Goal: Transaction & Acquisition: Purchase product/service

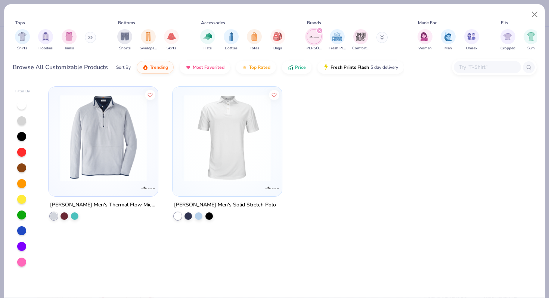
scroll to position [242, 0]
click at [532, 15] on button "Close" at bounding box center [535, 14] width 14 height 14
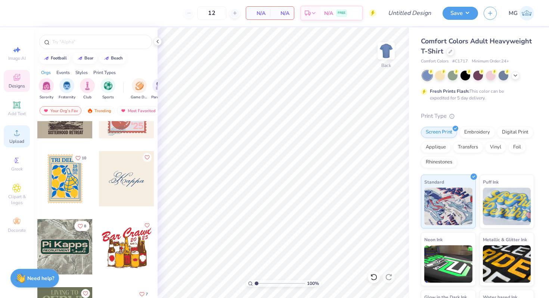
click at [17, 134] on circle at bounding box center [17, 135] width 4 height 4
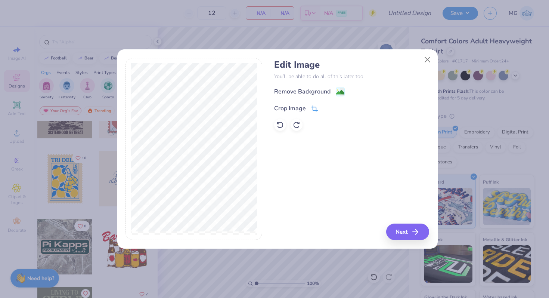
click at [310, 107] on div "Crop Image" at bounding box center [296, 108] width 44 height 9
click at [323, 138] on div "Edit Image You’ll be able to do all of this later too. Remove Background Crop I…" at bounding box center [351, 149] width 155 height 182
click at [258, 69] on div at bounding box center [194, 149] width 137 height 182
click at [324, 105] on button at bounding box center [327, 107] width 8 height 8
click at [414, 231] on icon "button" at bounding box center [417, 231] width 9 height 9
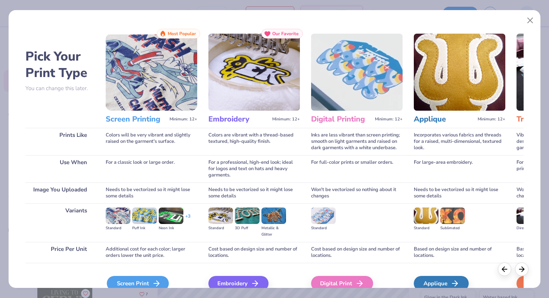
click at [147, 280] on div "Screen Print" at bounding box center [138, 283] width 62 height 15
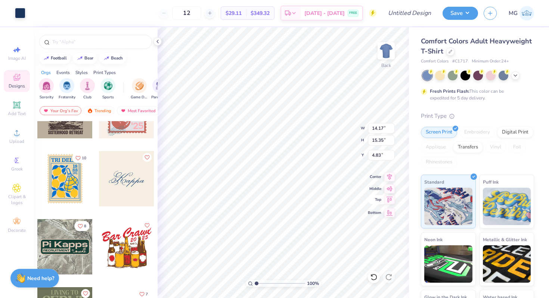
click at [375, 206] on div "100 % Back W 14.17 14.17 " H 15.35 15.35 " Y 4.83 4.83 " Center Middle Top Bott…" at bounding box center [283, 162] width 251 height 271
type input "2.66"
type input "2.88"
type input "3.00"
type input "2.12"
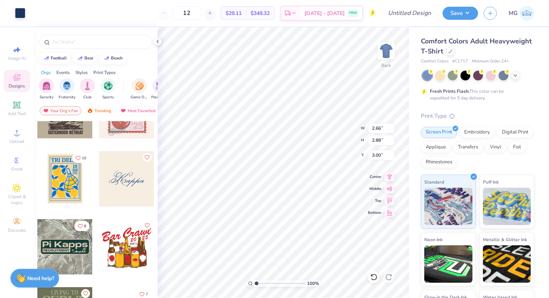
type input "2.29"
click at [491, 55] on div "Comfort Colors Adult Heavyweight T-Shirt" at bounding box center [477, 46] width 113 height 20
click at [452, 52] on icon at bounding box center [451, 51] width 4 height 4
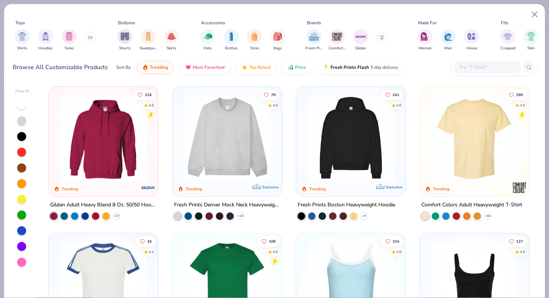
click at [229, 125] on img at bounding box center [227, 137] width 95 height 87
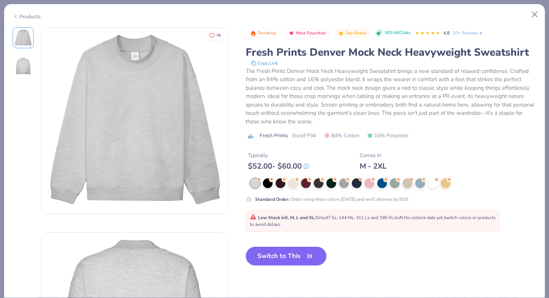
click at [282, 261] on button "Switch to This" at bounding box center [286, 256] width 81 height 19
type input "50"
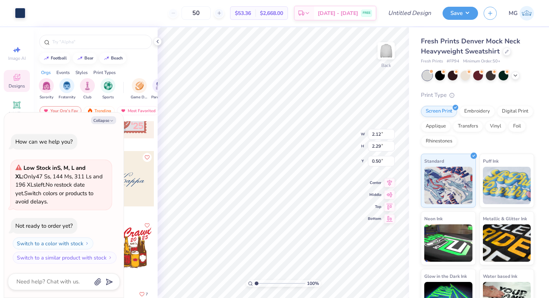
type textarea "x"
type input "3.00"
click at [110, 115] on div "Collapse How can we help you? Low Stock in S, M, L and XL : Only 47 Ss, 144 Ms,…" at bounding box center [64, 204] width 120 height 185
click at [157, 39] on icon at bounding box center [158, 41] width 6 height 6
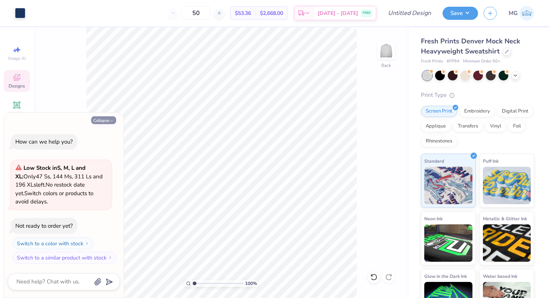
click at [109, 120] on icon "button" at bounding box center [111, 120] width 4 height 4
type textarea "x"
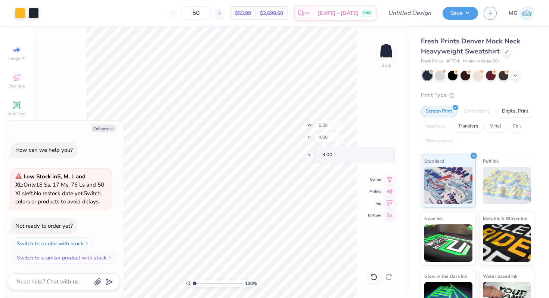
type textarea "x"
type input "4.29"
type input "0.74"
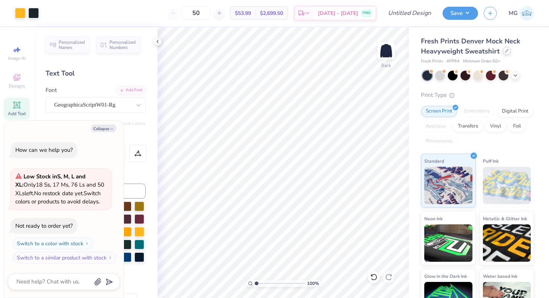
click at [507, 52] on icon at bounding box center [507, 51] width 4 height 4
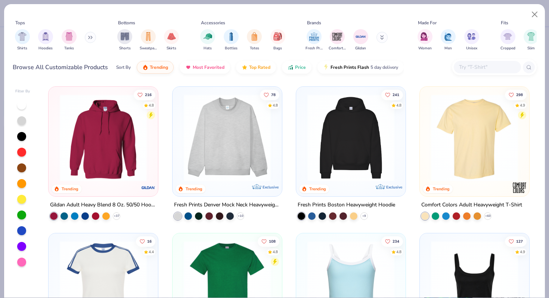
click at [445, 127] on img at bounding box center [474, 137] width 95 height 87
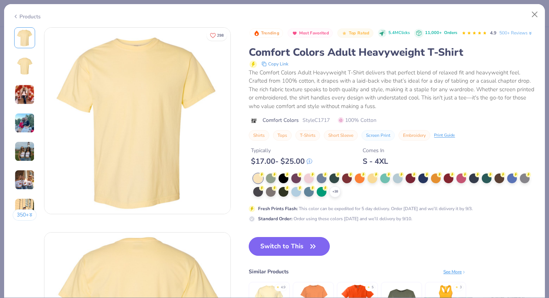
click at [294, 256] on button "Switch to This" at bounding box center [289, 246] width 81 height 19
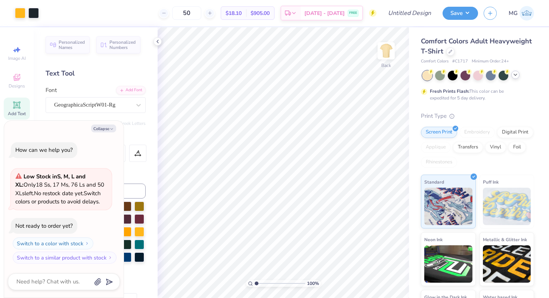
click at [514, 76] on icon at bounding box center [516, 75] width 6 height 6
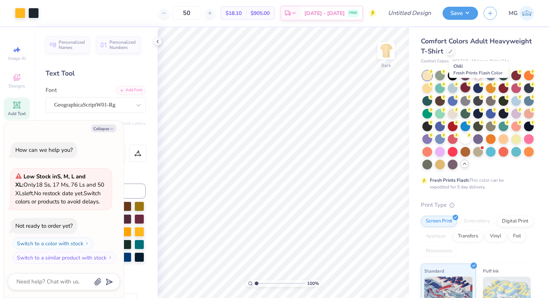
click at [470, 90] on div at bounding box center [466, 88] width 10 height 10
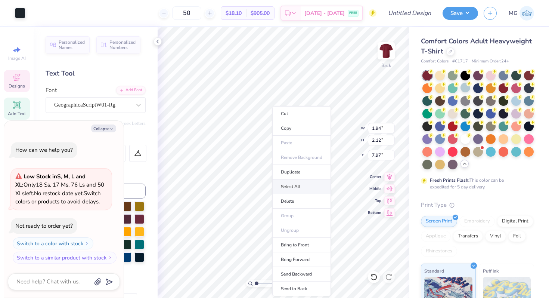
click at [300, 183] on li "Select All" at bounding box center [301, 186] width 59 height 15
type textarea "x"
type input "5.50"
type input "3.39"
type input "6.75"
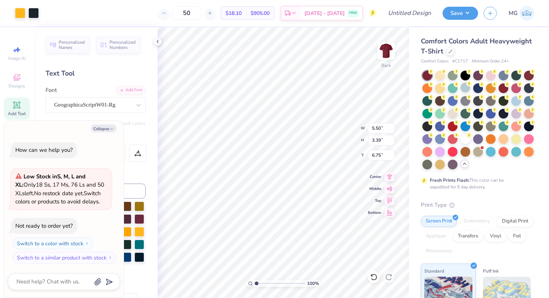
type textarea "x"
type input "3.70"
click at [112, 129] on icon "button" at bounding box center [111, 129] width 4 height 4
type textarea "x"
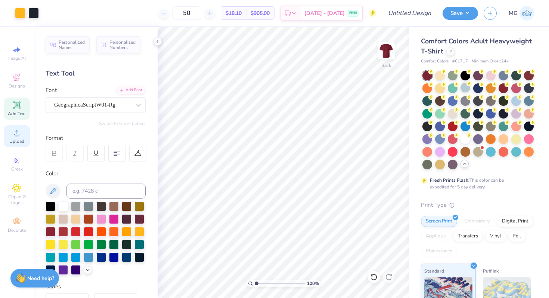
click at [23, 140] on span "Upload" at bounding box center [16, 141] width 15 height 6
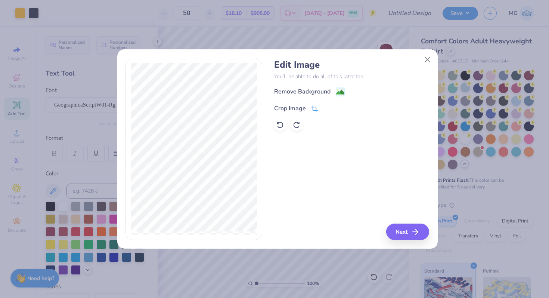
click at [315, 108] on icon at bounding box center [314, 108] width 7 height 7
click at [412, 235] on div "Edit Image You’ll be able to do all of this later too. Remove Background Crop I…" at bounding box center [351, 149] width 155 height 182
click at [326, 108] on polyline at bounding box center [326, 107] width 3 height 2
click at [401, 235] on button "Next" at bounding box center [408, 231] width 43 height 16
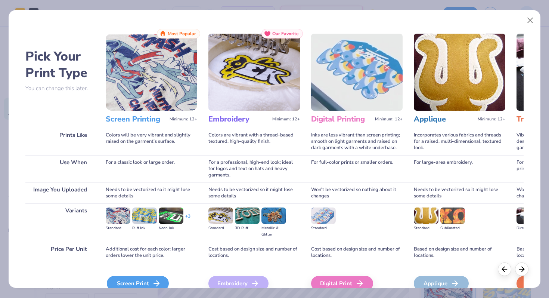
click at [140, 284] on div "Screen Print" at bounding box center [138, 283] width 62 height 15
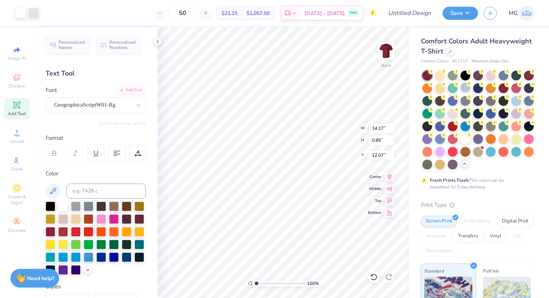
type input "8.31"
type input "0.50"
type input "3.00"
type input "5.62"
type input "0.34"
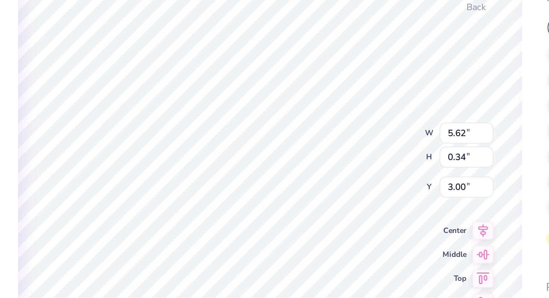
type input "3.36"
type input "5.45"
type input "0.33"
type input "3.68"
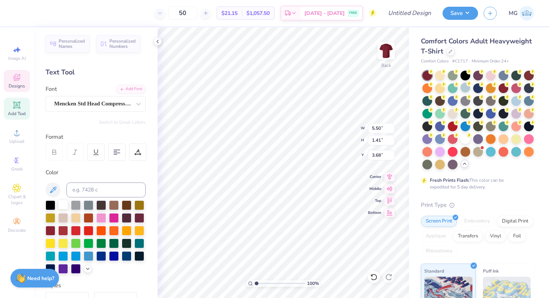
scroll to position [1, 0]
click at [63, 203] on div at bounding box center [63, 204] width 10 height 10
click at [19, 17] on div at bounding box center [20, 12] width 10 height 10
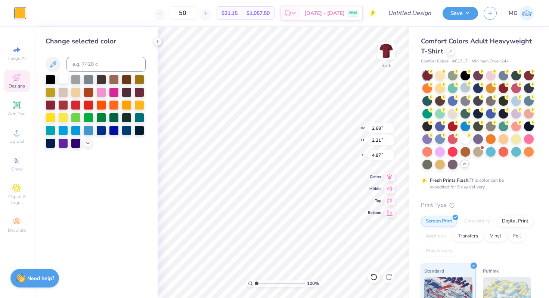
click at [61, 77] on div at bounding box center [63, 79] width 10 height 10
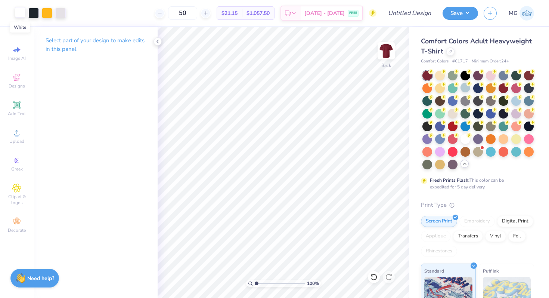
click at [20, 12] on div at bounding box center [20, 12] width 10 height 10
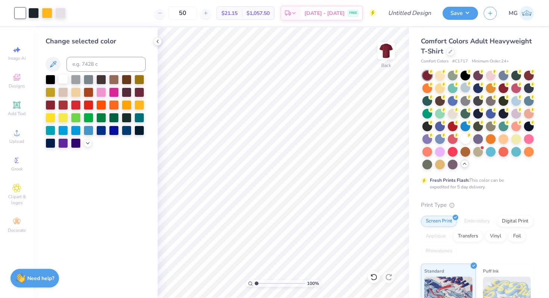
click at [65, 77] on div at bounding box center [63, 79] width 10 height 10
click at [63, 17] on div at bounding box center [60, 13] width 10 height 10
click at [62, 80] on div at bounding box center [63, 79] width 10 height 10
click at [44, 13] on div at bounding box center [47, 12] width 10 height 10
click at [61, 81] on div at bounding box center [63, 79] width 10 height 10
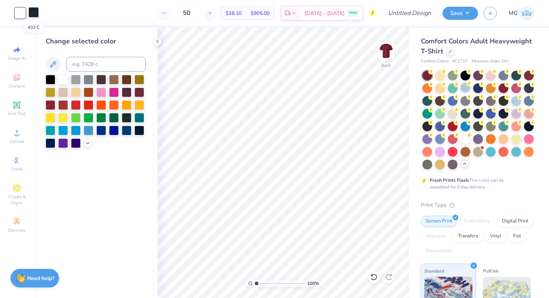
click at [38, 11] on div at bounding box center [33, 12] width 10 height 10
click at [84, 142] on div at bounding box center [88, 142] width 8 height 8
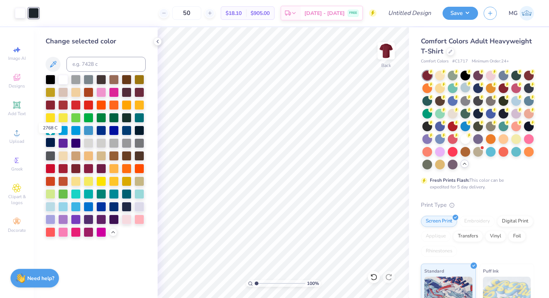
click at [48, 145] on div at bounding box center [51, 142] width 10 height 10
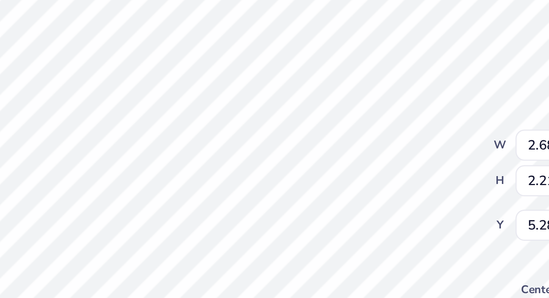
type input "4.87"
type input "5.34"
type input "5.66"
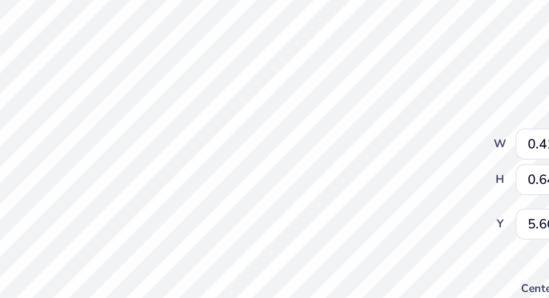
type input "0.38"
type input "5.66"
type input "0.41"
type input "5.65"
type input "0.38"
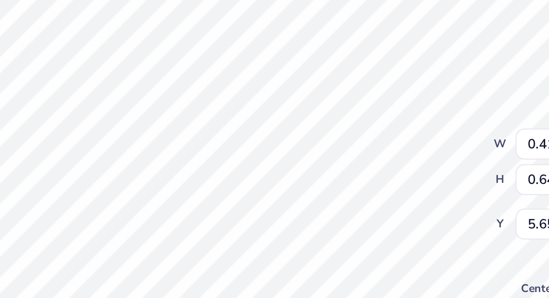
type input "0.60"
type textarea "20"
type input "5.69"
type input "2.68"
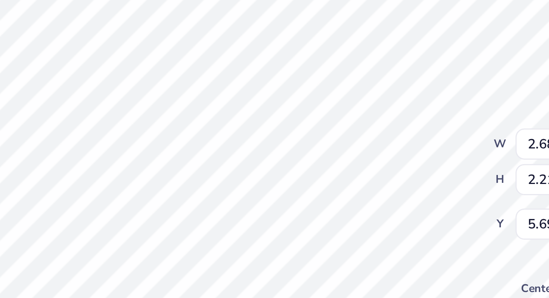
type input "2.21"
type input "5.34"
type input "0.38"
type input "0.64"
type input "5.66"
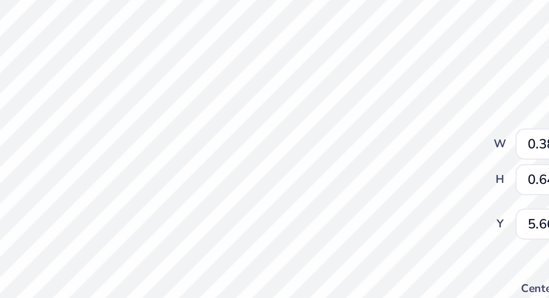
type textarea "25"
type input "5.67"
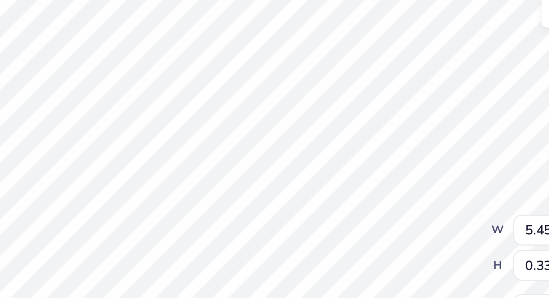
type input "3.00"
type input "3.54"
type input "4.89"
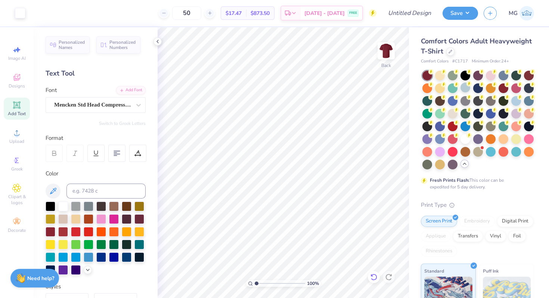
click at [375, 277] on icon at bounding box center [373, 276] width 7 height 7
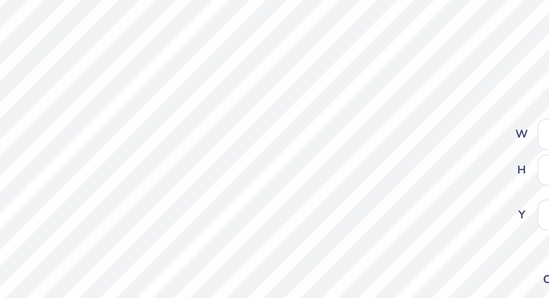
type input "2.82"
type input "2.34"
type input "5.09"
type input "2.85"
type input "2.36"
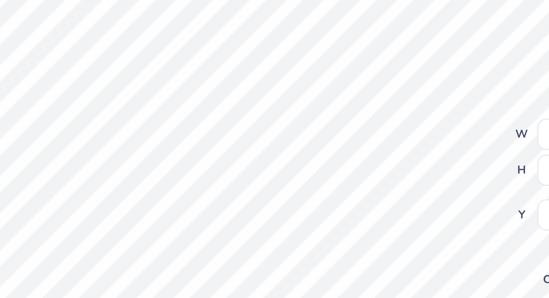
type input "5.07"
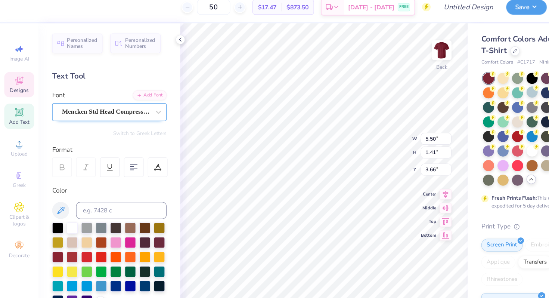
click at [119, 110] on div "Mencken Std Head Compress ExtraBold" at bounding box center [92, 105] width 78 height 12
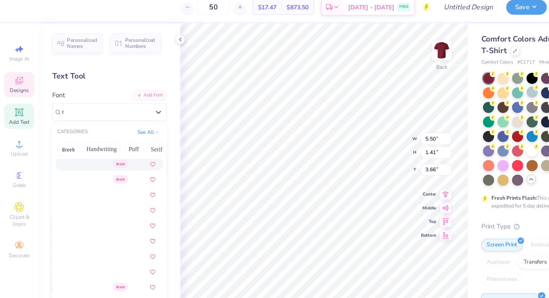
scroll to position [0, 0]
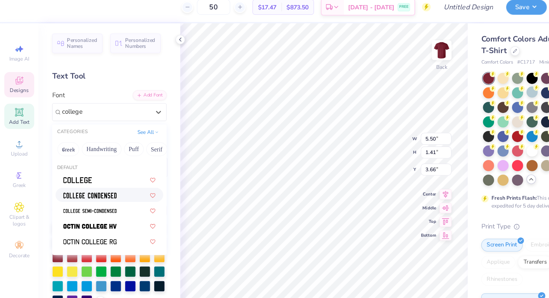
click at [74, 176] on img at bounding box center [78, 177] width 47 height 5
type input "college"
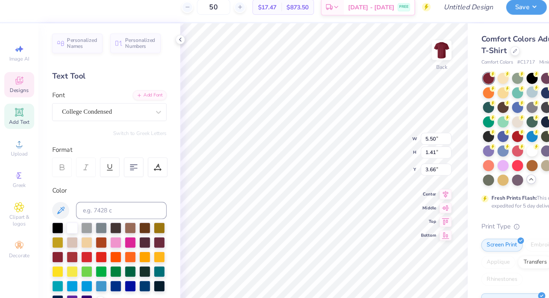
type input "6.57"
type input "1.37"
type input "3.68"
click at [74, 167] on div "Personalized Names Personalized Numbers Text Tool Add Font Font College Condens…" at bounding box center [96, 162] width 124 height 271
click at [61, 109] on div at bounding box center [92, 105] width 77 height 10
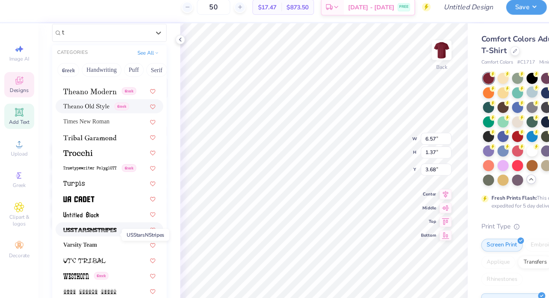
scroll to position [79, 0]
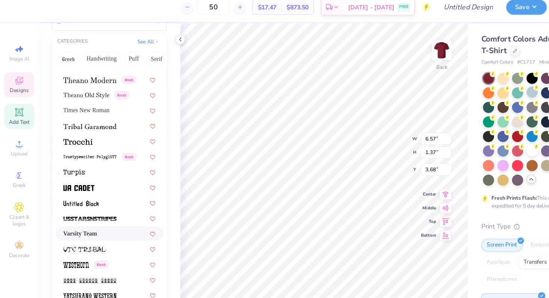
click at [71, 210] on span "Varsity Team" at bounding box center [70, 211] width 30 height 8
type input "t"
type input "8.60"
type input "1.41"
type input "3.66"
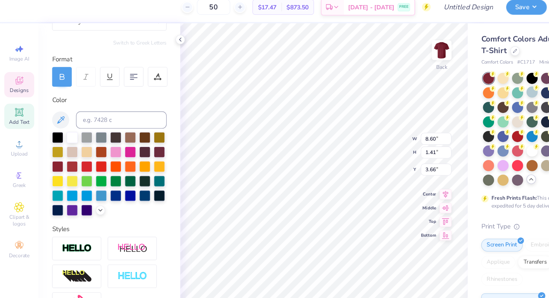
type input "7.09"
type input "1.16"
type input "5.39"
type input "0.88"
type input "3.86"
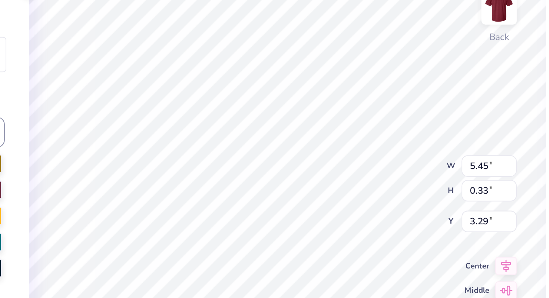
type input "3.29"
type input "3.94"
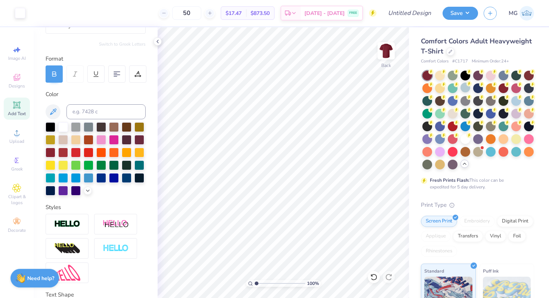
click at [418, 166] on div "Art colors 50 $17.47 Per Item $873.50 Total Est. Delivery Sep 7 - 10 FREE Desig…" at bounding box center [274, 149] width 549 height 298
click at [336, 140] on div "100 % Back W 5.67 5.67 " H 4.14 4.14 " Y 3.29 3.29 " Center Middle Top Bottom" at bounding box center [283, 162] width 251 height 271
click at [20, 79] on icon at bounding box center [16, 77] width 9 height 9
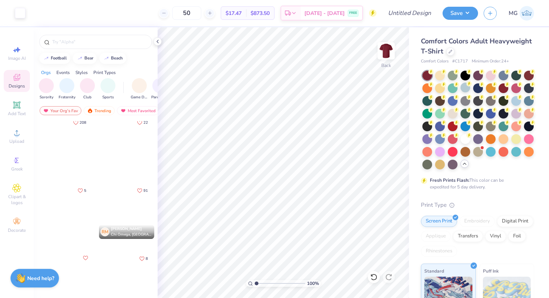
scroll to position [107, 0]
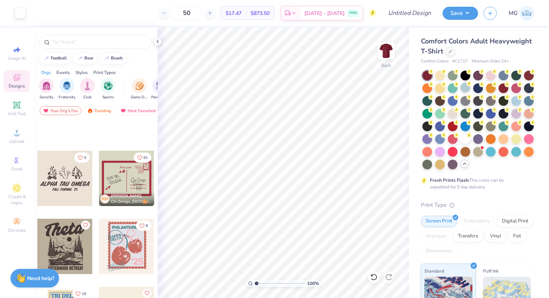
click at [21, 90] on div "Designs" at bounding box center [17, 81] width 26 height 22
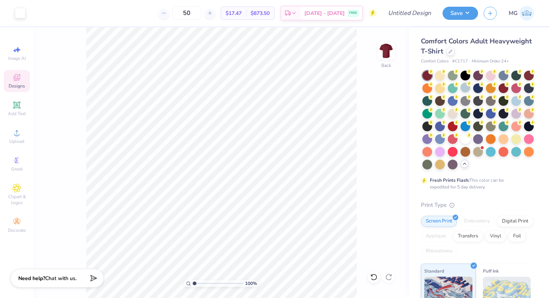
click at [19, 86] on span "Designs" at bounding box center [17, 86] width 16 height 6
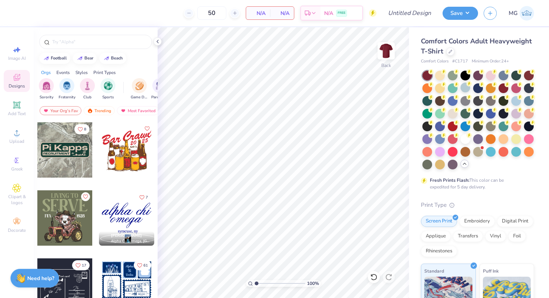
scroll to position [113, 0]
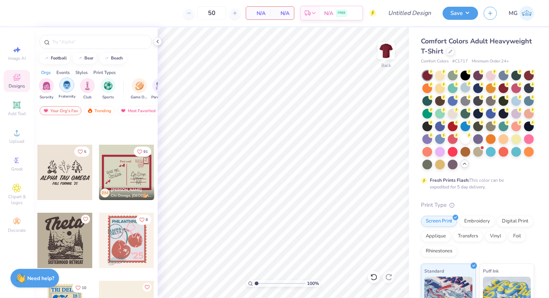
click at [68, 83] on img "filter for Fraternity" at bounding box center [67, 85] width 8 height 9
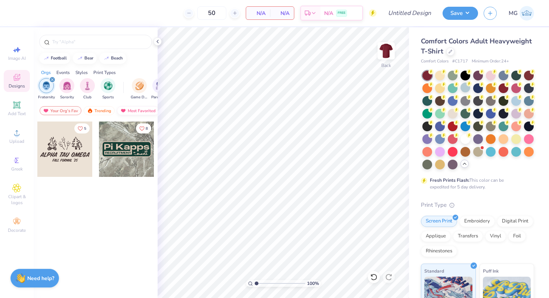
click at [141, 108] on div "Most Favorited" at bounding box center [138, 110] width 42 height 9
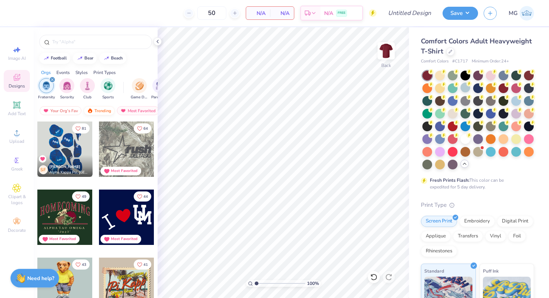
click at [105, 113] on div "Trending" at bounding box center [99, 110] width 31 height 9
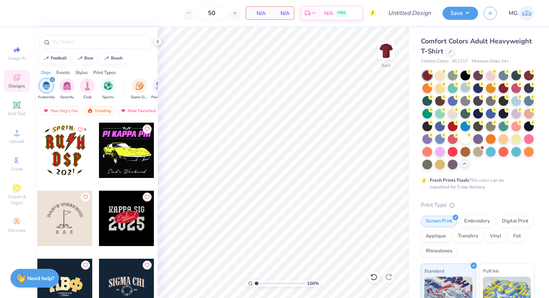
scroll to position [1624, 0]
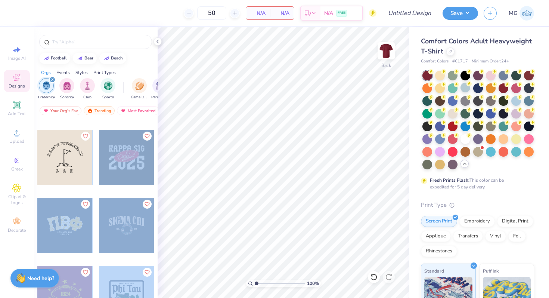
click at [207, 150] on div "50 N/A Per Item N/A Total Est. Delivery N/A FREE Design Title Save MG Image AI …" at bounding box center [274, 149] width 549 height 298
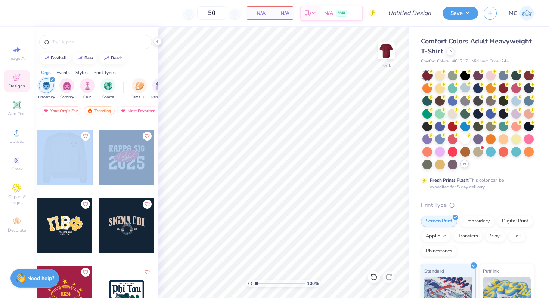
drag, startPoint x: 62, startPoint y: 154, endPoint x: 144, endPoint y: 151, distance: 81.9
click at [144, 151] on div "8" at bounding box center [96, 52] width 118 height 3111
click at [83, 176] on div at bounding box center [64, 157] width 55 height 55
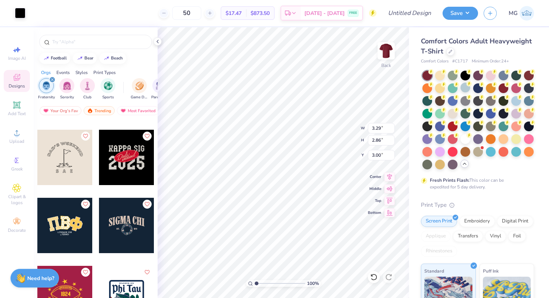
click at [12, 17] on div "Art colors" at bounding box center [12, 13] width 25 height 26
click at [20, 15] on div at bounding box center [20, 12] width 10 height 10
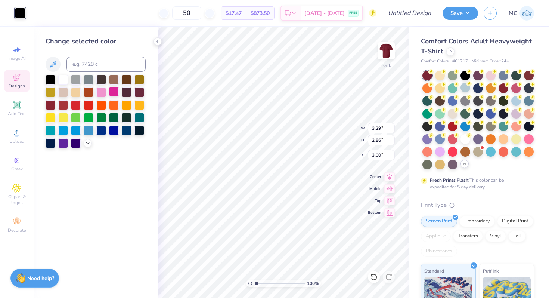
click at [64, 77] on div at bounding box center [63, 80] width 10 height 10
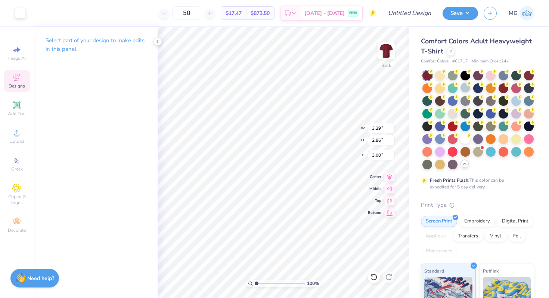
type input "5.20"
type input "4.52"
type input "2.13"
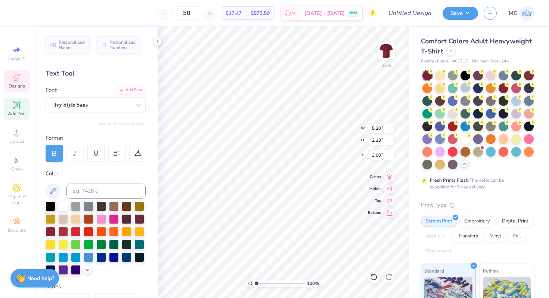
scroll to position [6, 3]
type textarea "g"
type textarea "good time at the nine"
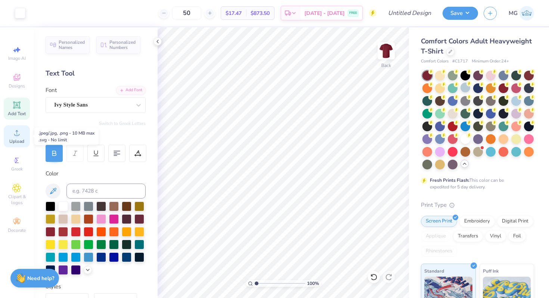
click at [13, 140] on span "Upload" at bounding box center [16, 141] width 15 height 6
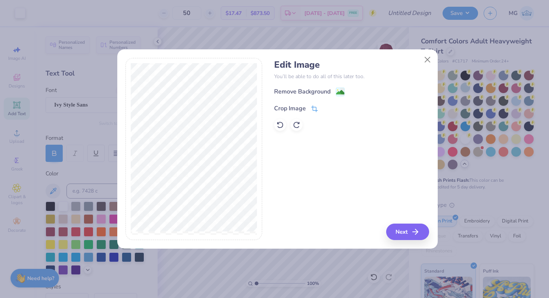
click at [315, 109] on icon at bounding box center [314, 108] width 7 height 7
click at [406, 229] on div "Edit Image You’ll be able to do all of this later too. Remove Background Crop I…" at bounding box center [351, 149] width 155 height 182
click at [323, 108] on button at bounding box center [327, 107] width 8 height 8
click at [405, 235] on button "Next" at bounding box center [408, 231] width 43 height 16
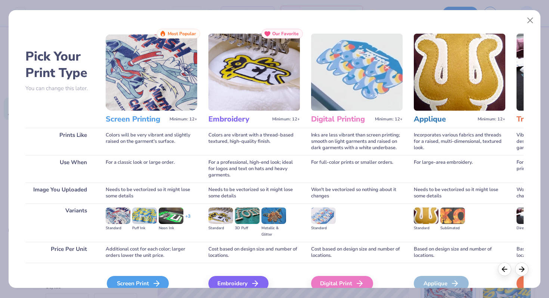
click at [148, 281] on div "Screen Print" at bounding box center [138, 283] width 62 height 15
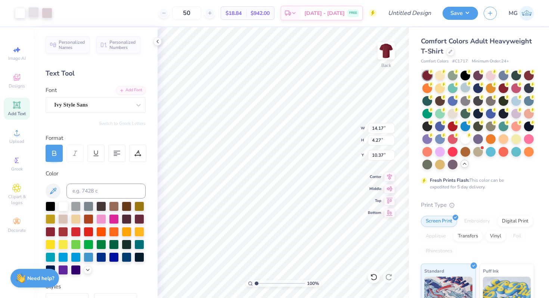
click at [33, 14] on div at bounding box center [33, 12] width 10 height 10
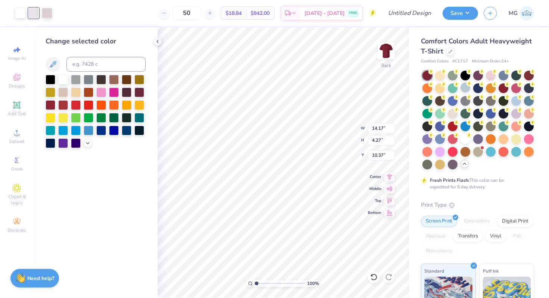
drag, startPoint x: 61, startPoint y: 78, endPoint x: 44, endPoint y: 34, distance: 47.8
click at [61, 78] on div at bounding box center [63, 80] width 10 height 10
click at [37, 13] on div at bounding box center [33, 12] width 10 height 10
click at [69, 80] on div at bounding box center [96, 111] width 100 height 73
click at [62, 80] on div at bounding box center [63, 79] width 10 height 10
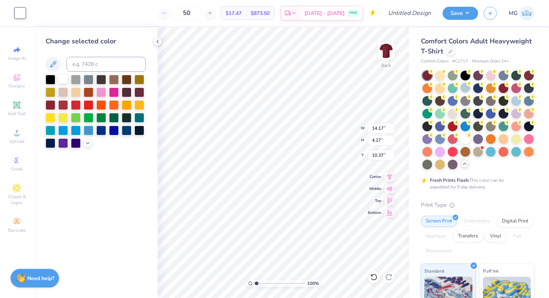
type input "3.79"
type input "1.14"
type input "7.08"
type input "2.78"
type input "0.84"
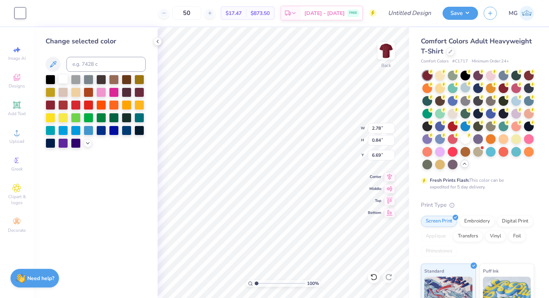
type input "6.91"
type input "2.63"
type input "0.79"
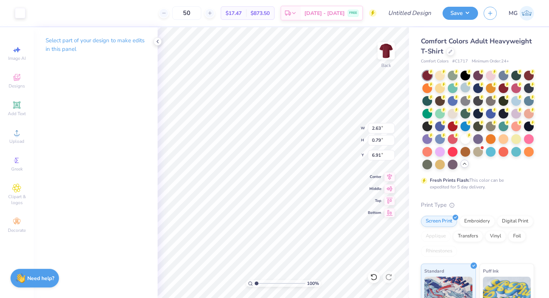
type input "7.15"
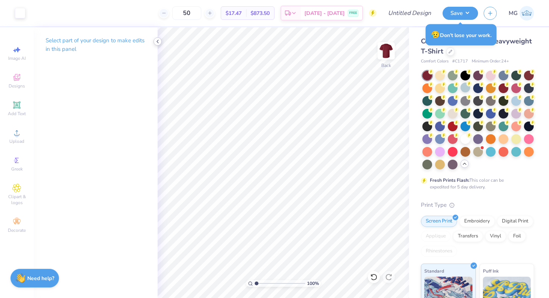
click at [157, 41] on polyline at bounding box center [157, 41] width 1 height 3
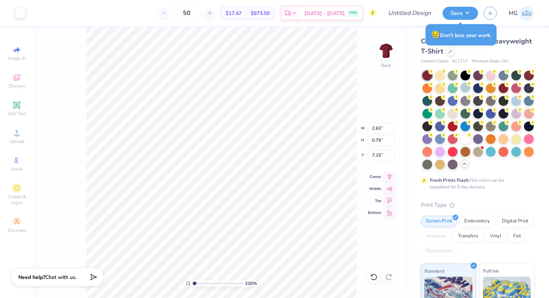
click at [68, 281] on div "Need help? Chat with us." at bounding box center [56, 277] width 93 height 19
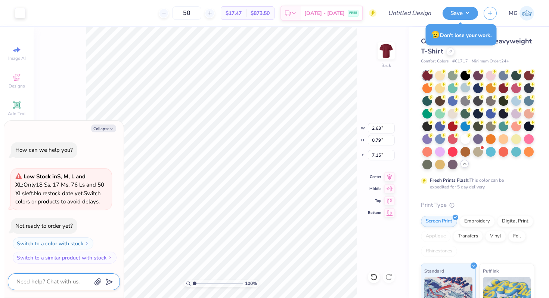
click at [67, 280] on textarea at bounding box center [54, 281] width 76 height 10
type textarea "x"
type textarea "m"
type textarea "x"
type textarea "ma"
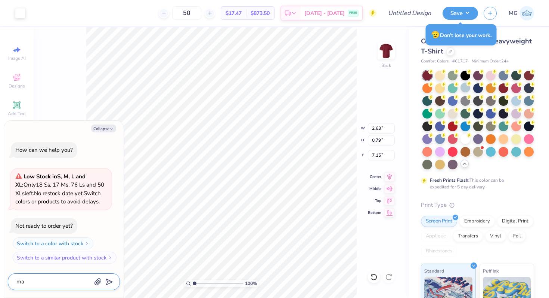
type textarea "x"
type textarea "make"
type textarea "x"
type textarea "make"
type textarea "x"
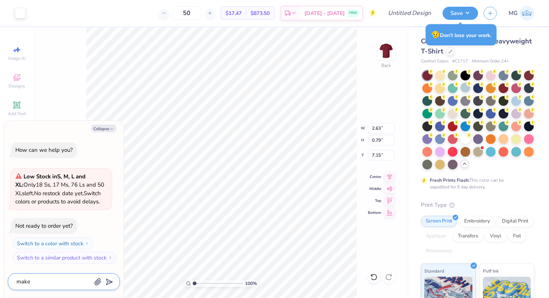
type textarea "make t"
type textarea "x"
type textarea "make th"
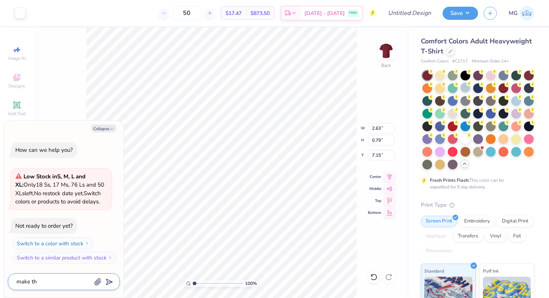
type textarea "x"
type textarea "make the"
type textarea "x"
type textarea "make the"
type textarea "x"
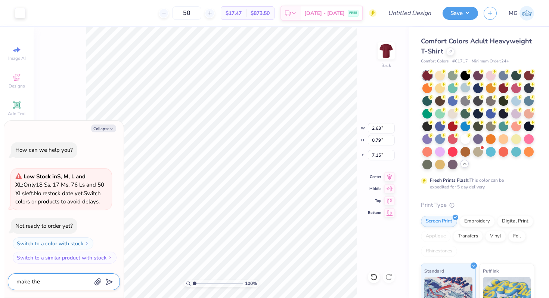
type textarea "make the l"
type textarea "x"
type textarea "make the lo"
type textarea "x"
type textarea "make the log"
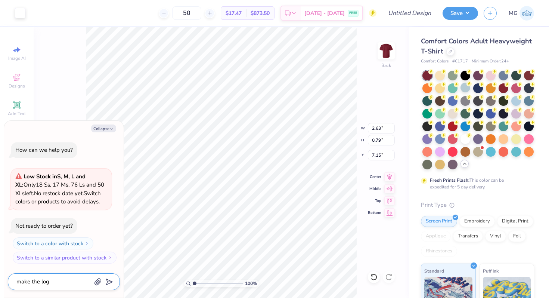
type textarea "x"
type textarea "make the logo"
type textarea "x"
type textarea "make the logo M"
type textarea "x"
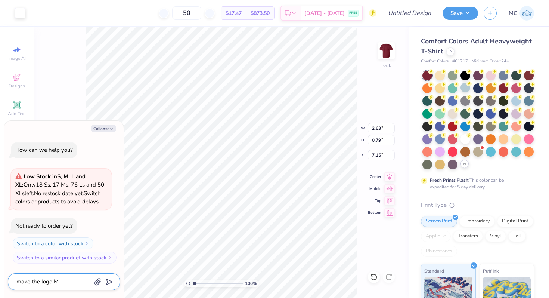
type textarea "make the logo MM"
type textarea "x"
type textarea "make the logo MMA"
type textarea "x"
type textarea "make the logo MMA"
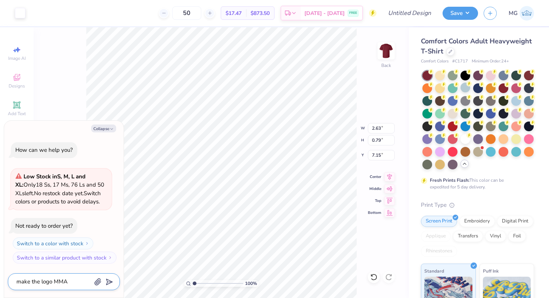
type textarea "x"
type textarea "make the logo MMA"
type textarea "x"
type textarea "make the logo MM"
type textarea "x"
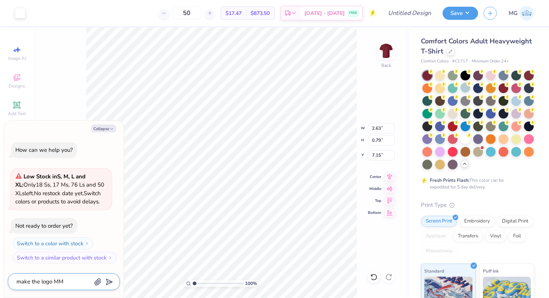
type textarea "make the logo M"
type textarea "x"
type textarea "make the logo MA"
type textarea "x"
type textarea "make the logo MAM"
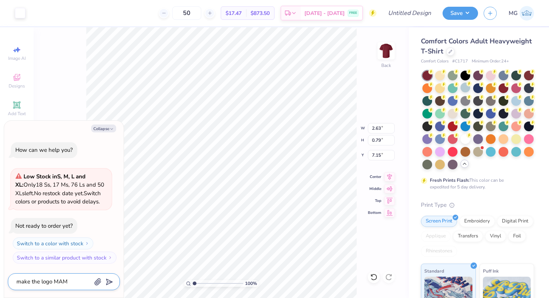
type textarea "x"
type textarea "make the logo MAMA"
type textarea "x"
type textarea "make the logo MAM"
type textarea "x"
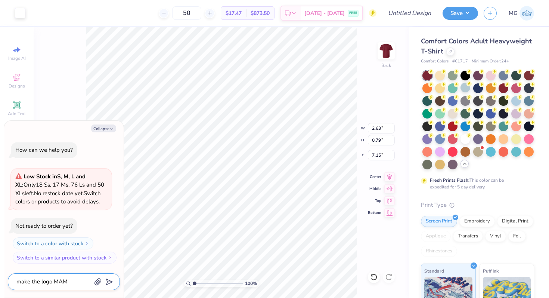
type textarea "make the logo MA"
type textarea "x"
type textarea "make the logo M"
type textarea "x"
type textarea "make the logo"
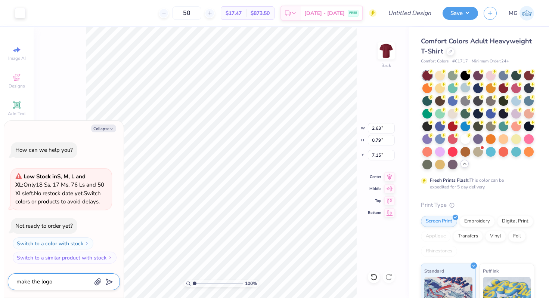
type textarea "x"
type textarea "make the logo A"
type textarea "x"
type textarea "make the logo AA"
type textarea "x"
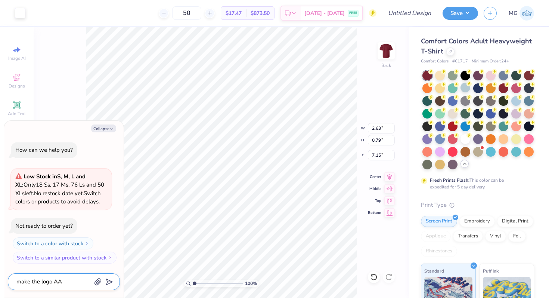
type textarea "make the logo AA"
type textarea "x"
type textarea "make the logo AA"
type textarea "x"
type textarea "make the logo A"
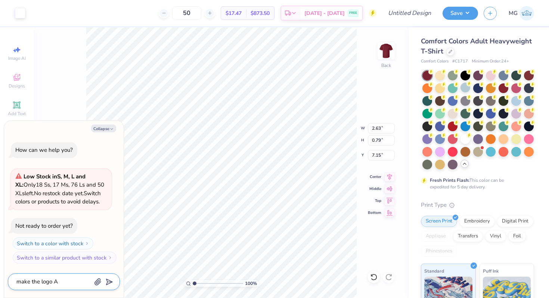
type textarea "x"
type textarea "make the logo AM"
type textarea "x"
type textarea "make the logo AMA"
type textarea "x"
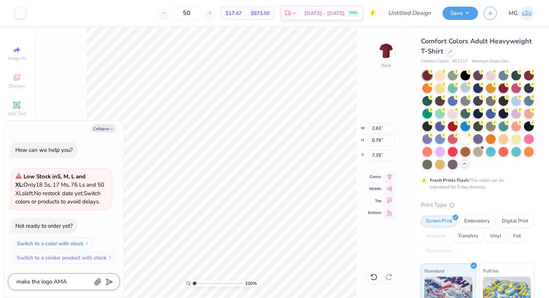
type textarea "make the logo AMA"
type textarea "x"
type textarea "make the logo AMA a"
type textarea "x"
type textarea "make the logo AMA an"
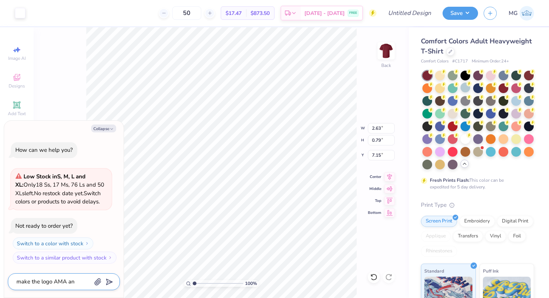
type textarea "x"
type textarea "make the logo AMA an"
type textarea "x"
type textarea "make the logo AMA an o"
type textarea "x"
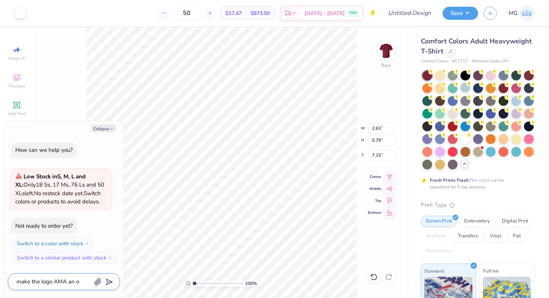
type textarea "make the logo AMA an ou"
type textarea "x"
type textarea "make the logo AMA an out"
type textarea "x"
type textarea "make the logo AMA an outk"
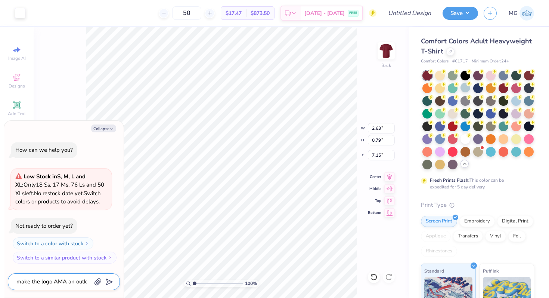
type textarea "x"
type textarea "make the logo AMA an out"
type textarea "x"
type textarea "make the logo AMA an outl"
type textarea "x"
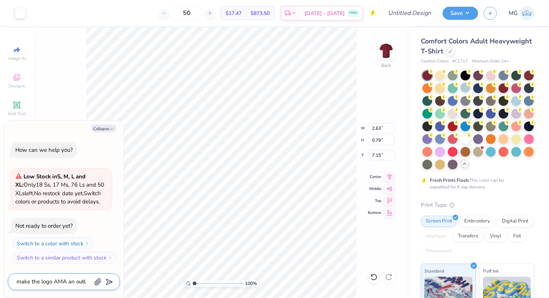
type textarea "make the logo AMA an outli"
type textarea "x"
type textarea "make the logo AMA an outlin"
type textarea "x"
type textarea "make the logo AMA an outline"
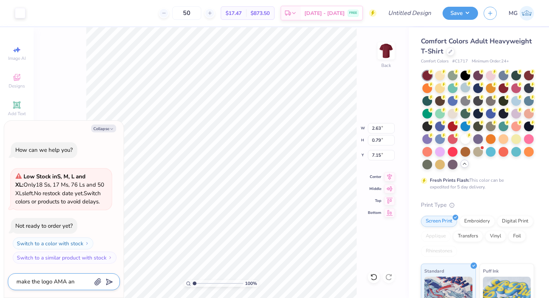
type textarea "x"
type textarea "make the logo AMA an outline"
type textarea "x"
type textarea "make the logo AMA an outline l"
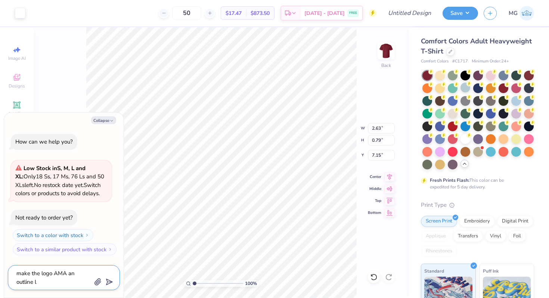
type textarea "x"
type textarea "make the logo AMA an outline li"
type textarea "x"
type textarea "make the logo AMA an outline lik"
type textarea "x"
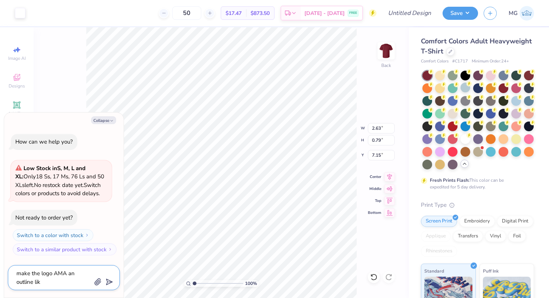
type textarea "make the logo AMA an outline like"
type textarea "x"
type textarea "make the logo AMA an outline like"
type textarea "x"
type textarea "make the logo AMA an outline like t"
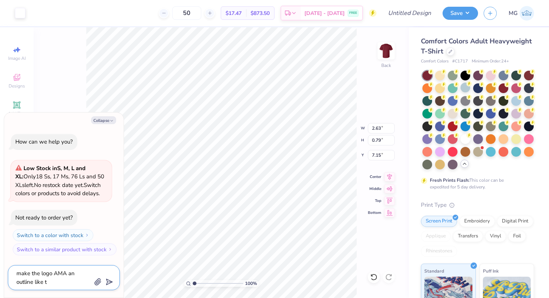
type textarea "x"
type textarea "make the logo AMA an outline like th"
type textarea "x"
type textarea "make the logo AMA an outline like the"
type textarea "x"
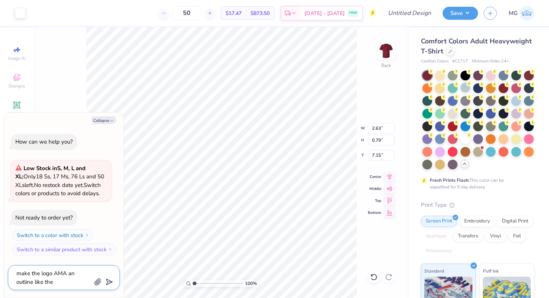
type textarea "make the logo AMA an outline like the"
type textarea "x"
type textarea "make the logo AMA an outline like the l"
type textarea "x"
type textarea "make the logo AMA an outline like the r"
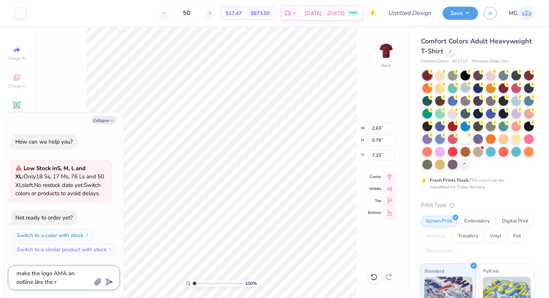
type textarea "x"
type textarea "make the logo AMA an outline like the re"
type textarea "x"
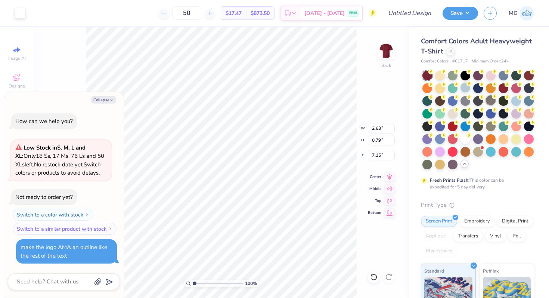
click at [496, 100] on div at bounding box center [491, 100] width 10 height 10
click at [453, 76] on div at bounding box center [453, 75] width 10 height 10
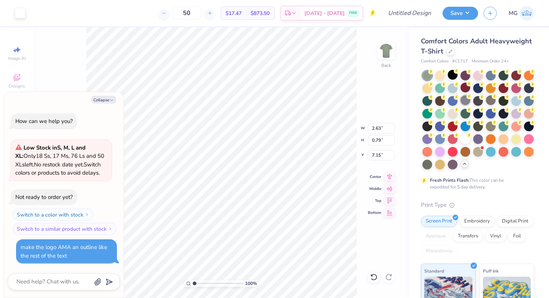
click at [470, 99] on div at bounding box center [466, 100] width 10 height 10
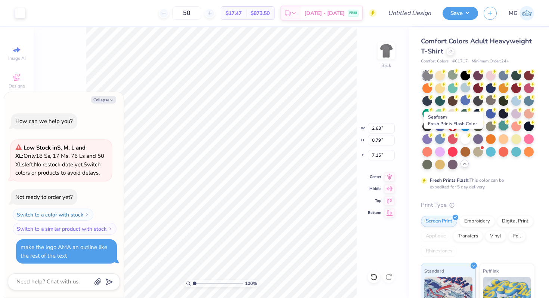
click at [499, 130] on div at bounding box center [504, 126] width 10 height 10
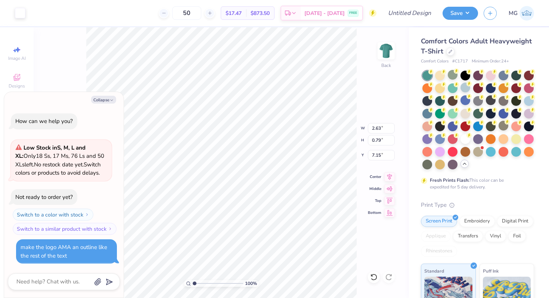
click at [486, 131] on div at bounding box center [491, 126] width 10 height 10
click at [486, 130] on div at bounding box center [491, 126] width 10 height 10
click at [99, 96] on button "Collapse" at bounding box center [103, 100] width 25 height 8
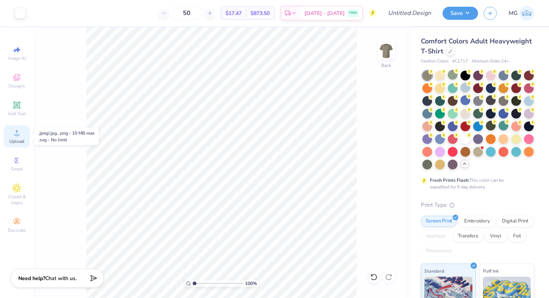
click at [24, 138] on div "Upload" at bounding box center [17, 136] width 26 height 22
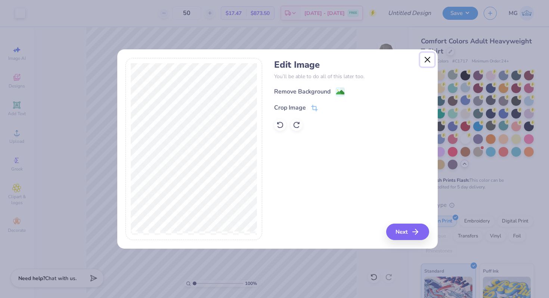
click at [428, 61] on button "Close" at bounding box center [427, 60] width 14 height 14
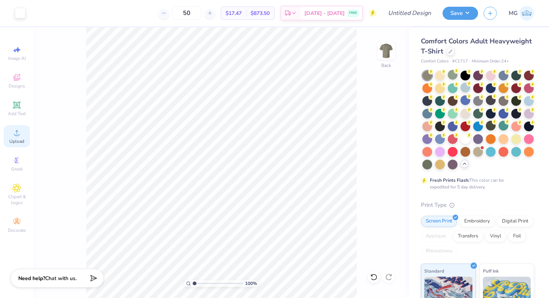
click at [15, 125] on div "Upload" at bounding box center [17, 136] width 26 height 22
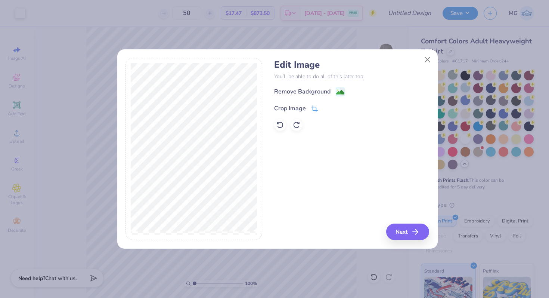
click at [290, 104] on div "Crop Image" at bounding box center [290, 108] width 32 height 9
click at [324, 106] on button at bounding box center [327, 107] width 8 height 8
click at [398, 230] on button "Next" at bounding box center [408, 231] width 43 height 16
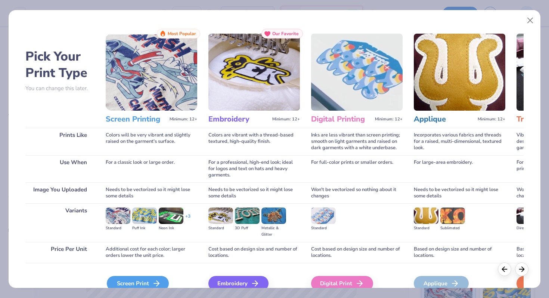
click at [153, 278] on div "Screen Print" at bounding box center [138, 283] width 62 height 15
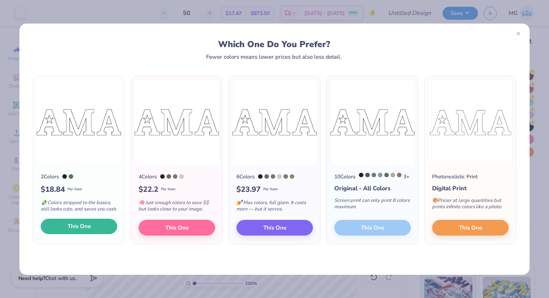
click at [63, 234] on button "This One" at bounding box center [79, 227] width 77 height 16
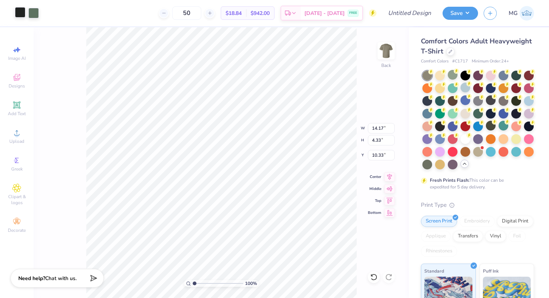
click at [23, 17] on div at bounding box center [20, 12] width 10 height 10
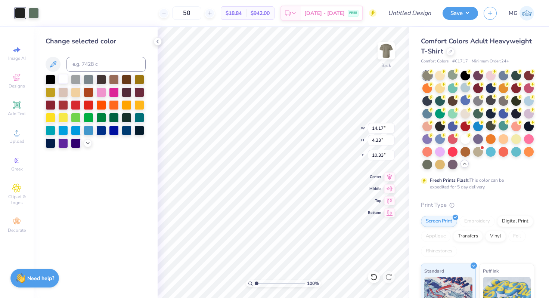
click at [65, 82] on div at bounding box center [63, 79] width 10 height 10
click at [35, 9] on div at bounding box center [33, 12] width 10 height 10
drag, startPoint x: 60, startPoint y: 83, endPoint x: 72, endPoint y: 81, distance: 12.0
click at [60, 82] on div at bounding box center [63, 80] width 10 height 10
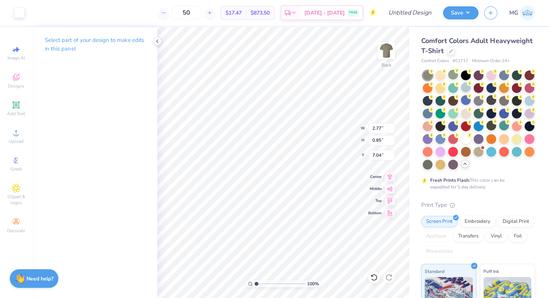
scroll to position [0, 0]
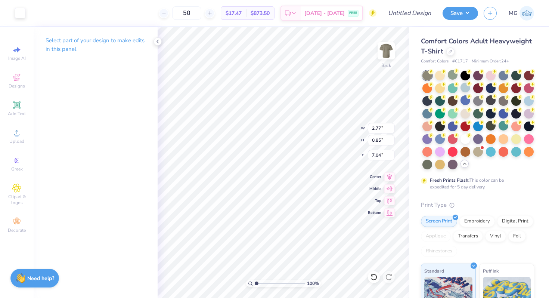
click at [154, 68] on div "Select part of your design to make edits in this panel" at bounding box center [96, 162] width 124 height 271
click at [156, 42] on icon at bounding box center [158, 41] width 6 height 6
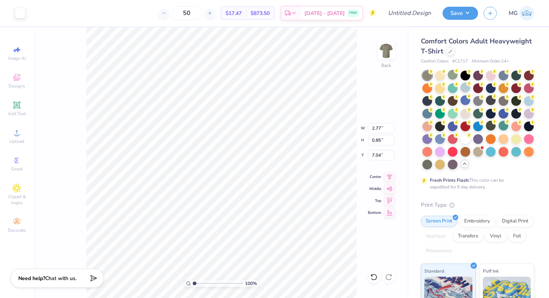
drag, startPoint x: 18, startPoint y: 107, endPoint x: 31, endPoint y: 99, distance: 15.8
click at [18, 108] on icon at bounding box center [16, 105] width 9 height 9
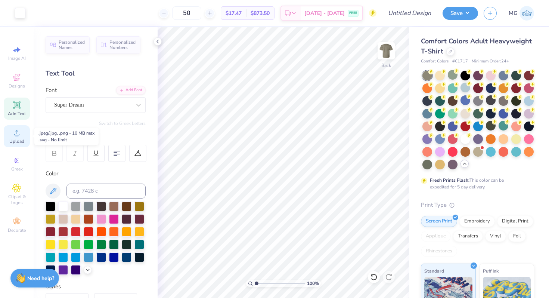
click at [15, 138] on span "Upload" at bounding box center [16, 141] width 15 height 6
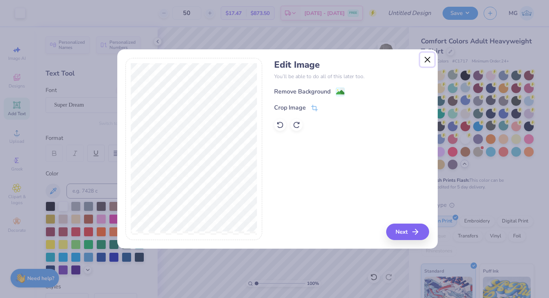
click at [427, 59] on button "Close" at bounding box center [427, 60] width 14 height 14
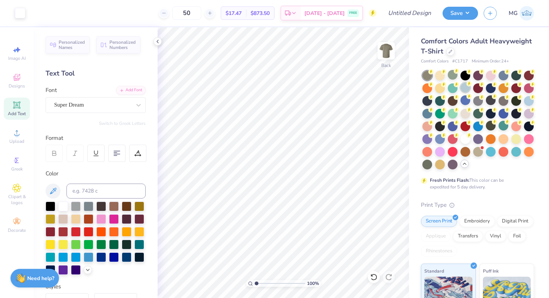
click at [470, 86] on div at bounding box center [466, 88] width 10 height 10
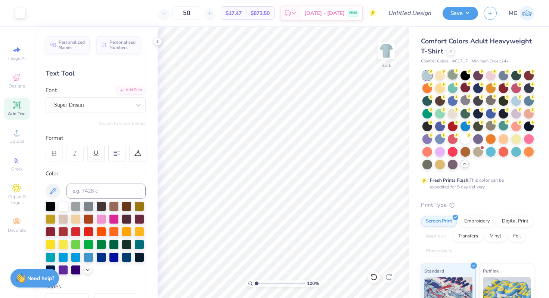
click at [451, 77] on div at bounding box center [453, 75] width 10 height 10
drag, startPoint x: 444, startPoint y: 138, endPoint x: 445, endPoint y: 166, distance: 28.1
click at [486, 131] on div at bounding box center [491, 126] width 10 height 10
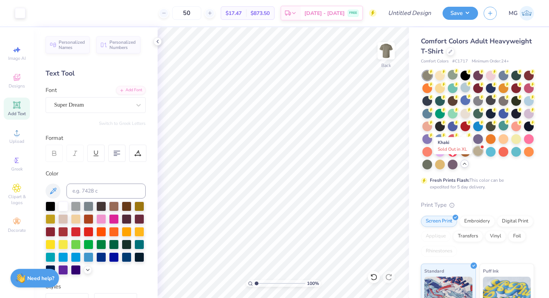
click at [473, 156] on div at bounding box center [478, 151] width 10 height 10
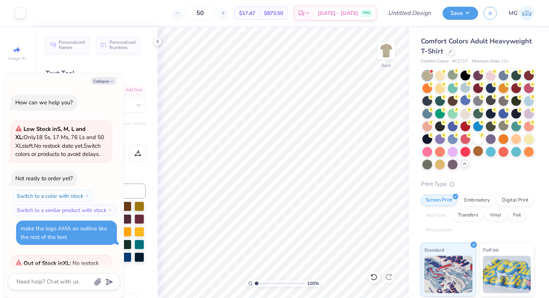
scroll to position [78, 0]
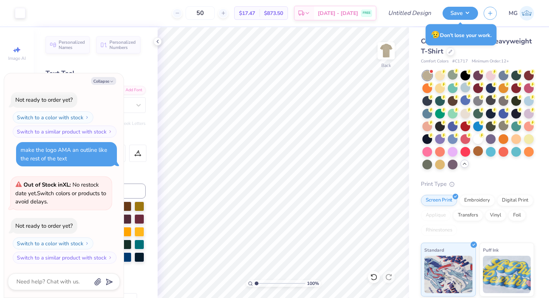
click at [516, 169] on div at bounding box center [479, 120] width 112 height 99
click at [432, 166] on div at bounding box center [428, 164] width 10 height 10
click at [461, 73] on div at bounding box center [466, 75] width 10 height 10
click at [446, 72] on circle at bounding box center [443, 71] width 5 height 5
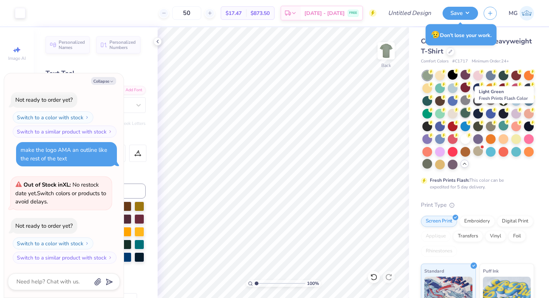
click at [470, 112] on div at bounding box center [466, 113] width 10 height 10
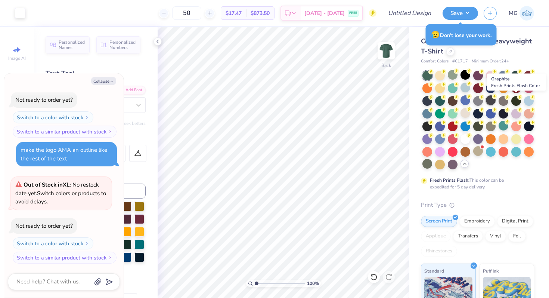
click at [496, 102] on div at bounding box center [491, 100] width 10 height 10
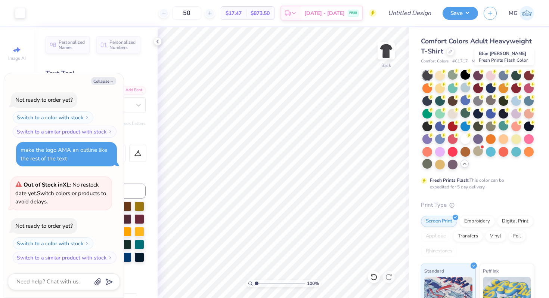
click at [504, 72] on div at bounding box center [504, 76] width 10 height 10
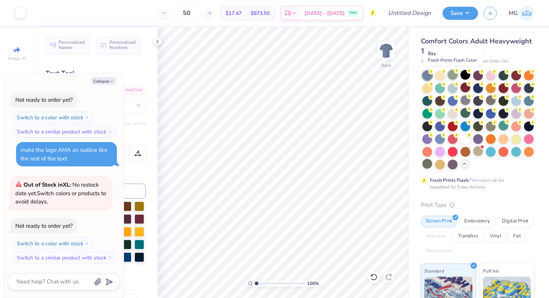
click at [453, 78] on div at bounding box center [453, 75] width 10 height 10
click at [112, 78] on button "Collapse" at bounding box center [103, 81] width 25 height 8
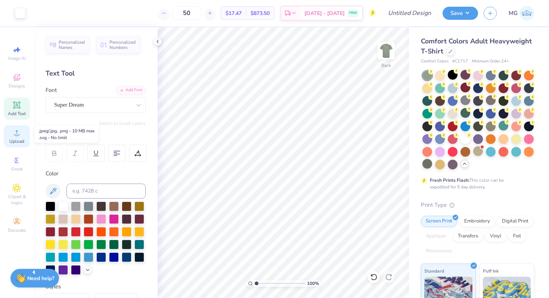
click at [21, 136] on div "Upload" at bounding box center [17, 136] width 26 height 22
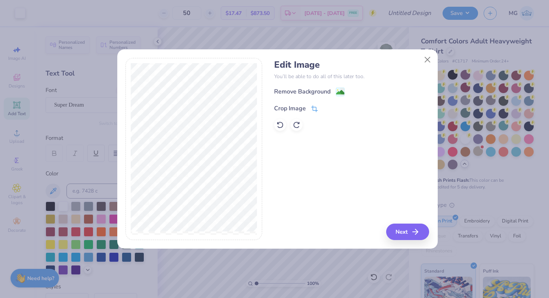
click at [283, 108] on div "Crop Image" at bounding box center [290, 108] width 32 height 9
click at [326, 160] on div "Edit Image You’ll be able to do all of this later too. Remove Background Crop I…" at bounding box center [351, 149] width 155 height 182
click at [329, 107] on button at bounding box center [327, 107] width 8 height 8
click at [402, 233] on button "Next" at bounding box center [408, 231] width 43 height 16
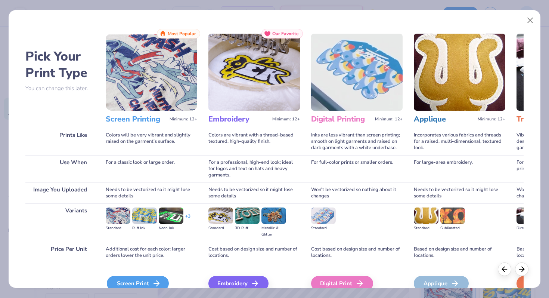
click at [117, 278] on div "Screen Print" at bounding box center [138, 283] width 62 height 15
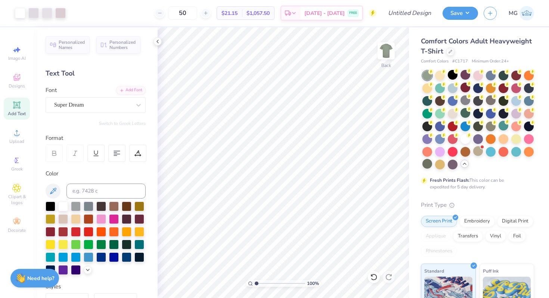
click at [41, 14] on div at bounding box center [40, 13] width 51 height 10
click at [37, 13] on div at bounding box center [33, 12] width 10 height 10
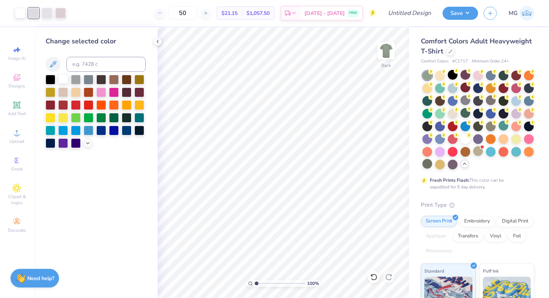
click at [61, 78] on div at bounding box center [63, 79] width 10 height 10
click at [34, 16] on div at bounding box center [33, 12] width 10 height 10
click at [63, 77] on div at bounding box center [63, 79] width 10 height 10
click at [43, 13] on div "Art colors 50 $18.10 Per Item $905.00 Total Est. Delivery Sep 7 - 10 FREE Desig…" at bounding box center [274, 13] width 549 height 26
click at [23, 15] on div at bounding box center [20, 13] width 10 height 10
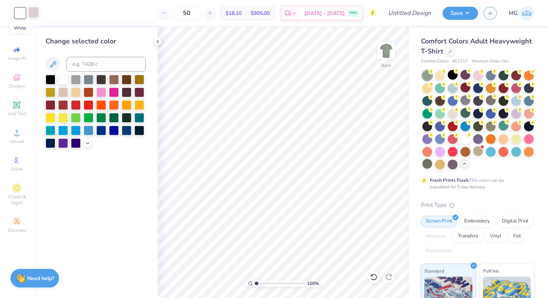
click at [31, 15] on div at bounding box center [33, 12] width 10 height 10
click at [61, 75] on div at bounding box center [63, 79] width 10 height 10
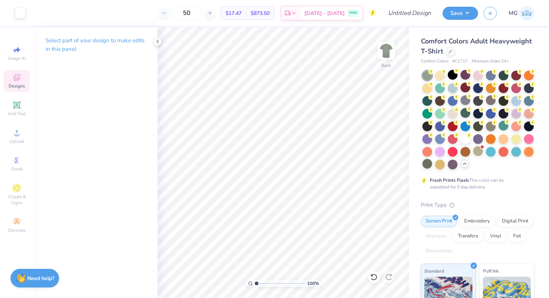
click at [21, 77] on div "Designs" at bounding box center [17, 81] width 26 height 22
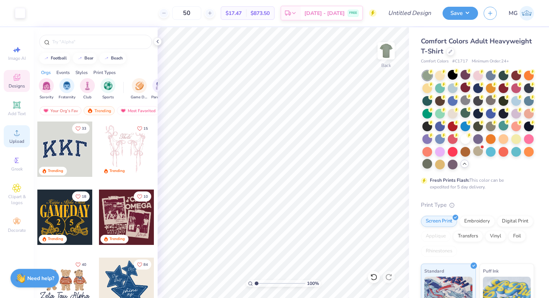
click at [23, 139] on span "Upload" at bounding box center [16, 141] width 15 height 6
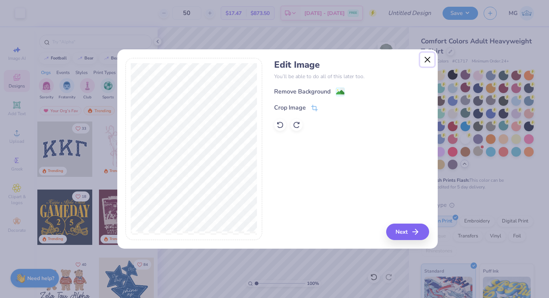
click at [424, 59] on button "Close" at bounding box center [427, 60] width 14 height 14
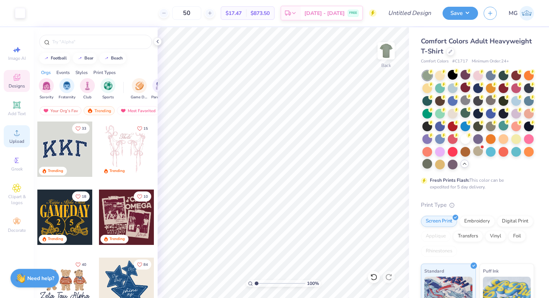
click at [16, 111] on span "Add Text" at bounding box center [17, 114] width 18 height 6
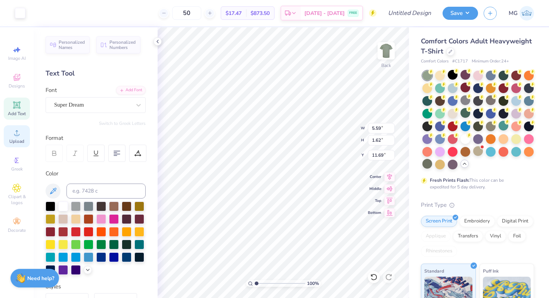
click at [26, 145] on div "Upload" at bounding box center [17, 136] width 26 height 22
click at [19, 136] on icon at bounding box center [16, 132] width 9 height 9
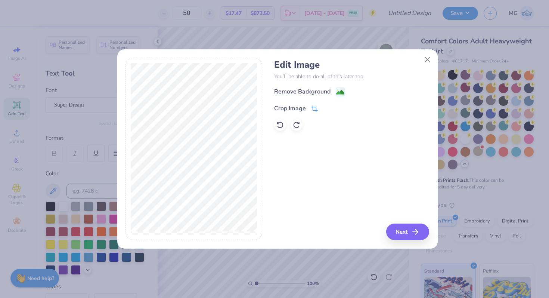
click at [279, 108] on div "Crop Image" at bounding box center [290, 108] width 32 height 9
click at [323, 108] on button at bounding box center [327, 107] width 8 height 8
click at [333, 93] on div "Remove Background" at bounding box center [309, 92] width 71 height 9
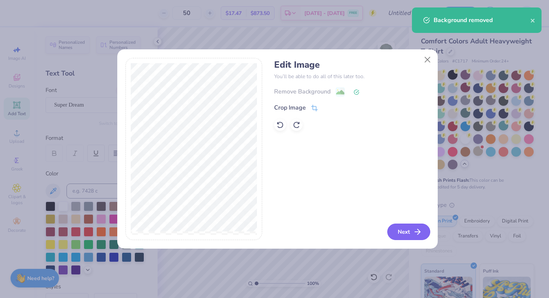
drag, startPoint x: 407, startPoint y: 230, endPoint x: 409, endPoint y: 227, distance: 3.8
click at [409, 227] on button "Next" at bounding box center [408, 231] width 43 height 16
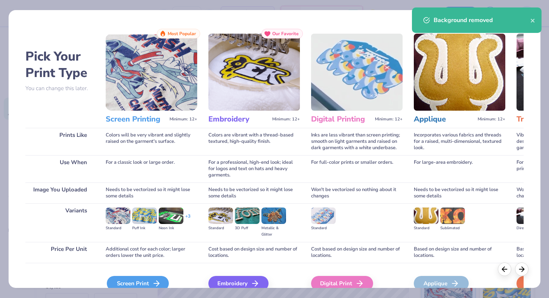
click at [147, 282] on div "Screen Print" at bounding box center [138, 283] width 62 height 15
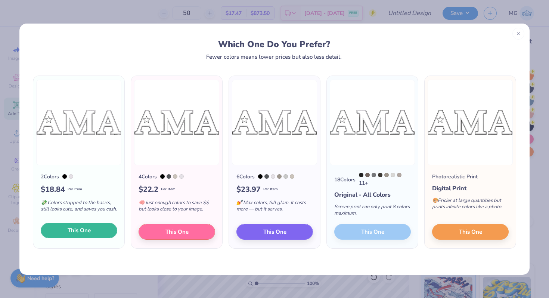
click at [99, 229] on button "This One" at bounding box center [79, 231] width 77 height 16
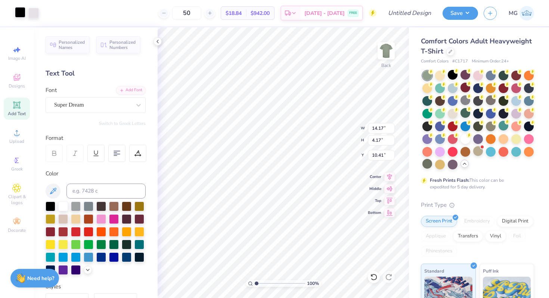
click at [18, 13] on div at bounding box center [20, 12] width 10 height 10
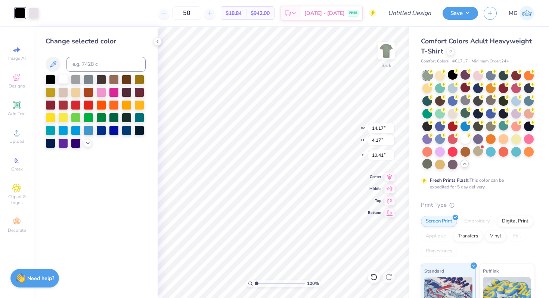
click at [62, 81] on div at bounding box center [63, 79] width 10 height 10
click at [33, 18] on div at bounding box center [33, 12] width 10 height 10
click at [59, 76] on div at bounding box center [63, 79] width 10 height 10
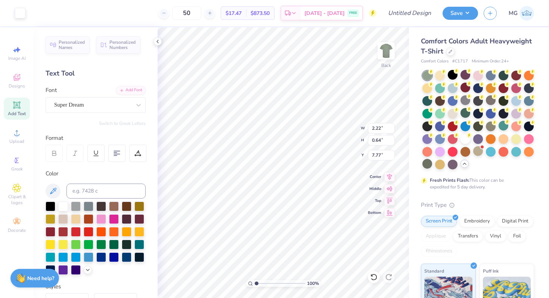
scroll to position [6, 1]
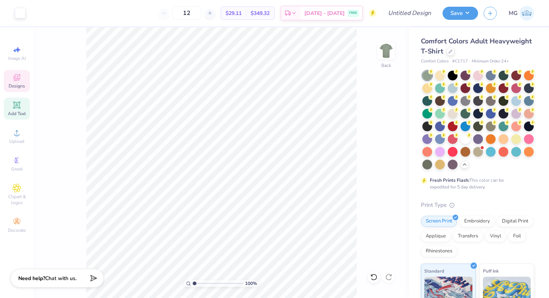
click at [16, 78] on icon at bounding box center [16, 77] width 9 height 9
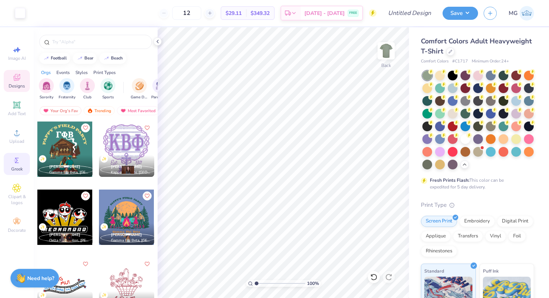
click at [11, 166] on span "Greek" at bounding box center [17, 169] width 12 height 6
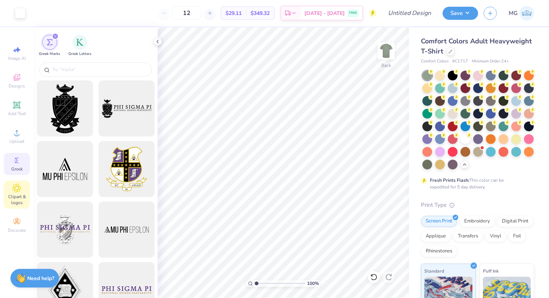
click at [18, 189] on icon at bounding box center [17, 188] width 4 height 4
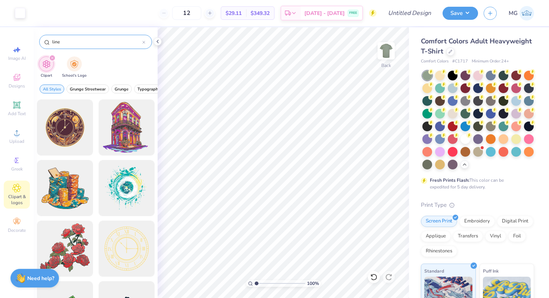
type input "line"
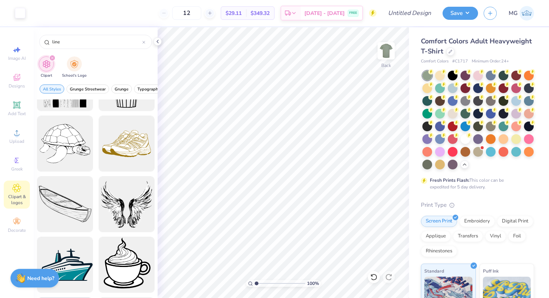
scroll to position [926, 0]
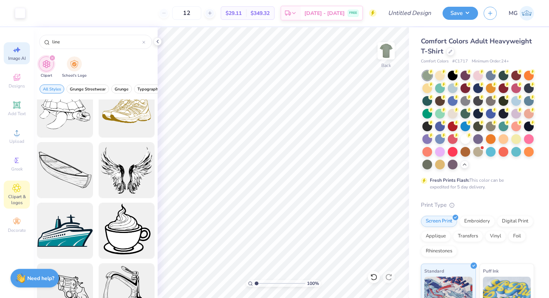
click at [18, 56] on span "Image AI" at bounding box center [17, 58] width 18 height 6
select select "4"
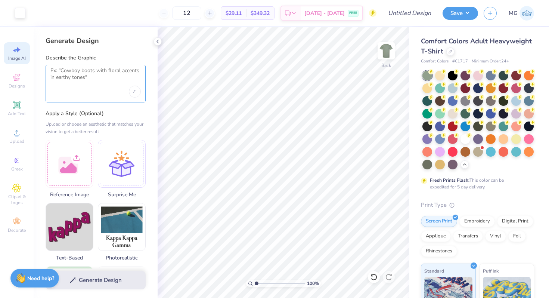
click at [71, 79] on textarea at bounding box center [95, 76] width 90 height 19
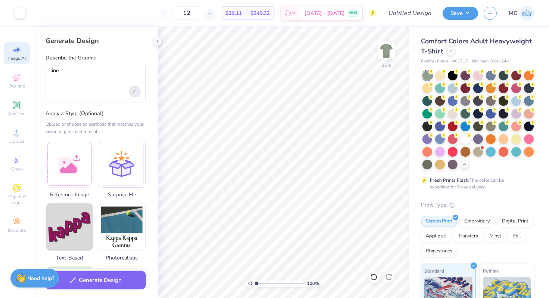
click at [140, 92] on div "Upload image" at bounding box center [135, 92] width 12 height 12
click at [80, 72] on textarea "line" at bounding box center [95, 76] width 90 height 19
click at [116, 90] on div "line" at bounding box center [96, 84] width 100 height 38
click at [114, 90] on div "line" at bounding box center [96, 84] width 100 height 38
drag, startPoint x: 85, startPoint y: 80, endPoint x: 43, endPoint y: 71, distance: 42.8
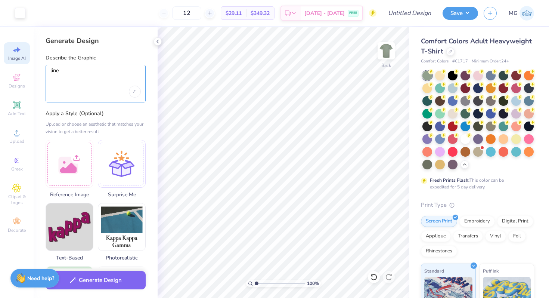
click at [43, 71] on div "Generate Design Describe the Graphic line Apply a Style (Optional) Upload or ch…" at bounding box center [96, 162] width 124 height 271
click at [75, 86] on textarea "line" at bounding box center [95, 76] width 90 height 19
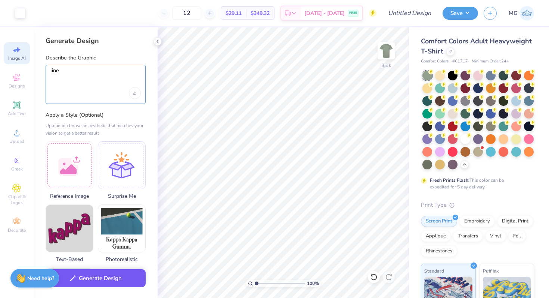
type textarea "line"
click at [79, 281] on button "Generate Design" at bounding box center [96, 278] width 100 height 18
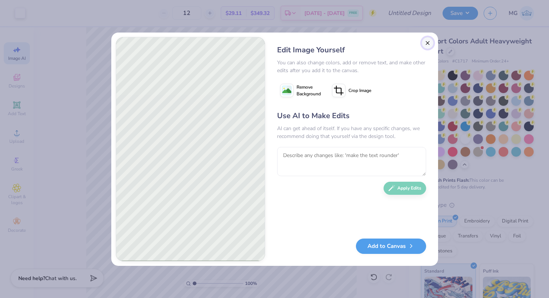
click at [432, 43] on button "Close" at bounding box center [428, 43] width 12 height 12
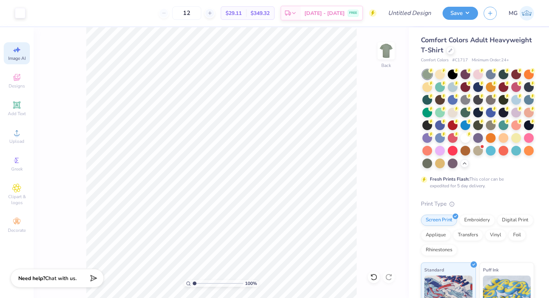
scroll to position [1, 0]
click at [479, 69] on div at bounding box center [478, 73] width 10 height 10
click at [487, 69] on div at bounding box center [491, 74] width 10 height 10
click at [476, 72] on div at bounding box center [478, 73] width 10 height 10
click at [446, 97] on icon at bounding box center [443, 94] width 5 height 5
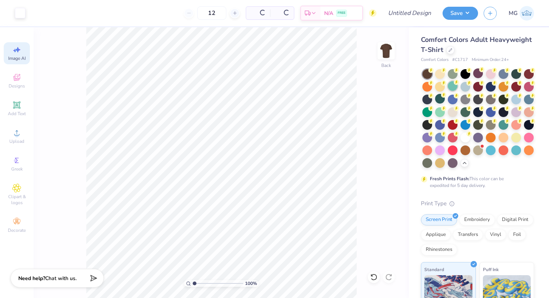
click at [446, 92] on icon at bounding box center [443, 94] width 5 height 5
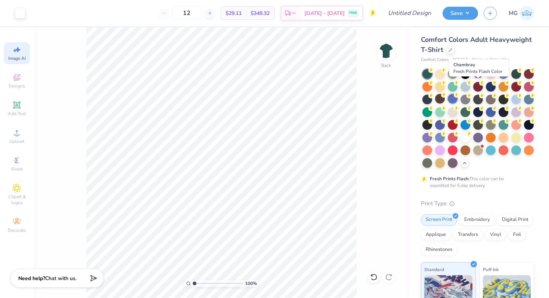
drag, startPoint x: 474, startPoint y: 87, endPoint x: 476, endPoint y: 98, distance: 11.1
click at [470, 87] on div at bounding box center [466, 87] width 10 height 10
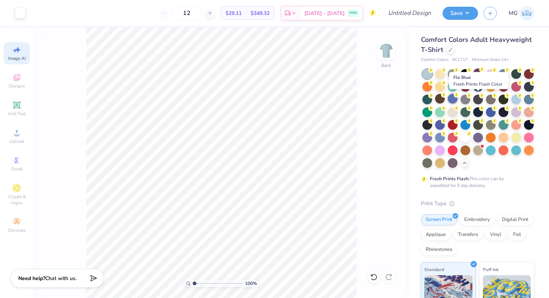
click at [458, 99] on div at bounding box center [453, 99] width 10 height 10
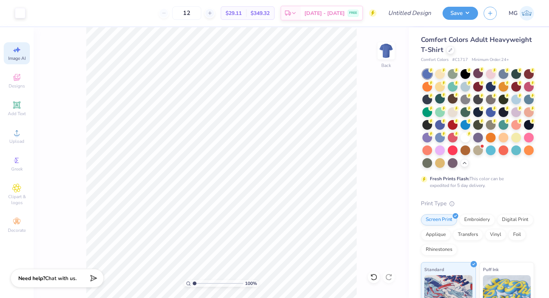
drag, startPoint x: 483, startPoint y: 122, endPoint x: 482, endPoint y: 105, distance: 16.9
click at [434, 73] on circle at bounding box center [431, 70] width 5 height 5
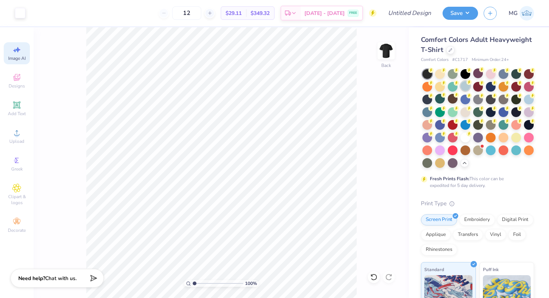
click at [470, 88] on div at bounding box center [466, 86] width 10 height 10
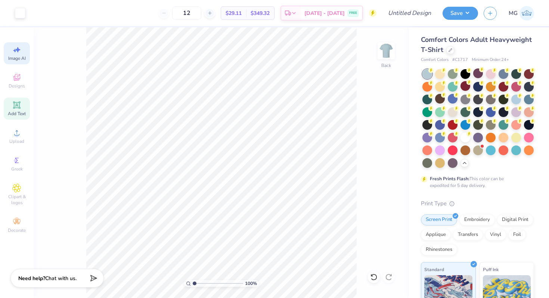
click at [20, 106] on icon at bounding box center [16, 105] width 9 height 9
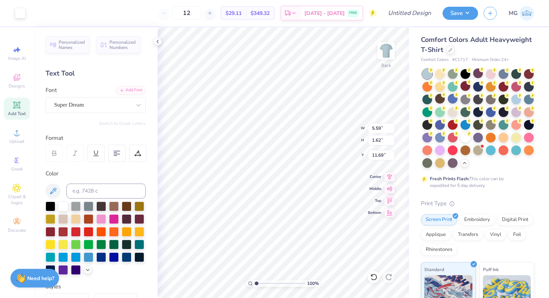
scroll to position [0, 0]
click at [21, 89] on div "Designs" at bounding box center [17, 81] width 26 height 22
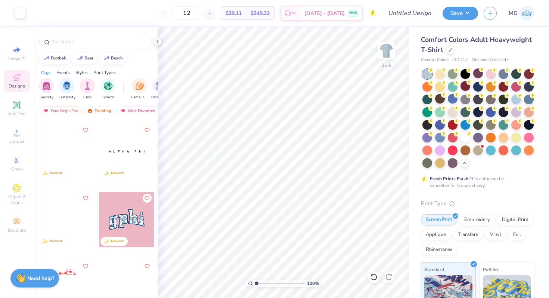
scroll to position [1631, 0]
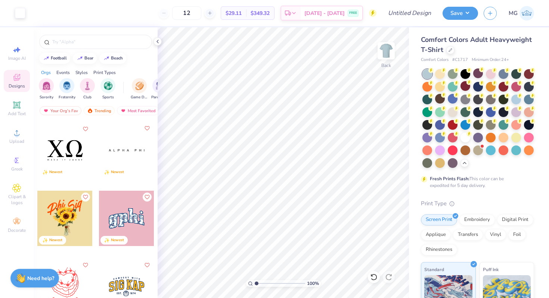
click at [144, 127] on icon "Like" at bounding box center [146, 128] width 5 height 5
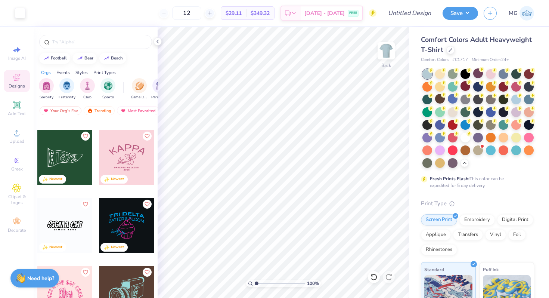
scroll to position [2445, 0]
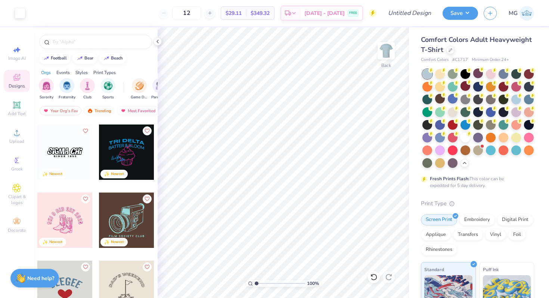
click at [85, 72] on div "Styles" at bounding box center [81, 72] width 12 height 7
click at [96, 71] on div "Print Types" at bounding box center [104, 72] width 22 height 7
click at [86, 71] on div "Styles" at bounding box center [81, 72] width 12 height 7
click at [48, 90] on div "filter for Classic" at bounding box center [46, 84] width 15 height 15
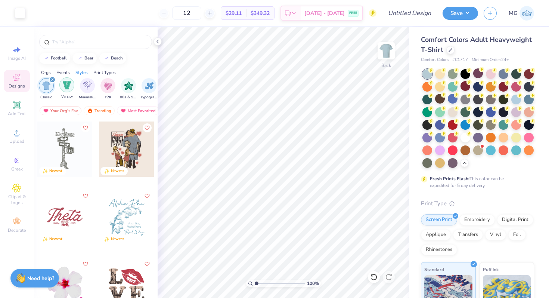
click at [63, 88] on img "filter for Varsity" at bounding box center [67, 85] width 9 height 9
click at [52, 80] on icon "filter for Varsity" at bounding box center [52, 79] width 2 height 2
click at [68, 92] on div "Varsity" at bounding box center [66, 88] width 15 height 22
click at [74, 81] on div "filter for Classic" at bounding box center [72, 79] width 7 height 7
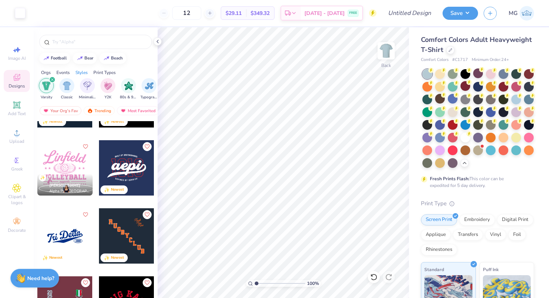
scroll to position [1638, 0]
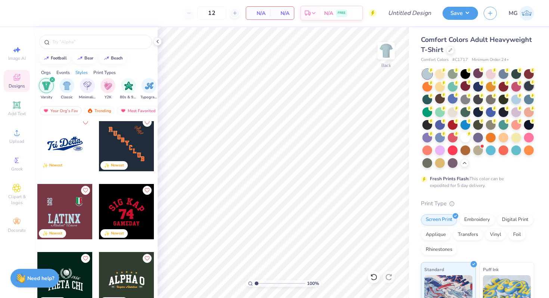
click at [445, 99] on div at bounding box center [479, 118] width 112 height 99
click at [524, 91] on div at bounding box center [529, 86] width 10 height 10
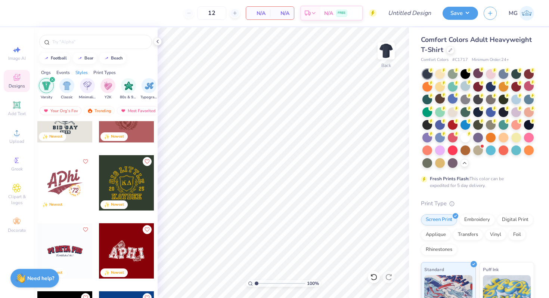
scroll to position [2111, 0]
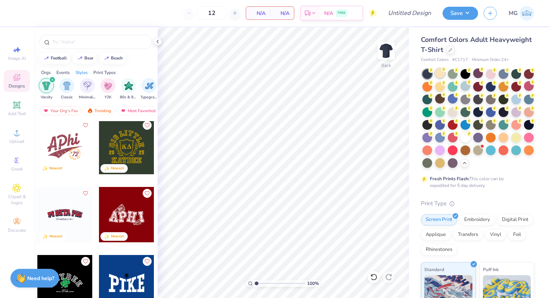
click at [439, 72] on div at bounding box center [440, 73] width 10 height 10
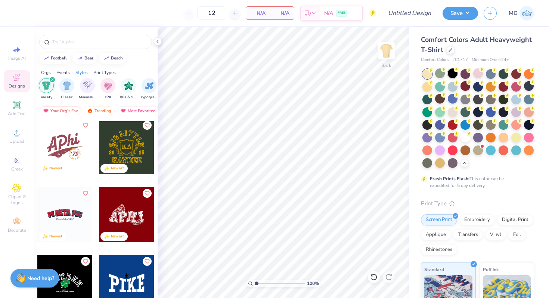
click at [449, 74] on div at bounding box center [453, 73] width 10 height 10
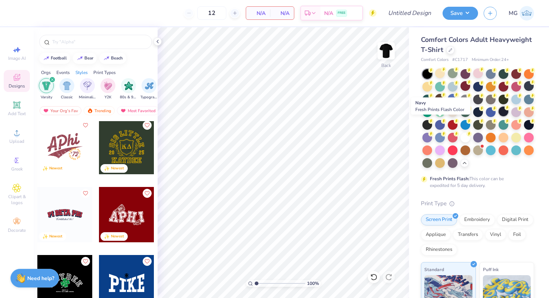
click at [499, 116] on div at bounding box center [504, 111] width 10 height 10
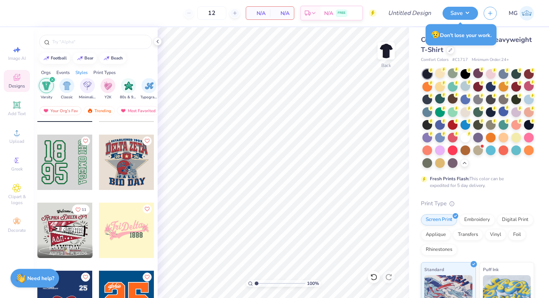
scroll to position [3134, 0]
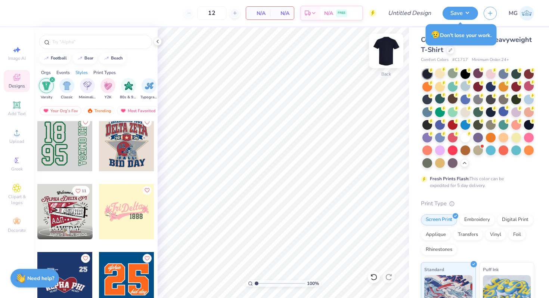
click at [388, 50] on img at bounding box center [386, 51] width 30 height 30
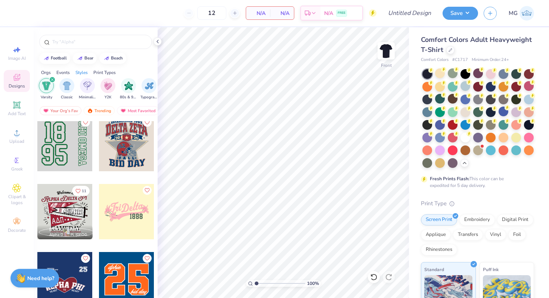
click at [64, 148] on div at bounding box center [64, 143] width 55 height 55
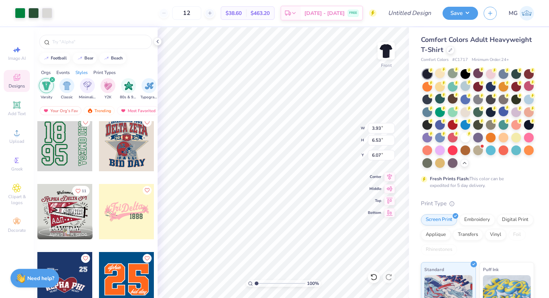
type input "6.07"
type input "0.86"
type input "2.87"
type input "6.21"
type input "1.70"
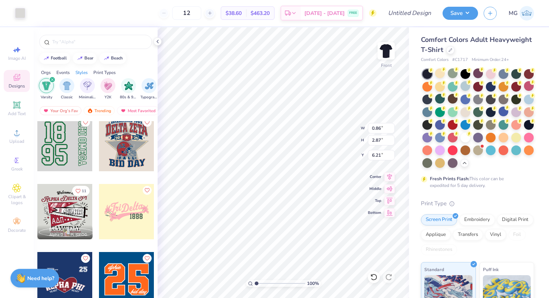
type input "2.90"
type input "9.55"
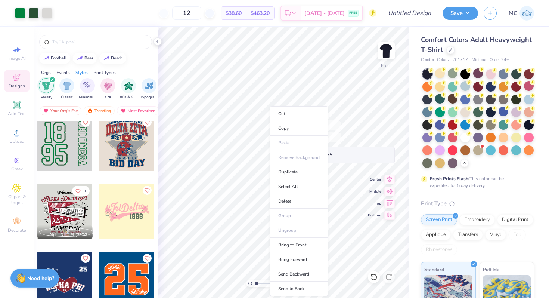
type input "1.93"
type input "3.13"
type input "9.44"
click at [280, 161] on body "Art colors 12 $38.60 Per Item $463.20 Total Est. Delivery Sep 7 - 10 FREE Desig…" at bounding box center [274, 149] width 549 height 298
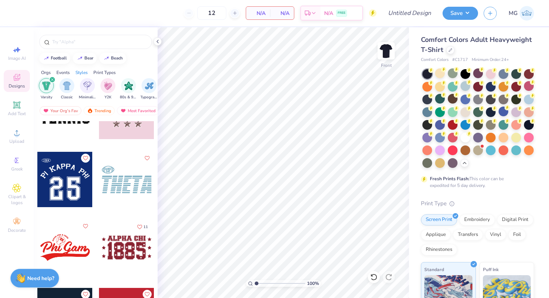
scroll to position [7586, 0]
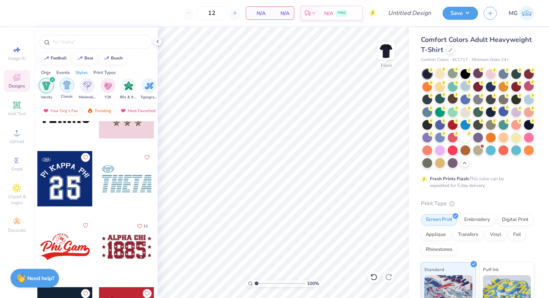
click at [64, 89] on img "filter for Classic" at bounding box center [67, 85] width 9 height 9
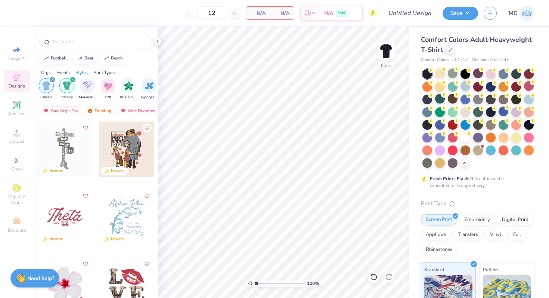
click at [52, 80] on icon "filter for Classic" at bounding box center [52, 79] width 2 height 2
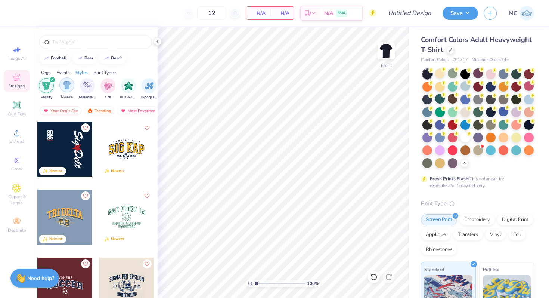
click at [67, 85] on img "filter for Classic" at bounding box center [67, 85] width 9 height 9
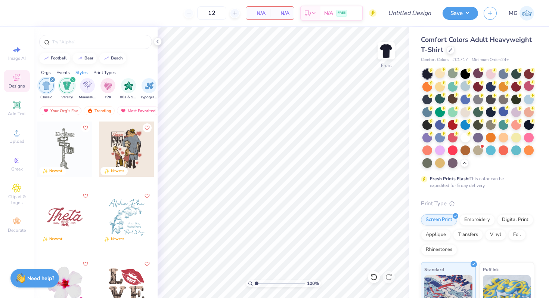
click at [74, 80] on icon "filter for Varsity" at bounding box center [72, 79] width 3 height 3
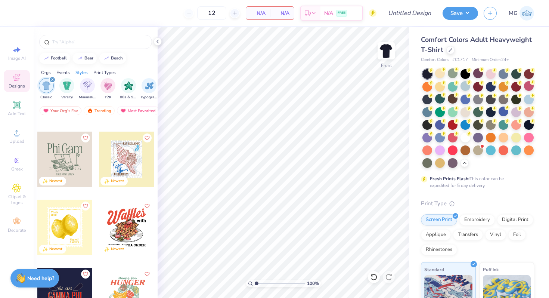
scroll to position [739, 0]
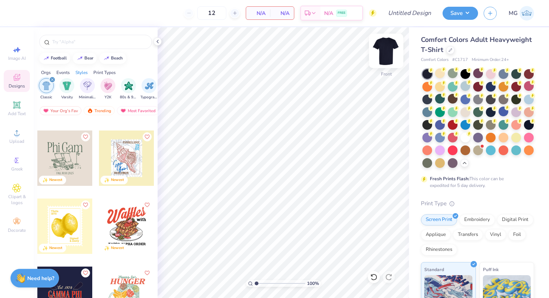
click at [385, 58] on img at bounding box center [386, 51] width 30 height 30
click at [473, 154] on div at bounding box center [478, 150] width 10 height 10
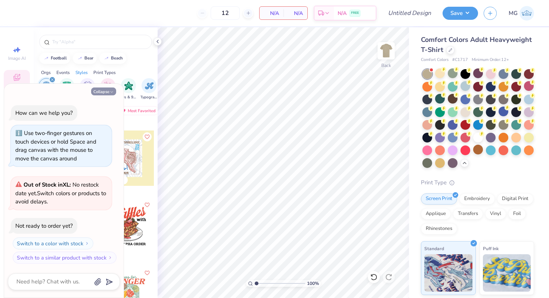
click at [111, 92] on icon "button" at bounding box center [111, 92] width 4 height 4
type textarea "x"
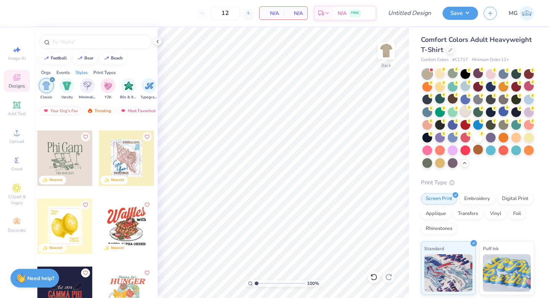
click at [446, 72] on circle at bounding box center [443, 69] width 5 height 5
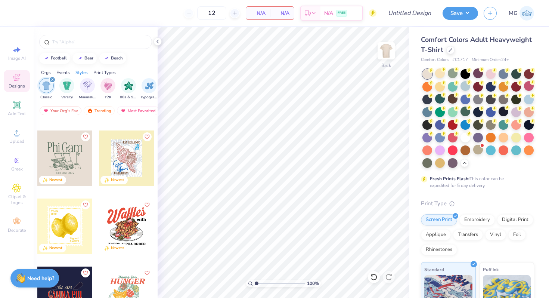
click at [50, 160] on div at bounding box center [64, 157] width 55 height 55
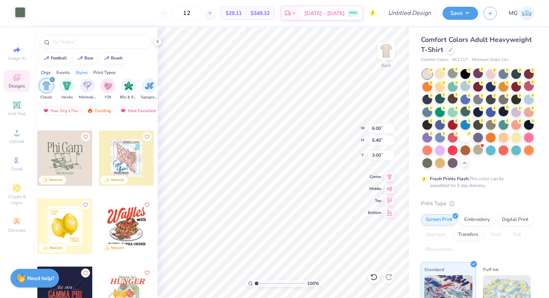
click at [18, 17] on div at bounding box center [20, 12] width 10 height 10
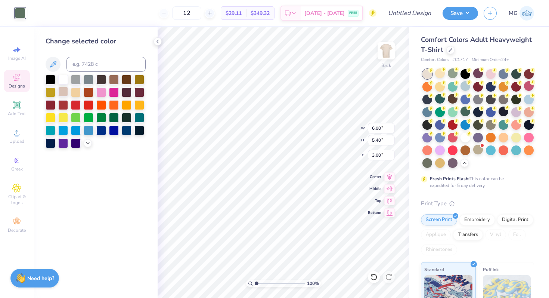
click at [67, 91] on div at bounding box center [63, 92] width 10 height 10
click at [375, 280] on icon at bounding box center [373, 276] width 7 height 7
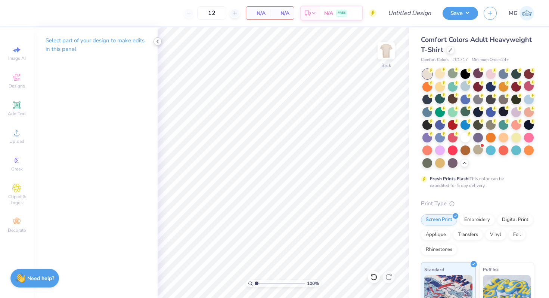
click at [161, 39] on div at bounding box center [158, 41] width 8 height 8
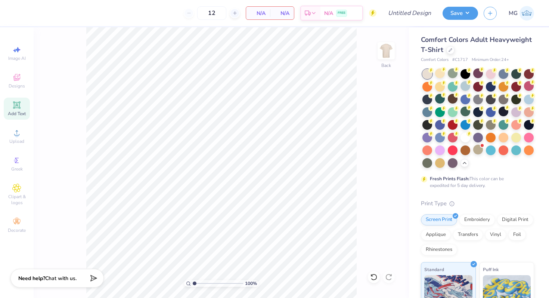
click at [15, 109] on div "Add Text" at bounding box center [17, 109] width 26 height 22
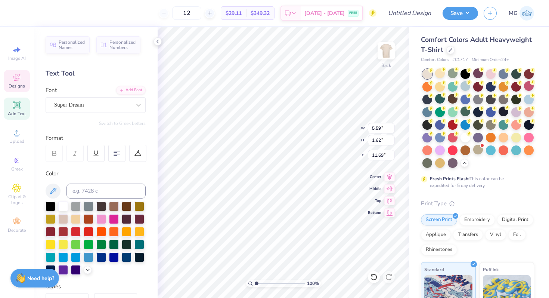
click at [18, 80] on icon at bounding box center [17, 78] width 6 height 5
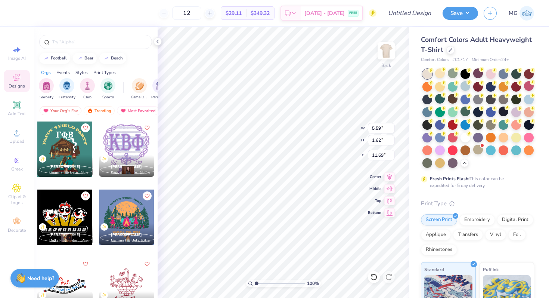
scroll to position [1, 0]
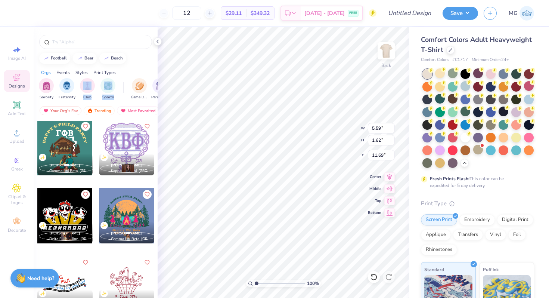
drag, startPoint x: 127, startPoint y: 98, endPoint x: 78, endPoint y: 94, distance: 49.5
click at [77, 94] on div "Sorority Fraternity Club Sports Game Day Parent's Weekend Rush & Bid PR & Gener…" at bounding box center [96, 90] width 124 height 28
click at [118, 85] on div "Sorority Fraternity Club Sports" at bounding box center [81, 89] width 85 height 22
drag, startPoint x: 121, startPoint y: 83, endPoint x: 90, endPoint y: 83, distance: 31.4
click at [90, 83] on div "Sorority Fraternity Club Sports" at bounding box center [81, 89] width 85 height 22
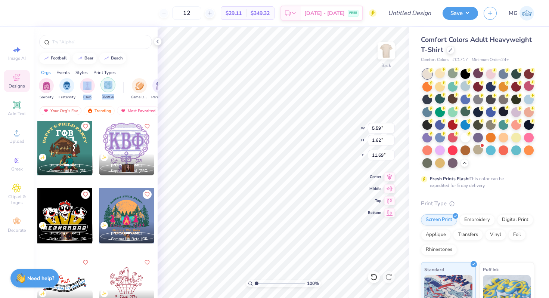
drag, startPoint x: 153, startPoint y: 90, endPoint x: 101, endPoint y: 88, distance: 52.3
click at [101, 88] on div "Sorority Fraternity Club Sports Game Day Parent's Weekend Rush & Bid PR & Gener…" at bounding box center [96, 90] width 124 height 28
drag, startPoint x: 127, startPoint y: 88, endPoint x: 78, endPoint y: 88, distance: 48.9
click at [78, 88] on div "Sorority Fraternity Club Sports Game Day Parent's Weekend Rush & Bid PR & Gener…" at bounding box center [96, 90] width 124 height 28
click at [122, 77] on div "Sorority Fraternity Club Sports Game Day Parent's Weekend Rush & Bid PR & Gener…" at bounding box center [96, 90] width 124 height 28
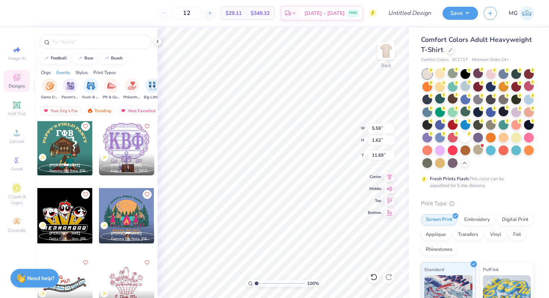
scroll to position [0, 105]
click at [98, 91] on div "filter for PR & General" at bounding box center [96, 84] width 15 height 15
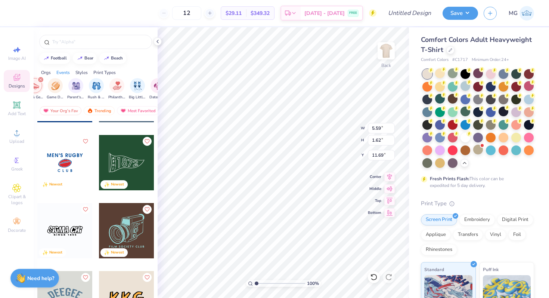
scroll to position [1384, 0]
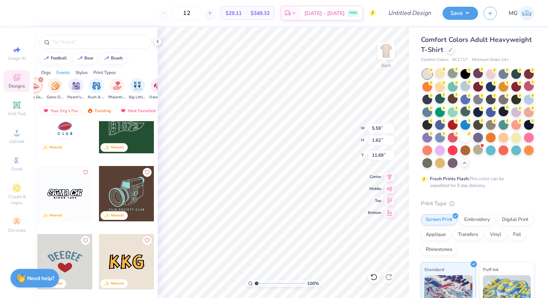
click at [114, 71] on div "Print Types" at bounding box center [104, 72] width 22 height 7
click at [83, 71] on div "Styles" at bounding box center [81, 72] width 12 height 7
click at [89, 89] on div "filter for Minimalist" at bounding box center [87, 84] width 15 height 15
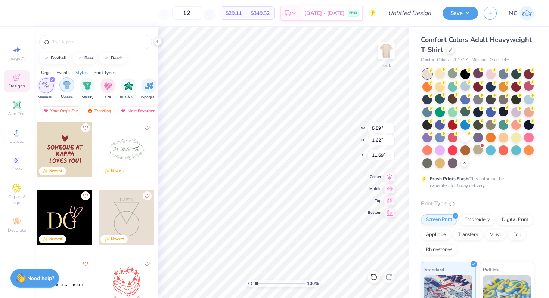
click at [69, 86] on img "filter for Classic" at bounding box center [67, 85] width 9 height 9
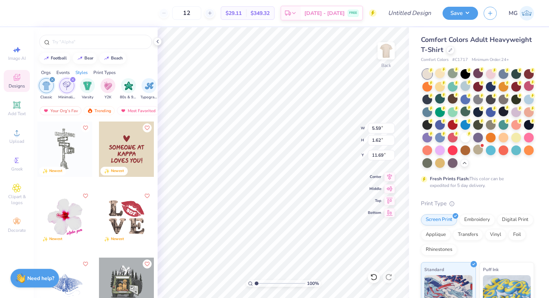
click at [73, 79] on icon "filter for Minimalist" at bounding box center [73, 79] width 2 height 2
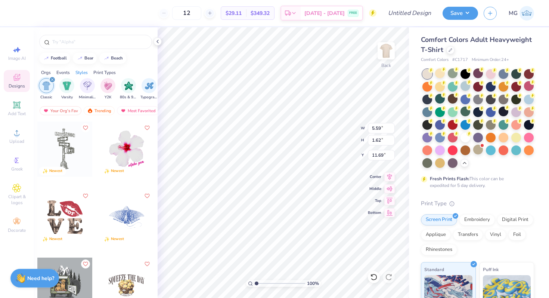
scroll to position [6, 1]
click at [60, 155] on div at bounding box center [64, 148] width 55 height 55
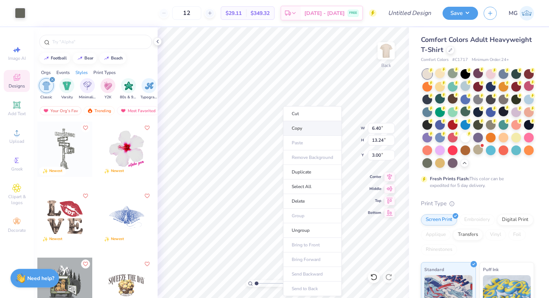
click at [294, 126] on li "Copy" at bounding box center [312, 128] width 59 height 15
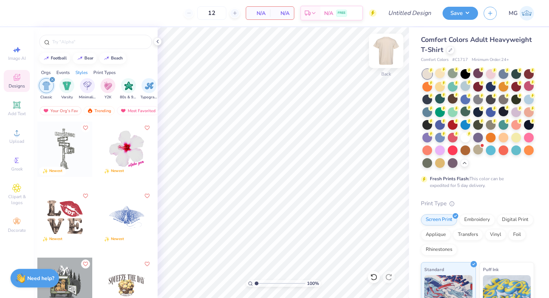
click at [378, 56] on img at bounding box center [386, 51] width 30 height 30
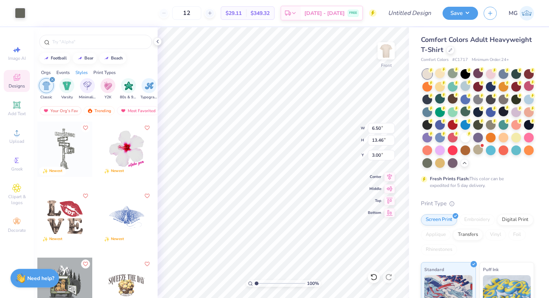
type input "3.00"
type input "2.25"
type input "0.84"
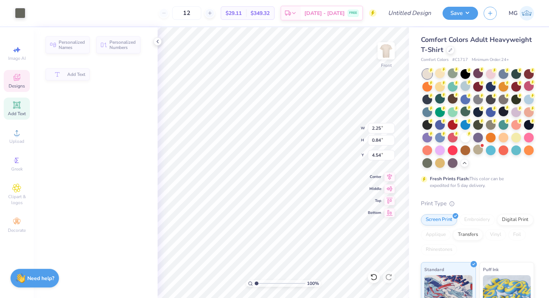
type input "4.54"
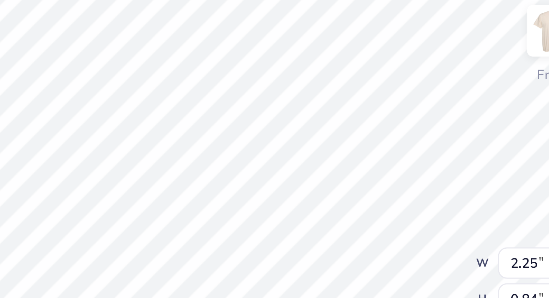
type textarea "social"
type input "2.34"
type input "0.83"
type input "4.60"
type input "2.50"
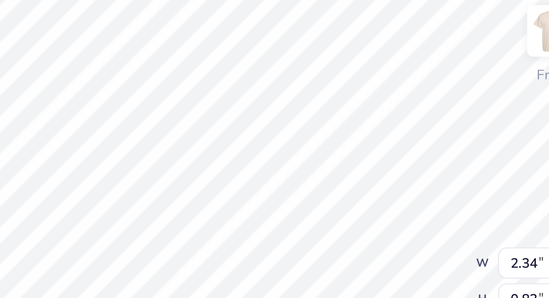
type input "0.89"
type input "4.54"
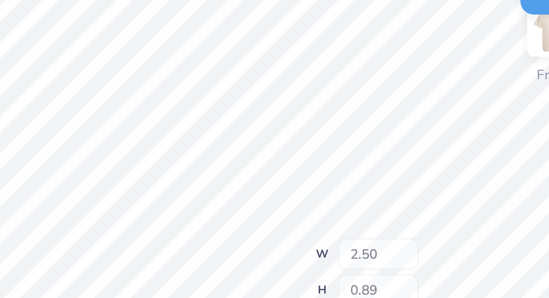
type input "4.60"
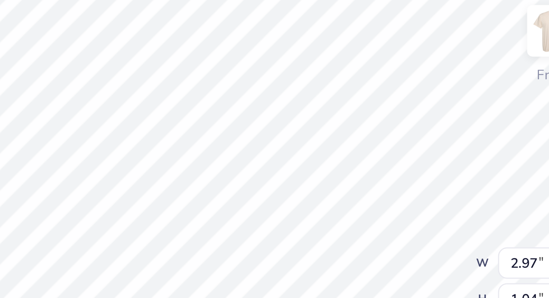
scroll to position [6, 1]
type textarea "brotherhood"
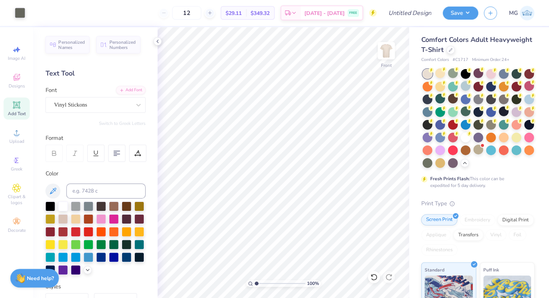
scroll to position [0, 0]
click at [372, 275] on icon at bounding box center [373, 276] width 7 height 7
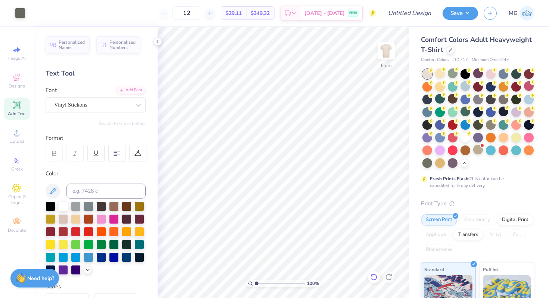
click at [372, 275] on icon at bounding box center [373, 276] width 7 height 7
click at [372, 276] on icon at bounding box center [371, 274] width 1 height 1
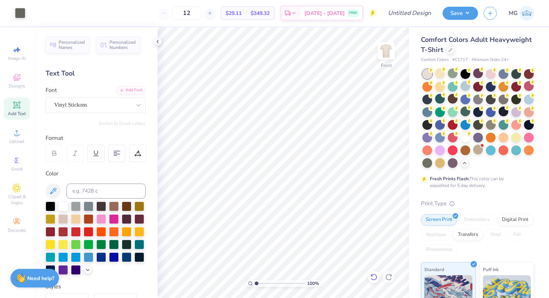
click at [372, 276] on icon at bounding box center [371, 274] width 1 height 1
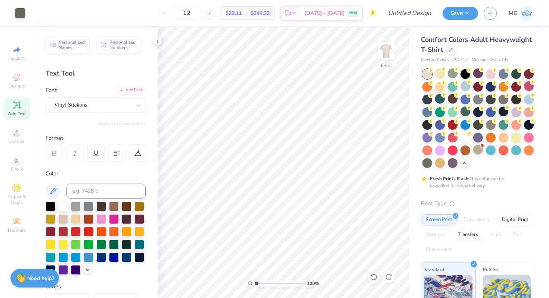
click at [372, 276] on icon at bounding box center [371, 274] width 1 height 1
click at [381, 218] on div "100 % Front" at bounding box center [283, 162] width 251 height 271
click at [373, 276] on icon at bounding box center [373, 276] width 7 height 7
click at [373, 277] on icon at bounding box center [373, 276] width 7 height 7
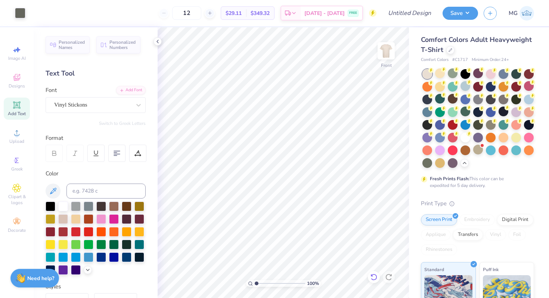
click at [373, 277] on icon at bounding box center [373, 276] width 7 height 7
click at [298, 176] on body "Art colors 12 $29.11 Per Item $349.32 Total Est. Delivery Sep 7 - 10 FREE Desig…" at bounding box center [274, 149] width 549 height 298
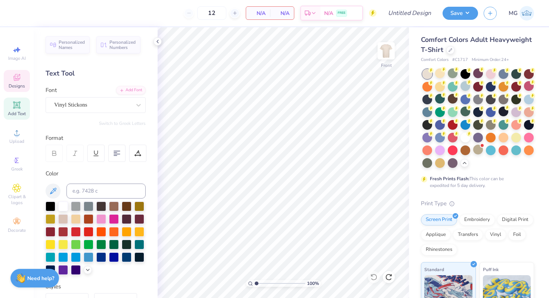
click at [24, 82] on div "Designs" at bounding box center [17, 81] width 26 height 22
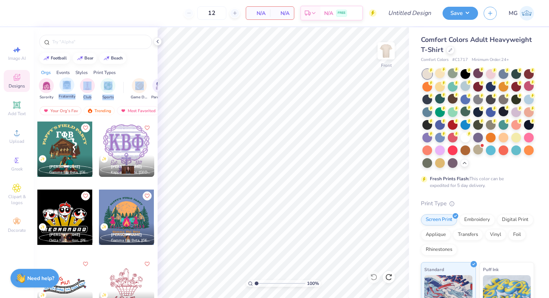
drag, startPoint x: 126, startPoint y: 92, endPoint x: 59, endPoint y: 86, distance: 67.8
click at [59, 86] on div "Sorority Fraternity Club Sports Game Day Parent's Weekend Rush & Bid PR & Gener…" at bounding box center [96, 90] width 124 height 28
click at [132, 76] on div "Sorority Fraternity Club Sports Game Day Parent's Weekend Rush & Bid PR & Gener…" at bounding box center [96, 90] width 124 height 28
click at [84, 81] on div "filter for Rush & Bid" at bounding box center [90, 84] width 15 height 15
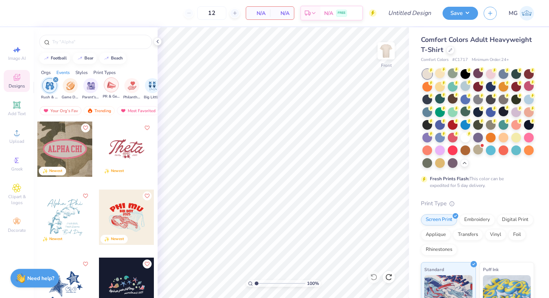
click at [106, 85] on div "filter for PR & General" at bounding box center [111, 84] width 15 height 15
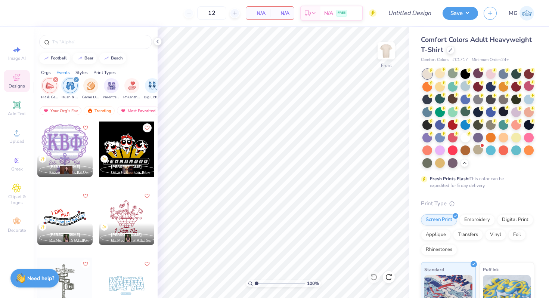
click at [76, 80] on icon "filter for Rush & Bid" at bounding box center [76, 79] width 2 height 2
click at [97, 75] on div "Print Types" at bounding box center [104, 72] width 22 height 7
click at [83, 72] on div "Styles" at bounding box center [81, 72] width 12 height 7
click at [46, 86] on img "filter for Classic" at bounding box center [46, 85] width 9 height 9
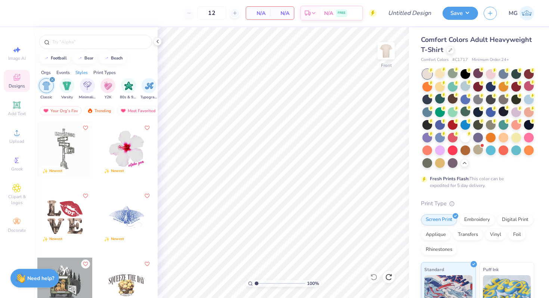
click at [50, 149] on div at bounding box center [64, 148] width 55 height 55
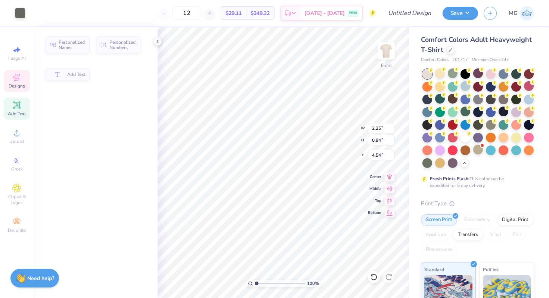
type input "2.25"
type input "0.84"
type input "4.54"
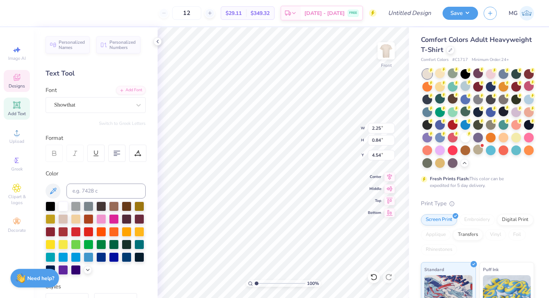
scroll to position [6, 1]
type textarea "social"
click at [133, 100] on div at bounding box center [138, 104] width 13 height 13
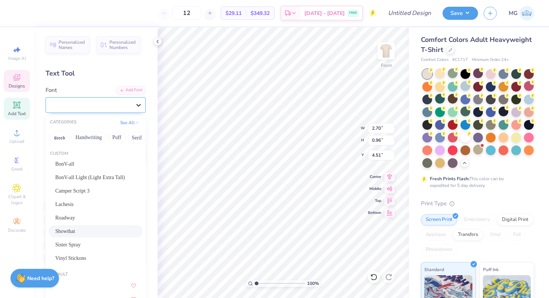
click at [133, 100] on div at bounding box center [138, 104] width 13 height 13
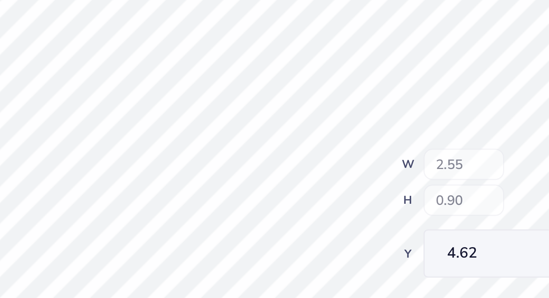
type input "2.55"
type input "0.90"
type input "4.62"
type input "4.60"
type input "2.38"
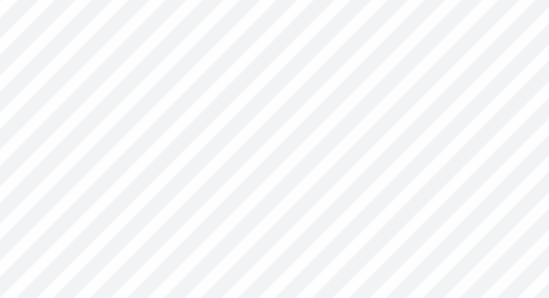
type input "0.84"
type input "4.28"
type input "4.60"
type input "2.51"
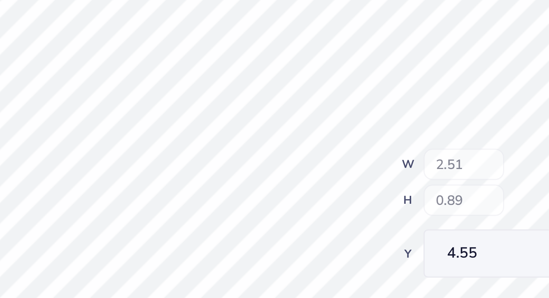
type input "0.89"
type input "4.55"
type textarea "brotherhood"
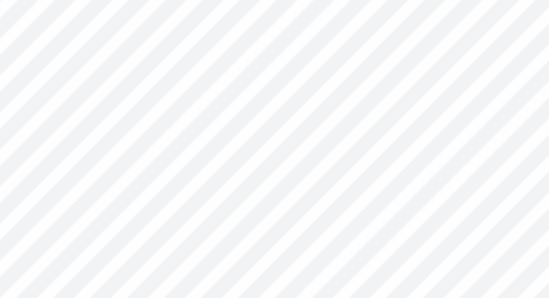
type input "3.06"
type input "1.01"
type input "4.55"
type textarea "service"
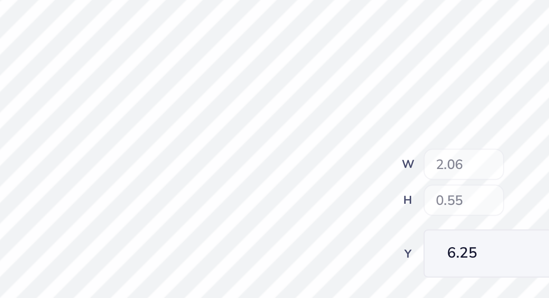
type input "2.06"
type input "0.55"
type input "6.25"
type input "6.26"
type textarea "est. 2008"
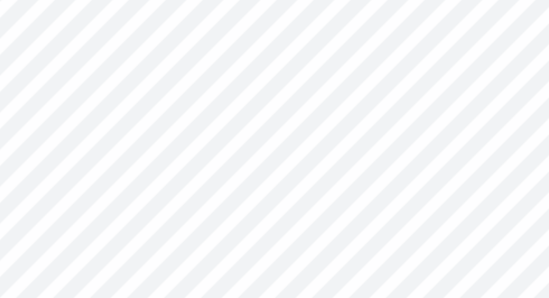
scroll to position [6, 2]
type input "2.26"
type input "0.63"
type input "7.98"
type input "2.09"
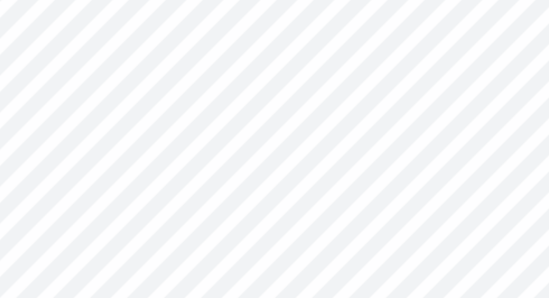
type input "0.58"
type input "8.03"
type input "7.98"
type textarea "est2008"
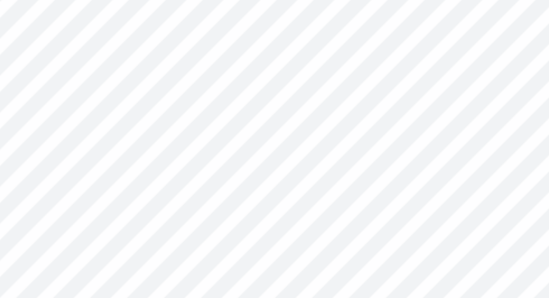
type input "6.50"
type input "13.46"
type input "3.00"
type input "6.50"
type input "13.46"
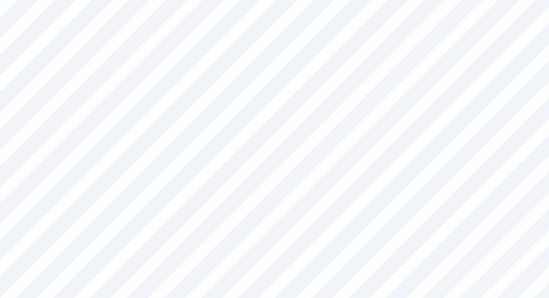
type input "3.00"
type input "1.73"
type input "0.55"
type input "7.96"
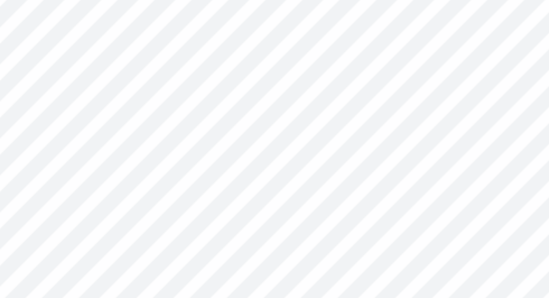
type input "14.65"
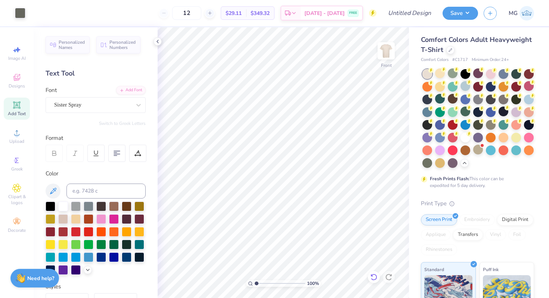
click at [375, 274] on icon at bounding box center [373, 276] width 7 height 7
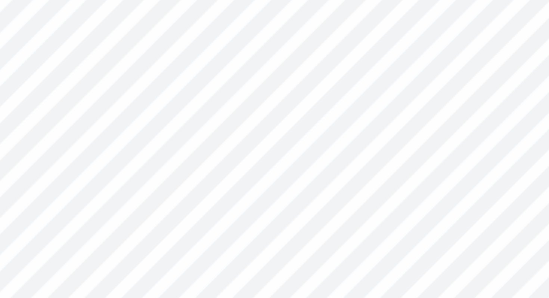
type input "1.14"
type input "0.37"
type input "14.65"
type textarea "C"
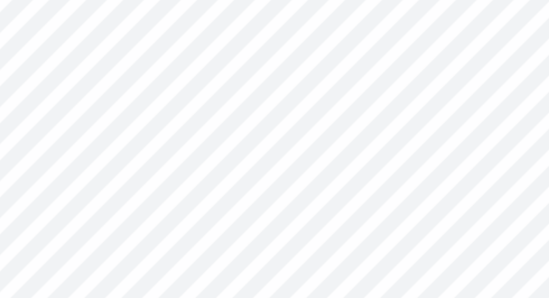
scroll to position [6, 1]
type textarea "AGG"
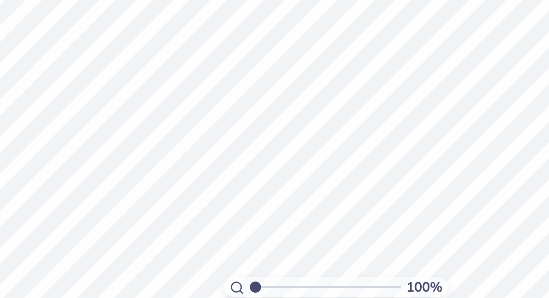
scroll to position [0, 0]
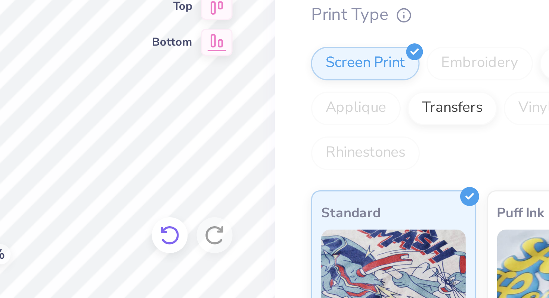
click at [373, 275] on icon at bounding box center [373, 276] width 7 height 7
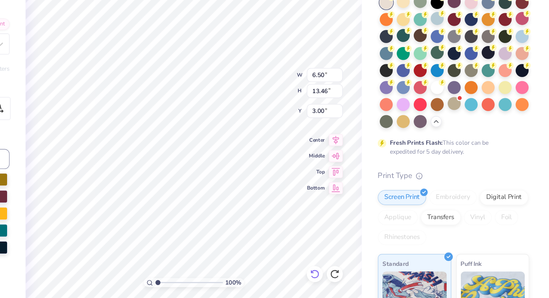
type input "0.77"
type input "0.49"
type input "14.64"
type input "6.50"
type input "13.46"
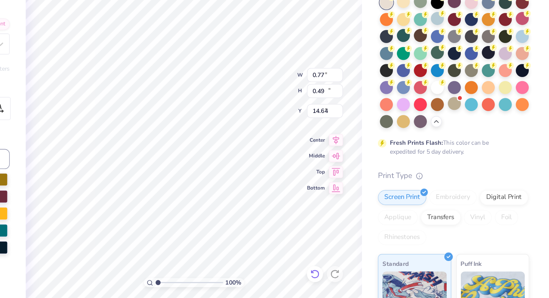
type input "3.00"
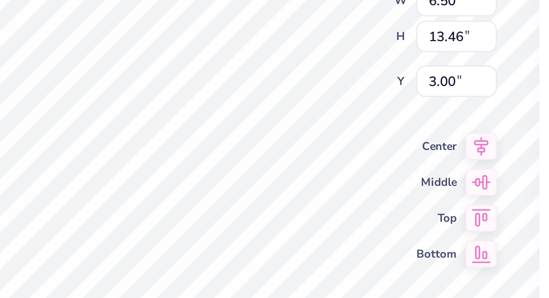
type input "6.50"
type input "13.46"
type input "3.00"
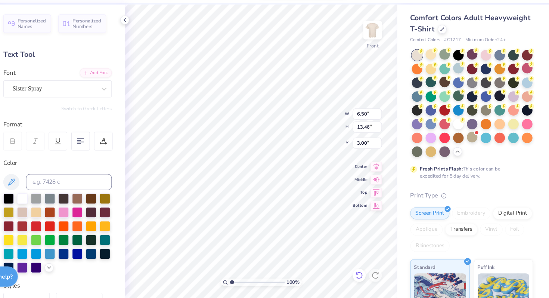
click at [373, 276] on icon at bounding box center [373, 276] width 7 height 7
type input "0.77"
type input "0.49"
type input "14.53"
type input "0.92"
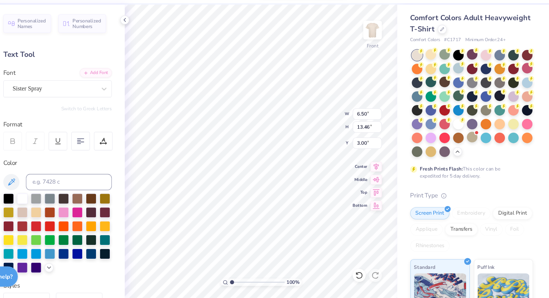
type input "0.36"
type input "15.02"
type input "1.05"
type input "0.34"
type input "15.55"
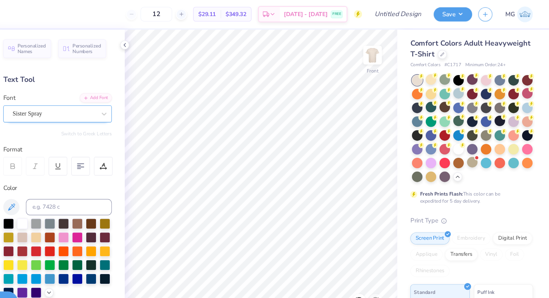
click at [103, 103] on div "Sister Spray" at bounding box center [92, 105] width 78 height 12
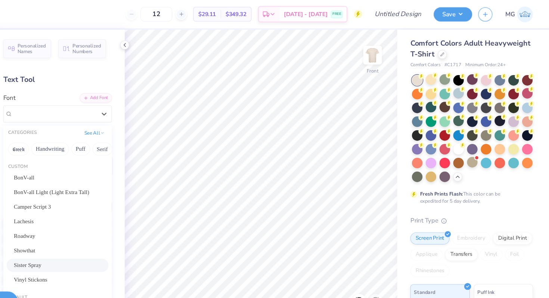
click at [257, 237] on div "Art colors 12 $29.11 Per Item $349.32 Total Est. Delivery Sep 7 - 10 FREE Desig…" at bounding box center [274, 149] width 549 height 298
click at [81, 244] on span "Sister Spray" at bounding box center [67, 245] width 25 height 8
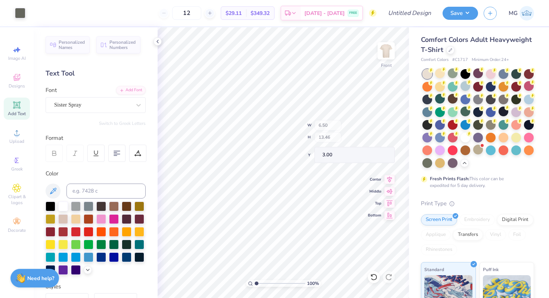
click at [335, 129] on div "100 % Front W 6.50 H 13.46 Y 3.00 Center Middle Top Bottom" at bounding box center [283, 162] width 251 height 271
click at [19, 17] on div at bounding box center [20, 12] width 10 height 10
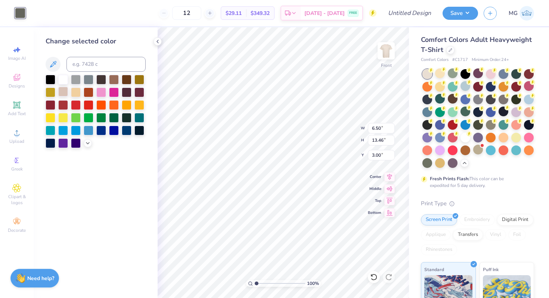
drag, startPoint x: 61, startPoint y: 92, endPoint x: 67, endPoint y: 90, distance: 6.8
click at [61, 92] on div at bounding box center [63, 92] width 10 height 10
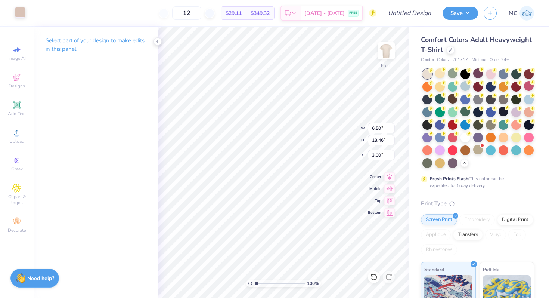
click at [23, 15] on div at bounding box center [20, 12] width 10 height 10
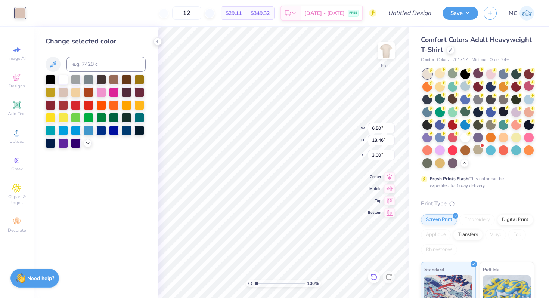
click at [374, 278] on icon at bounding box center [373, 276] width 7 height 7
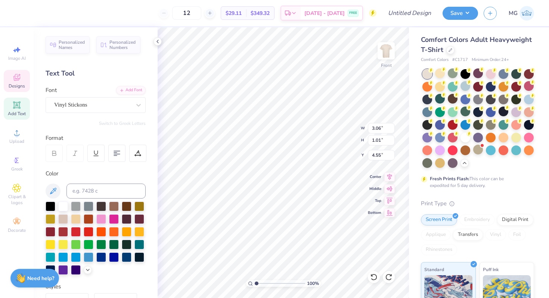
type input "2.51"
type input "0.89"
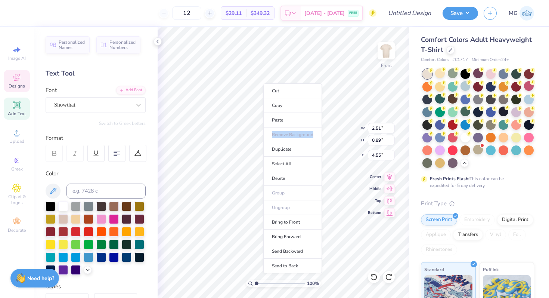
drag, startPoint x: 287, startPoint y: 124, endPoint x: 291, endPoint y: 140, distance: 16.5
click at [291, 140] on ul "Cut Copy Paste Remove Background Duplicate Select All Delete Group Ungroup Brin…" at bounding box center [292, 178] width 59 height 190
click at [284, 149] on li "Duplicate" at bounding box center [292, 149] width 59 height 15
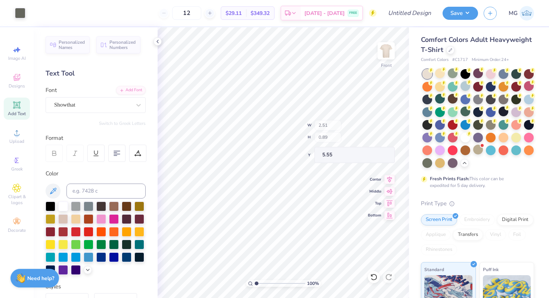
type input "19.66"
type input "4.55"
type textarea "AGGIE"
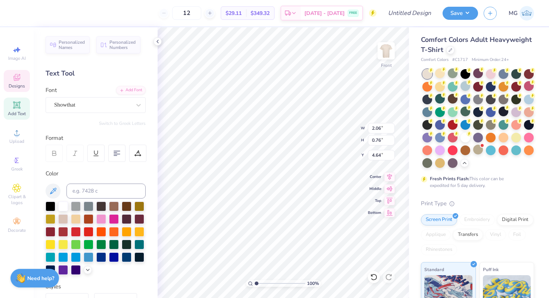
type input "4.55"
type input "2.19"
type input "0.81"
type input "4.54"
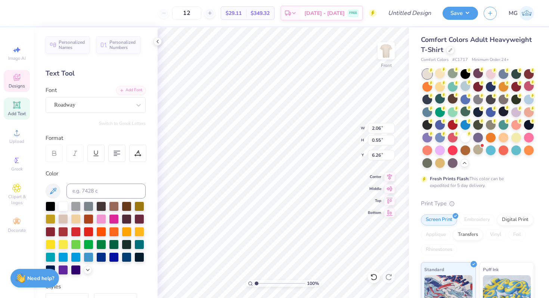
type textarea "ALLIANCE"
type input "1.93"
type input "0.64"
type input "6.25"
type input "4.54"
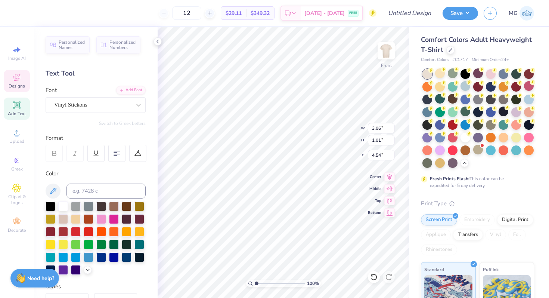
scroll to position [6, 1]
type textarea "MENS"
type input "4.62"
click at [16, 82] on div "Designs" at bounding box center [17, 81] width 26 height 22
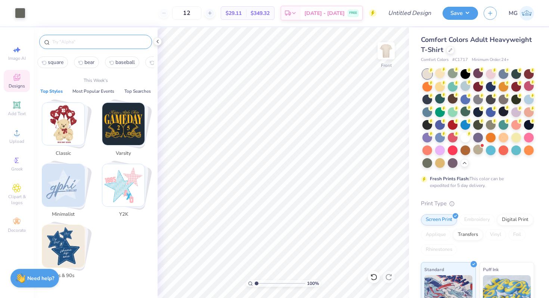
click at [65, 44] on input "text" at bounding box center [100, 41] width 96 height 7
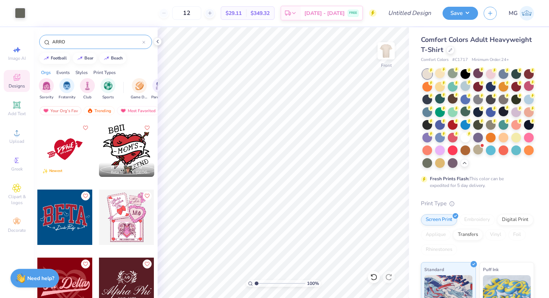
type input "ARROW"
click at [12, 195] on span "Clipart & logos" at bounding box center [17, 200] width 26 height 12
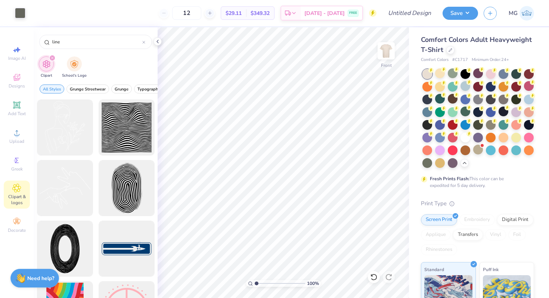
drag, startPoint x: 67, startPoint y: 43, endPoint x: 35, endPoint y: 41, distance: 32.2
click at [35, 41] on div "line" at bounding box center [96, 39] width 124 height 25
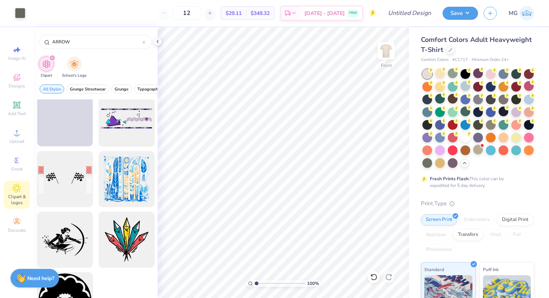
scroll to position [951, 0]
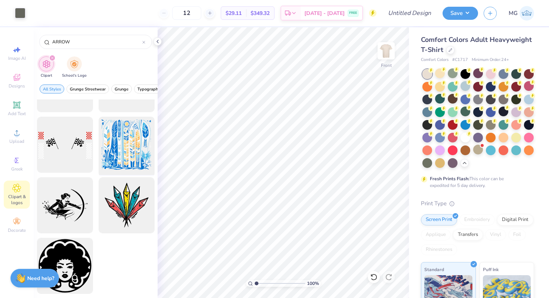
type input "ARROW"
click at [12, 54] on div "Image AI" at bounding box center [17, 53] width 26 height 22
select select "4"
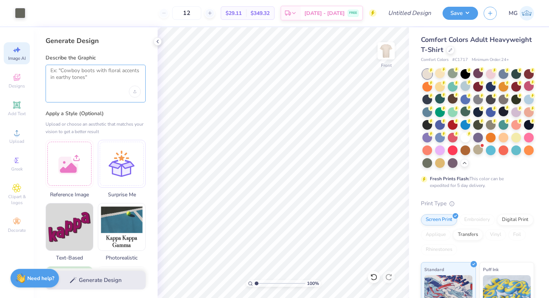
click at [72, 83] on textarea at bounding box center [95, 76] width 90 height 19
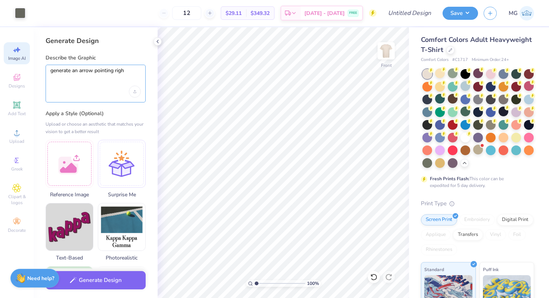
type textarea "generate an arrow pointing right"
click at [107, 279] on button "Generate Design" at bounding box center [96, 278] width 100 height 18
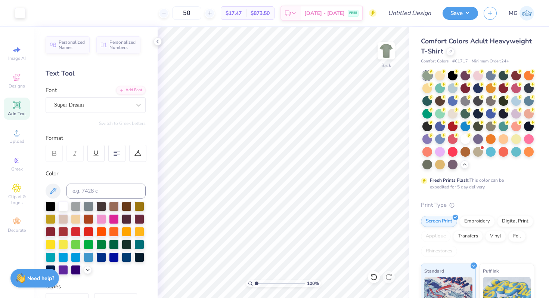
drag, startPoint x: 15, startPoint y: 105, endPoint x: 25, endPoint y: 108, distance: 10.8
click at [15, 105] on icon at bounding box center [17, 105] width 6 height 6
click at [19, 143] on span "Upload" at bounding box center [16, 141] width 15 height 6
type textarea "TXT"
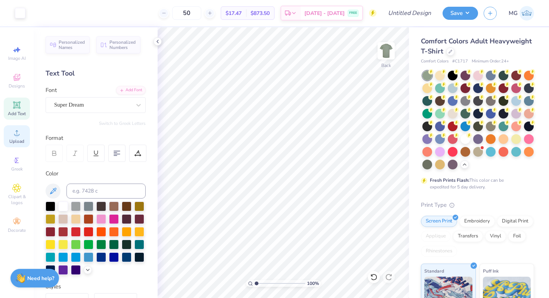
click at [16, 136] on circle at bounding box center [17, 135] width 4 height 4
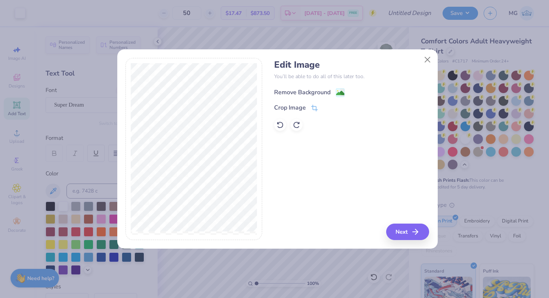
click at [298, 90] on div "Remove Background" at bounding box center [302, 92] width 56 height 9
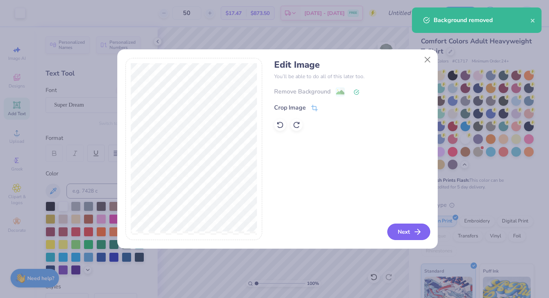
click at [404, 230] on button "Next" at bounding box center [408, 231] width 43 height 16
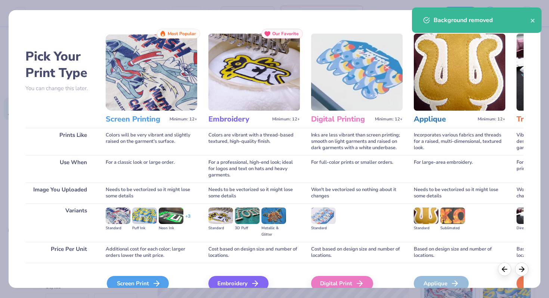
click at [149, 281] on div "Screen Print" at bounding box center [138, 283] width 62 height 15
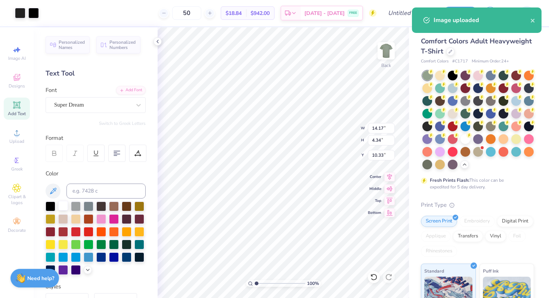
click at [61, 208] on div at bounding box center [63, 206] width 10 height 10
drag, startPoint x: 18, startPoint y: 12, endPoint x: 22, endPoint y: 17, distance: 6.2
click at [19, 12] on div at bounding box center [20, 12] width 10 height 10
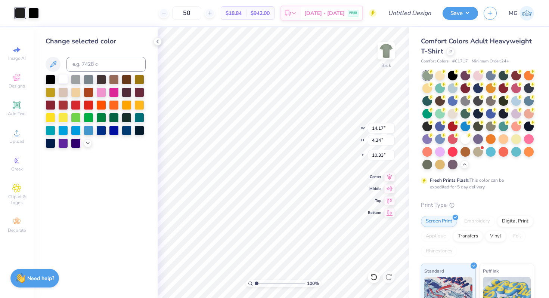
click at [62, 77] on div at bounding box center [63, 79] width 10 height 10
drag, startPoint x: 37, startPoint y: 12, endPoint x: 45, endPoint y: 31, distance: 20.6
click at [37, 12] on div at bounding box center [33, 13] width 10 height 10
click at [65, 78] on div at bounding box center [63, 79] width 10 height 10
type input "4.62"
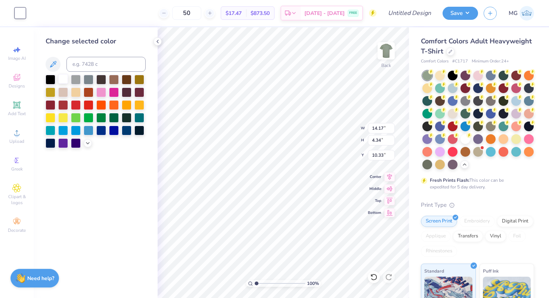
type input "1.41"
type input "7.01"
type input "3.23"
type input "0.99"
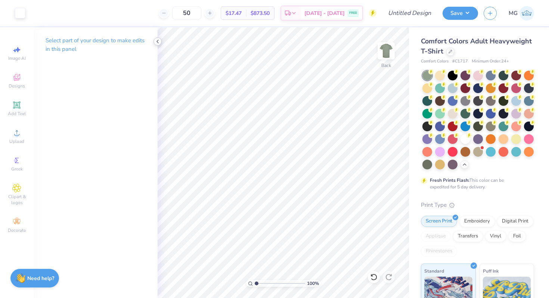
click at [156, 40] on icon at bounding box center [158, 41] width 6 height 6
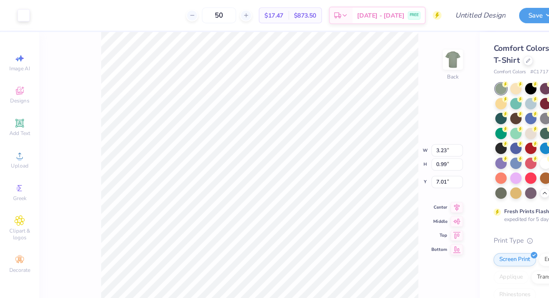
click at [359, 41] on div "100 % Back W 3.23 3.23 " H 0.99 0.99 " Y 7.01 7.01 " Center Middle Top Bottom" at bounding box center [221, 162] width 375 height 271
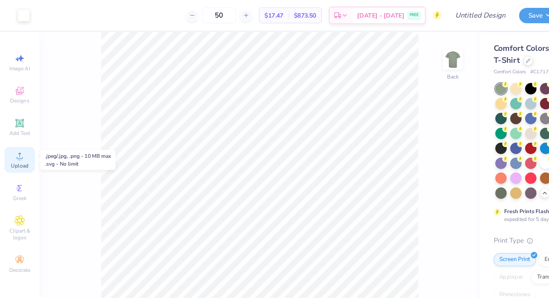
click at [17, 140] on span "Upload" at bounding box center [16, 141] width 15 height 6
click at [13, 140] on span "Upload" at bounding box center [16, 141] width 15 height 6
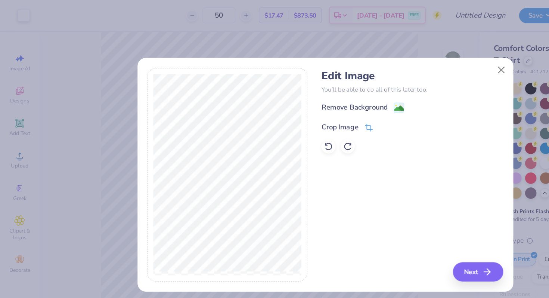
click at [306, 107] on div "Crop Image" at bounding box center [296, 108] width 44 height 9
click at [327, 105] on icon at bounding box center [327, 107] width 4 height 4
click at [303, 105] on div "Crop Image" at bounding box center [290, 108] width 32 height 9
click at [322, 108] on div "Crop Image" at bounding box center [308, 107] width 68 height 9
click at [322, 107] on div "Crop Image" at bounding box center [308, 107] width 68 height 9
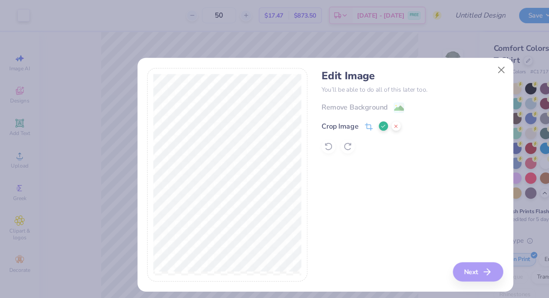
click at [323, 106] on button at bounding box center [327, 107] width 8 height 8
click at [320, 95] on div "Remove Background" at bounding box center [302, 92] width 56 height 9
click at [401, 228] on button "Next" at bounding box center [408, 231] width 43 height 16
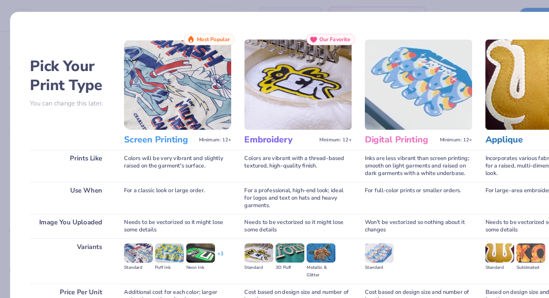
scroll to position [37, 0]
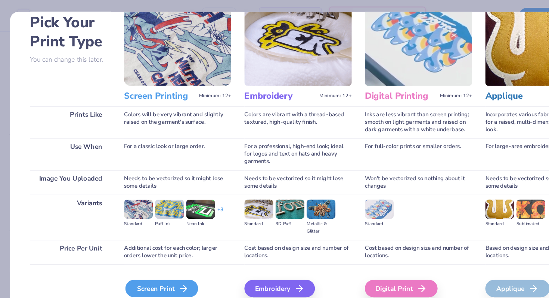
click at [128, 244] on div "Screen Print" at bounding box center [138, 245] width 62 height 15
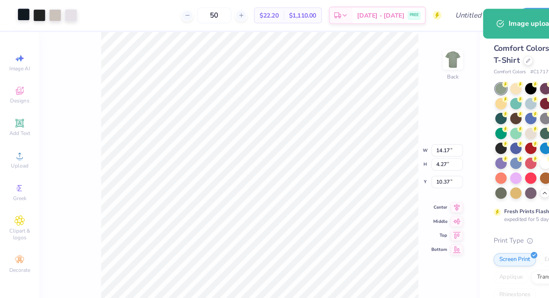
click at [21, 14] on div at bounding box center [20, 12] width 10 height 10
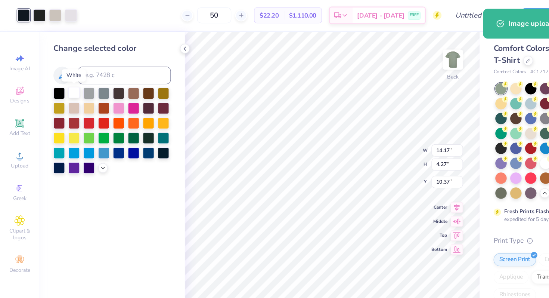
click at [62, 81] on div at bounding box center [63, 79] width 10 height 10
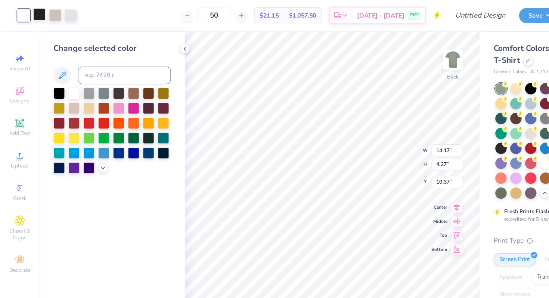
click at [32, 11] on div at bounding box center [33, 12] width 10 height 10
click at [61, 80] on div at bounding box center [63, 80] width 10 height 10
click at [43, 12] on div at bounding box center [47, 12] width 10 height 10
click at [65, 79] on div at bounding box center [63, 80] width 10 height 10
click at [35, 13] on div at bounding box center [33, 12] width 10 height 10
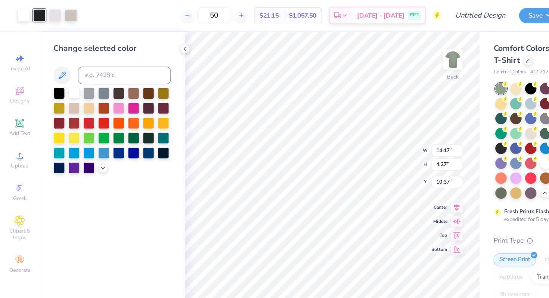
click at [65, 76] on div at bounding box center [63, 79] width 10 height 10
type input "5.77"
type input "1.74"
type input "7.12"
type input "3.31"
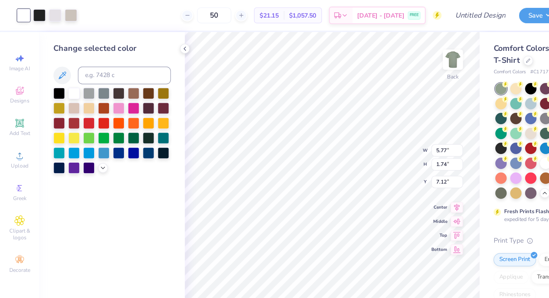
type input "1.00"
type input "7.00"
type input "3.03"
type input "0.91"
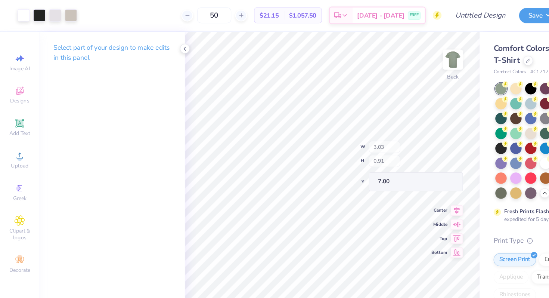
type input "6.99"
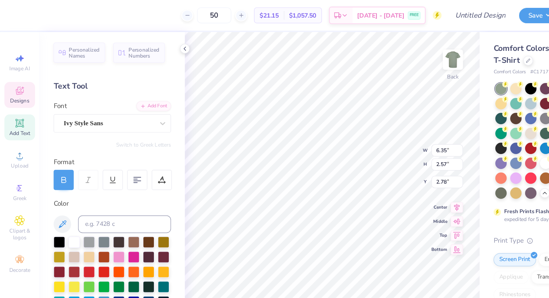
click at [59, 154] on div at bounding box center [54, 153] width 17 height 17
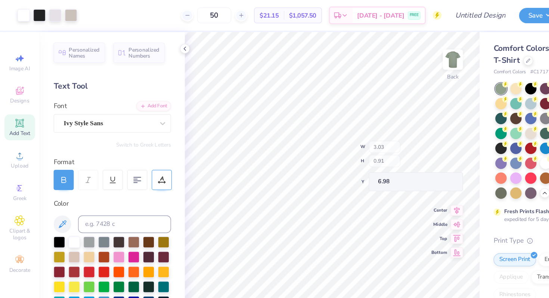
type input "6.98"
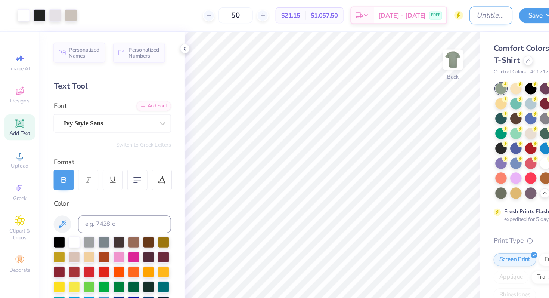
click at [401, 13] on input "Design Title" at bounding box center [419, 13] width 37 height 15
type input "AMA Design 1"
click at [448, 13] on button "Save" at bounding box center [460, 12] width 35 height 13
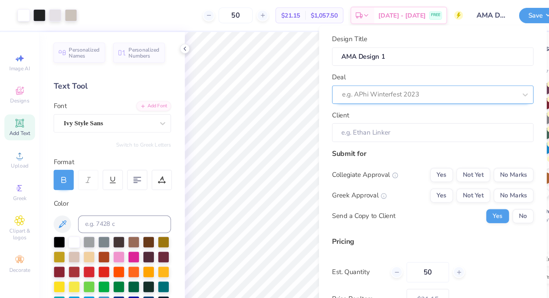
click at [325, 84] on div at bounding box center [366, 80] width 149 height 10
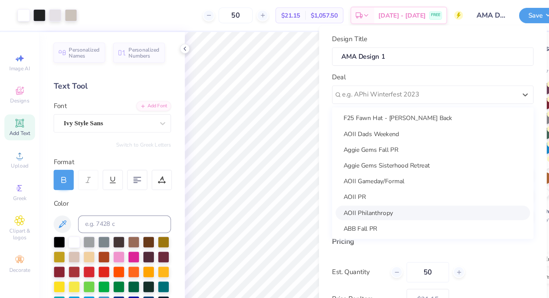
scroll to position [54, 0]
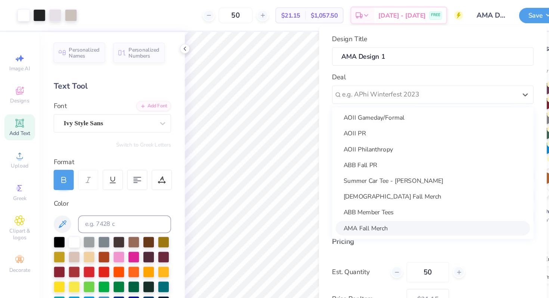
click at [319, 192] on div "AMA Fall Merch" at bounding box center [370, 194] width 166 height 12
type input "Cody Back"
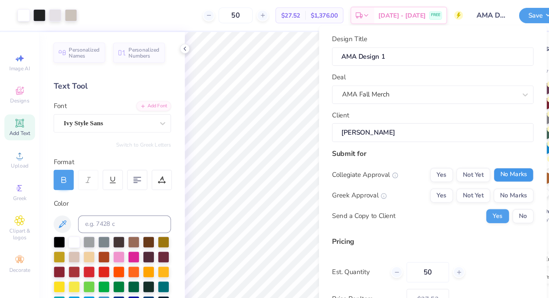
click at [429, 148] on button "No Marks" at bounding box center [438, 149] width 34 height 12
click at [432, 168] on button "No Marks" at bounding box center [438, 167] width 34 height 12
click at [438, 184] on button "No" at bounding box center [447, 184] width 18 height 12
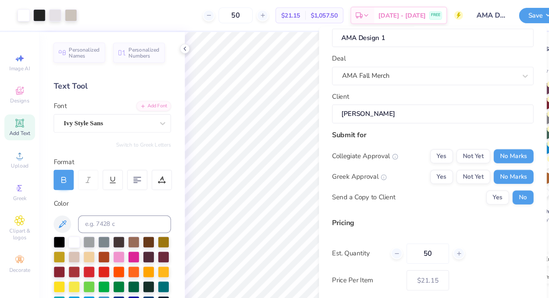
scroll to position [32, 0]
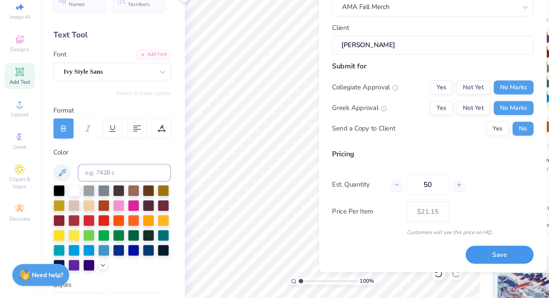
click at [409, 256] on button "Save" at bounding box center [427, 260] width 58 height 15
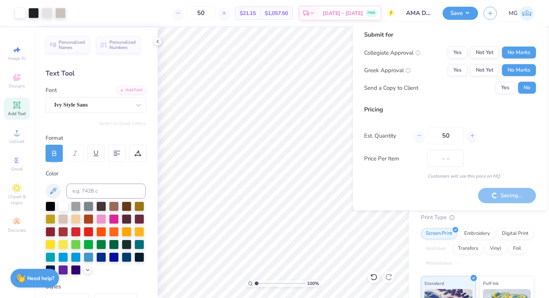
type input "$21.15"
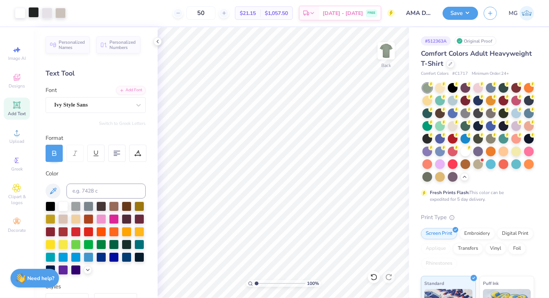
click at [33, 8] on div at bounding box center [33, 12] width 10 height 10
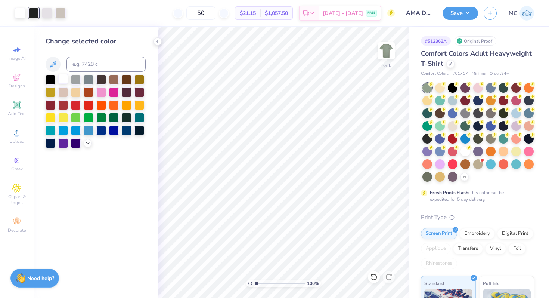
click at [63, 77] on div at bounding box center [63, 79] width 10 height 10
click at [45, 14] on div at bounding box center [47, 12] width 10 height 10
click at [62, 76] on div at bounding box center [63, 79] width 10 height 10
click at [33, 10] on div at bounding box center [33, 12] width 10 height 10
click at [62, 78] on div at bounding box center [63, 79] width 10 height 10
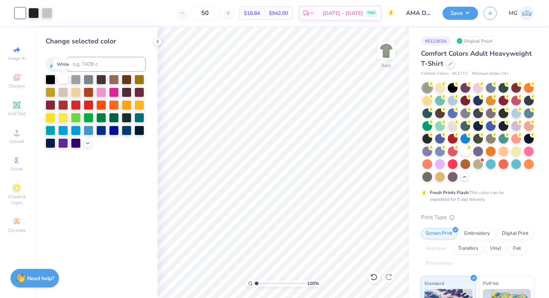
click at [62, 78] on div at bounding box center [63, 79] width 10 height 10
drag, startPoint x: 62, startPoint y: 78, endPoint x: 32, endPoint y: 3, distance: 81.3
click at [62, 77] on div at bounding box center [63, 80] width 10 height 10
click at [33, 13] on div at bounding box center [33, 12] width 10 height 10
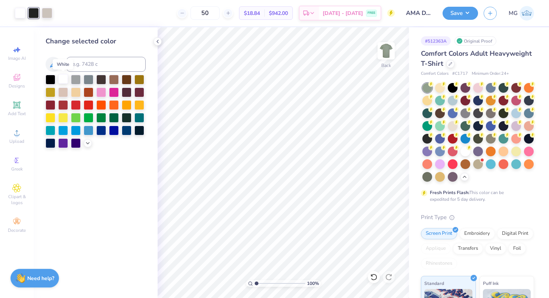
click at [64, 80] on div at bounding box center [63, 79] width 10 height 10
click at [47, 15] on div at bounding box center [47, 12] width 10 height 10
click at [62, 80] on div at bounding box center [63, 79] width 10 height 10
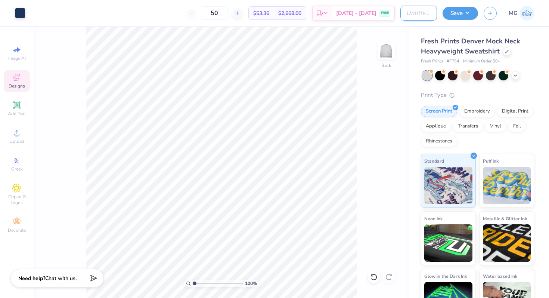
click at [417, 14] on input "Design Title" at bounding box center [419, 13] width 37 height 15
type input "AMA Stag Sweatshirt"
click at [464, 13] on button "Save" at bounding box center [460, 12] width 35 height 13
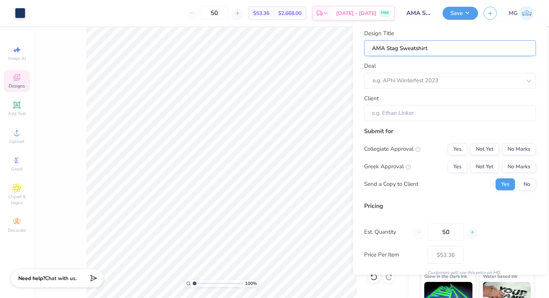
click at [421, 54] on input "AMA Stag Sweatshirt" at bounding box center [450, 48] width 172 height 16
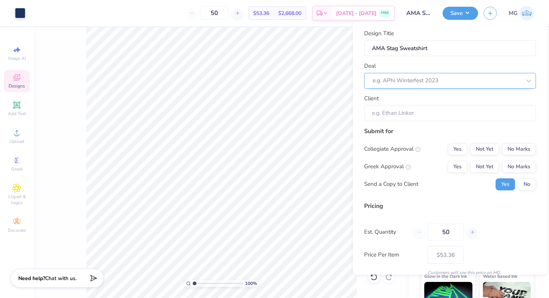
drag, startPoint x: 417, startPoint y: 94, endPoint x: 417, endPoint y: 85, distance: 9.0
click at [417, 94] on div "Client" at bounding box center [450, 107] width 172 height 27
click at [417, 83] on div at bounding box center [440, 80] width 134 height 10
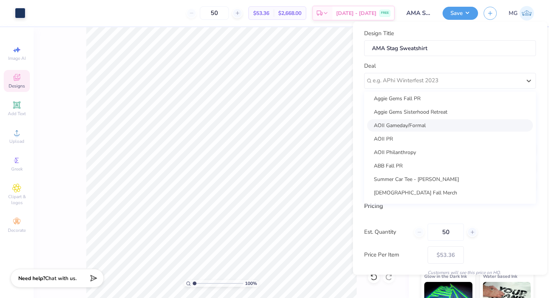
scroll to position [54, 0]
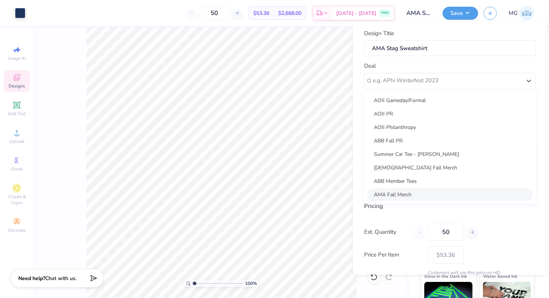
click at [404, 196] on div "AMA Fall Merch" at bounding box center [450, 194] width 166 height 12
type input "[PERSON_NAME]"
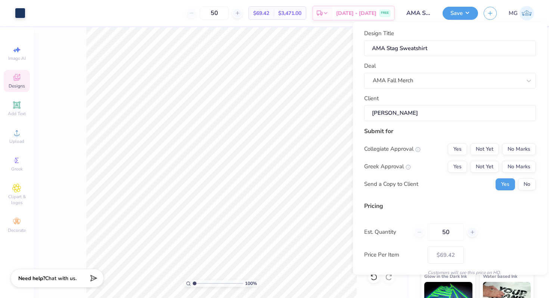
click at [423, 111] on input "[PERSON_NAME]" at bounding box center [450, 113] width 172 height 16
click at [489, 151] on button "Not Yet" at bounding box center [484, 149] width 29 height 12
click at [518, 149] on button "No Marks" at bounding box center [519, 149] width 34 height 12
click at [517, 170] on button "No Marks" at bounding box center [519, 166] width 34 height 12
click at [514, 177] on div "Collegiate Approval Yes Not Yet No Marks Greek Approval Yes Not Yet No Marks Se…" at bounding box center [450, 166] width 172 height 47
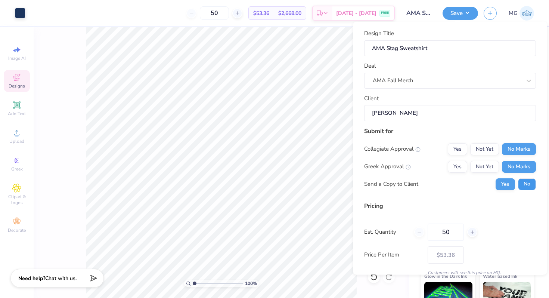
click at [523, 183] on button "No" at bounding box center [527, 184] width 18 height 12
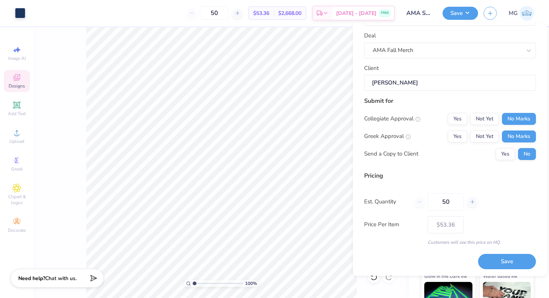
scroll to position [32, 0]
click at [483, 258] on button "Save" at bounding box center [507, 260] width 58 height 15
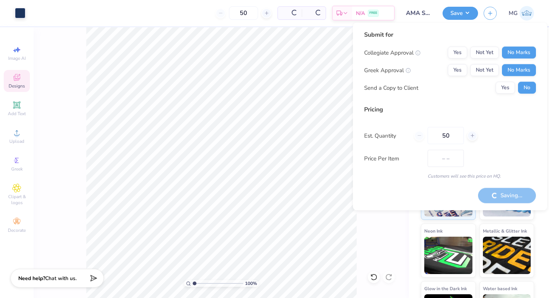
type input "$53.36"
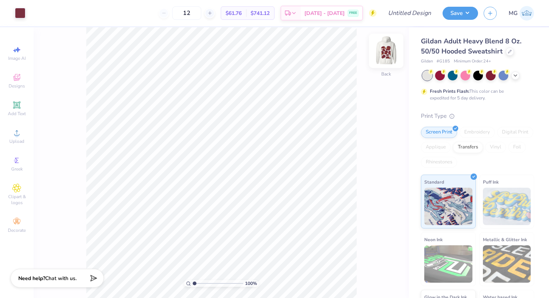
click at [387, 57] on img at bounding box center [386, 51] width 30 height 30
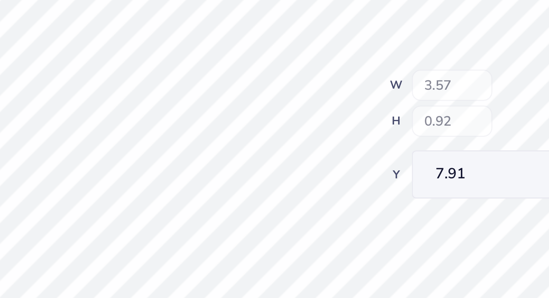
type input "3.57"
type input "0.92"
type input "7.91"
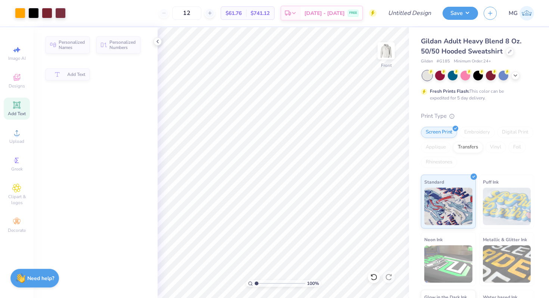
click at [373, 277] on icon at bounding box center [373, 276] width 7 height 7
click at [374, 274] on icon at bounding box center [373, 276] width 7 height 7
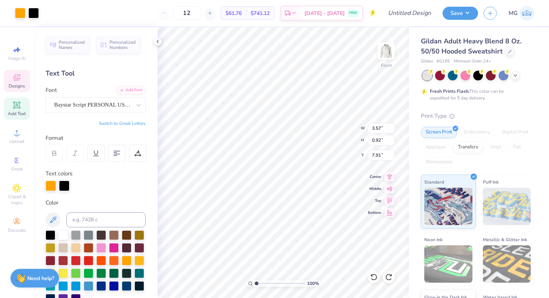
type input "3.57"
type input "0.92"
type input "7.91"
type textarea "T"
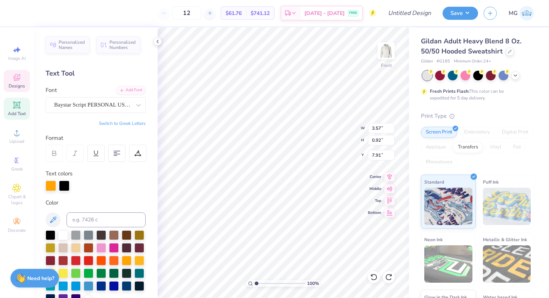
type textarea "AMA"
type input "2.02"
type input "0.71"
type input "7.03"
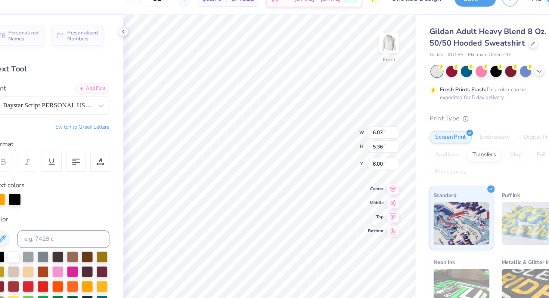
type input "6.07"
type input "5.36"
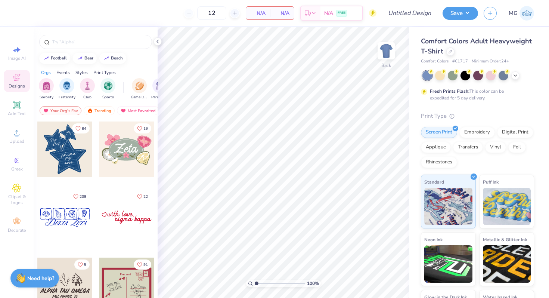
click at [70, 71] on div "Orgs Events Styles Print Types" at bounding box center [96, 70] width 124 height 10
click at [67, 71] on div "Events" at bounding box center [62, 72] width 13 height 7
click at [109, 92] on div "filter for PR & General" at bounding box center [108, 84] width 15 height 15
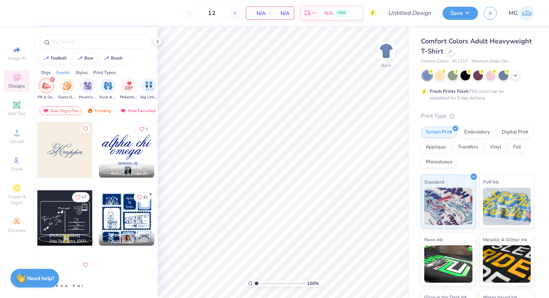
scroll to position [0, 0]
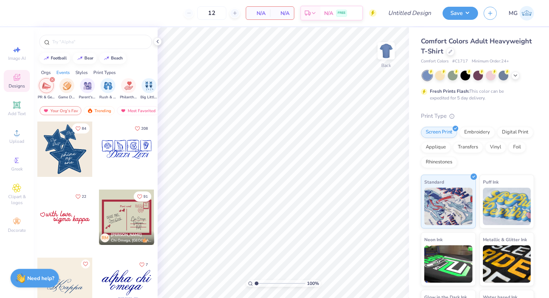
click at [88, 70] on div "Styles" at bounding box center [81, 72] width 12 height 7
click at [98, 68] on div "Orgs Events Styles Print Types" at bounding box center [96, 70] width 124 height 10
click at [99, 71] on div "Print Types" at bounding box center [104, 72] width 22 height 7
click at [57, 69] on div "Events" at bounding box center [62, 72] width 13 height 7
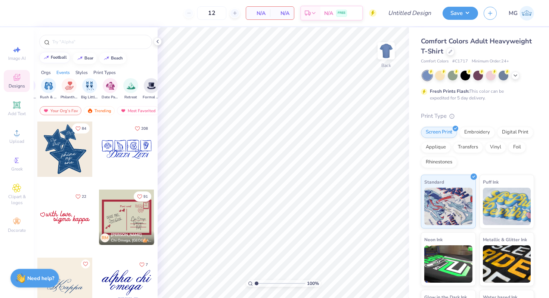
scroll to position [0, 93]
click at [86, 61] on button "bear" at bounding box center [85, 57] width 24 height 11
type input "bear"
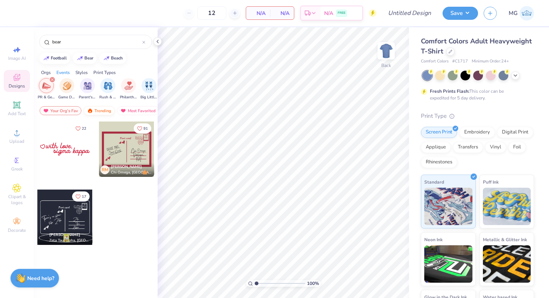
click at [84, 110] on div "Trending" at bounding box center [99, 110] width 31 height 9
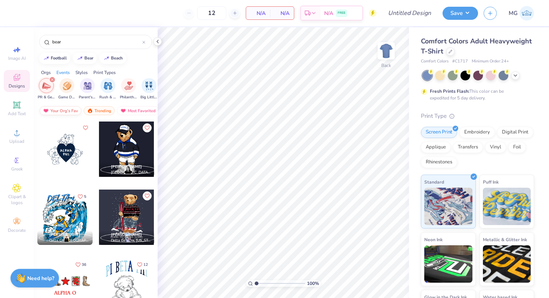
click at [62, 107] on div "Your Org's Fav" at bounding box center [61, 110] width 42 height 9
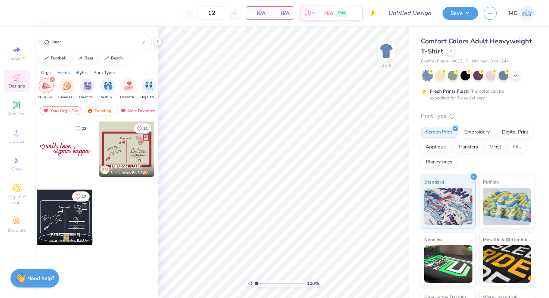
click at [84, 112] on div "Trending" at bounding box center [99, 110] width 31 height 9
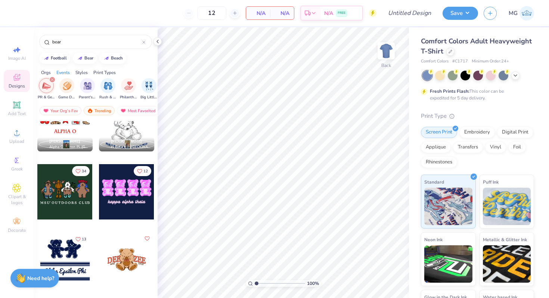
scroll to position [180, 0]
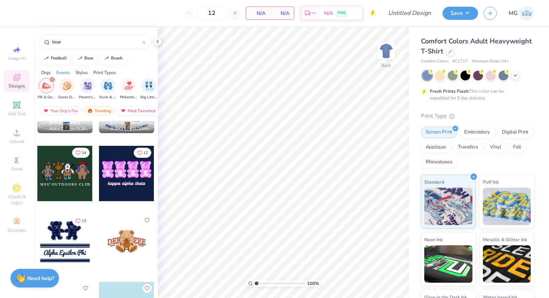
click at [130, 109] on div "Most Favorited" at bounding box center [138, 110] width 42 height 9
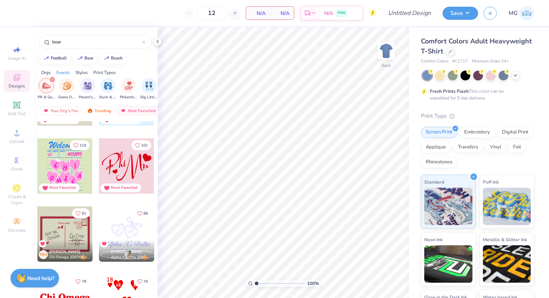
scroll to position [229, 0]
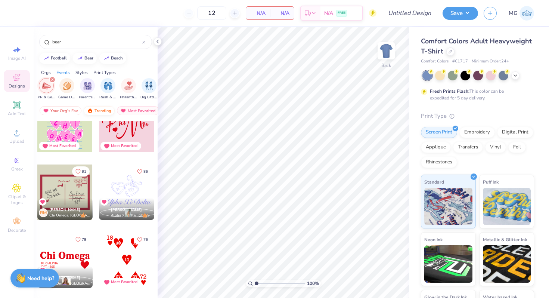
click at [88, 108] on img at bounding box center [90, 110] width 6 height 5
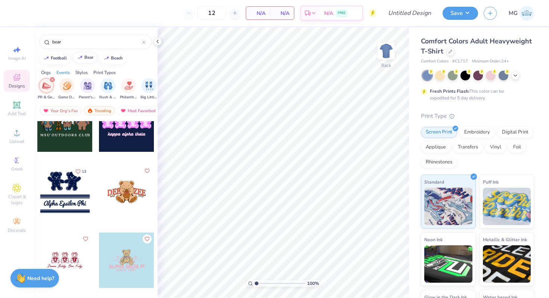
click at [74, 60] on button "bear" at bounding box center [85, 57] width 24 height 11
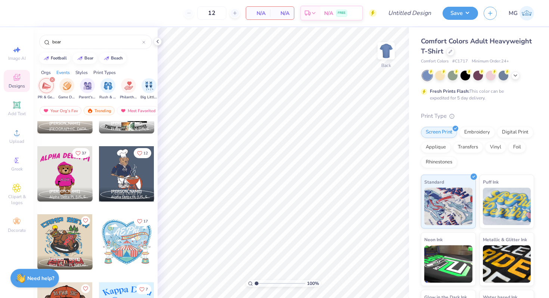
scroll to position [1564, 0]
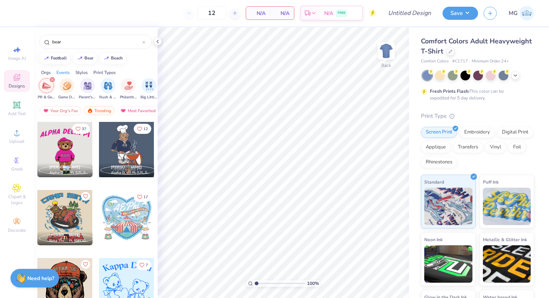
click at [118, 148] on div at bounding box center [126, 149] width 55 height 55
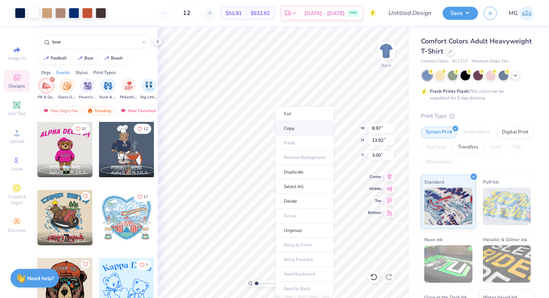
click at [284, 132] on li "Copy" at bounding box center [304, 128] width 59 height 15
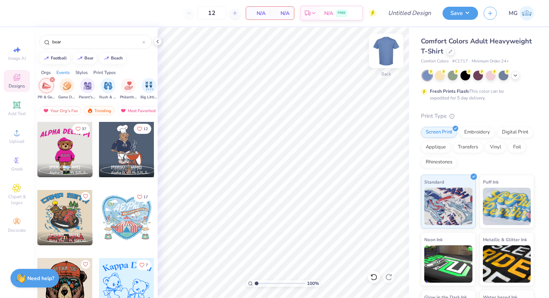
click at [386, 52] on img at bounding box center [386, 51] width 30 height 30
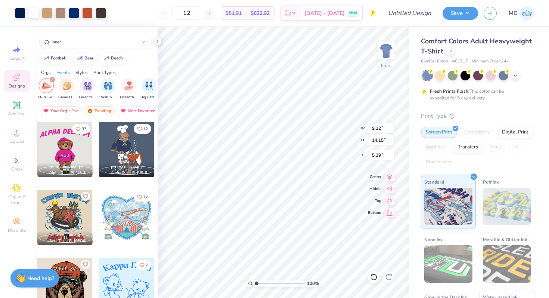
type input "5.38"
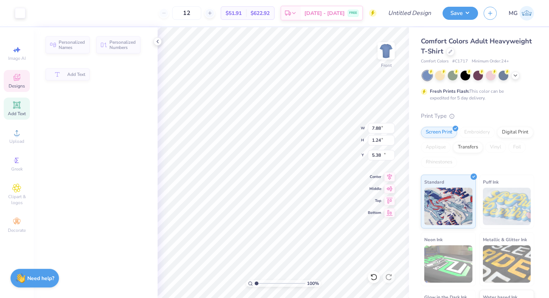
type input "7.88"
type input "1.24"
type input "17.48"
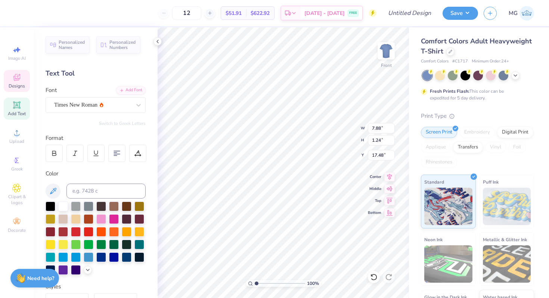
scroll to position [6, 1]
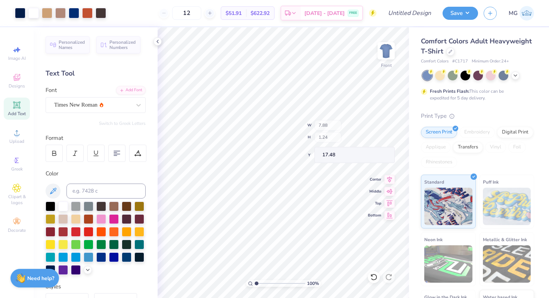
type input "1.39"
type input "0.57"
type input "11.05"
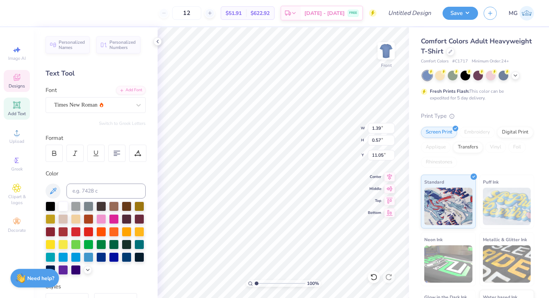
type textarea "AMA"
type input "7.88"
type input "1.24"
type input "17.48"
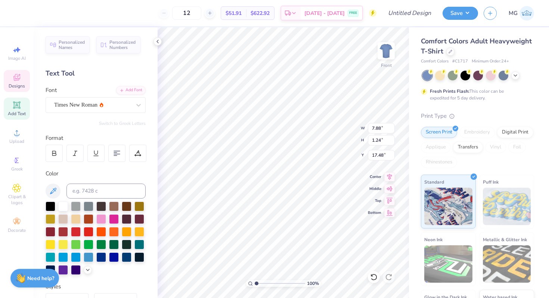
type input "5.92"
type input "0.75"
type input "18.78"
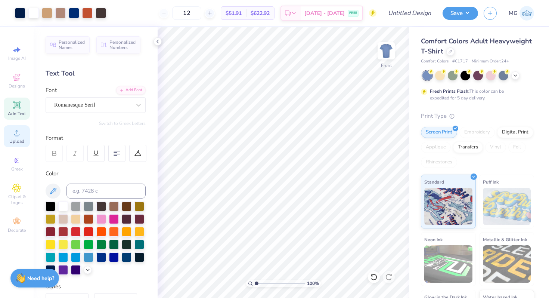
click at [18, 143] on span "Upload" at bounding box center [16, 141] width 15 height 6
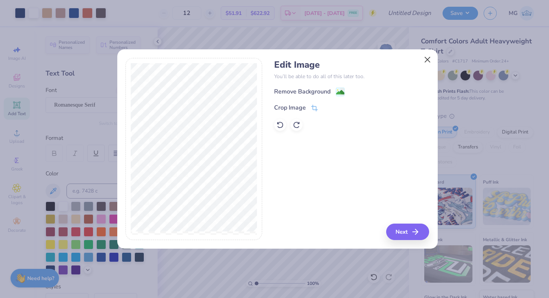
drag, startPoint x: 435, startPoint y: 61, endPoint x: 431, endPoint y: 59, distance: 4.2
click at [435, 61] on div "Edit Image You’ll be able to do all of this later too. Remove Background Crop I…" at bounding box center [277, 153] width 321 height 191
click at [430, 59] on button "Close" at bounding box center [427, 60] width 14 height 14
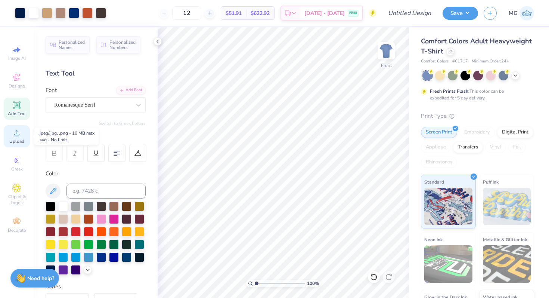
click at [12, 133] on div "Upload" at bounding box center [17, 136] width 26 height 22
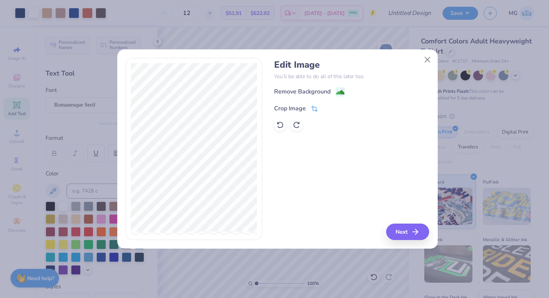
click at [297, 103] on div "Crop Image" at bounding box center [296, 107] width 44 height 9
click at [298, 107] on div "Crop Image" at bounding box center [290, 108] width 32 height 9
click at [411, 228] on div "Edit Image You’ll be able to do all of this later too. Remove Background Crop I…" at bounding box center [351, 149] width 155 height 182
click at [323, 110] on div at bounding box center [332, 107] width 19 height 9
click at [324, 108] on button at bounding box center [327, 107] width 8 height 8
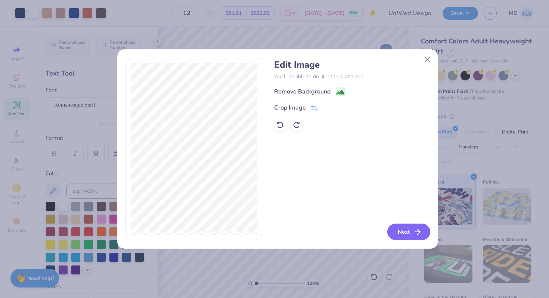
click at [405, 235] on button "Next" at bounding box center [408, 231] width 43 height 16
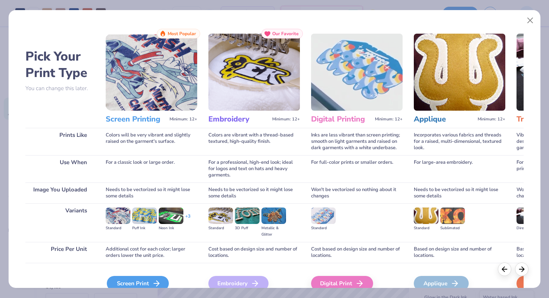
click at [115, 284] on div "Screen Print" at bounding box center [138, 283] width 62 height 15
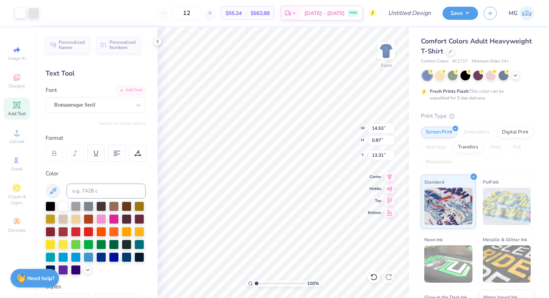
type input "13.22"
type input "0.79"
type input "13.39"
type input "10.03"
type input "0.60"
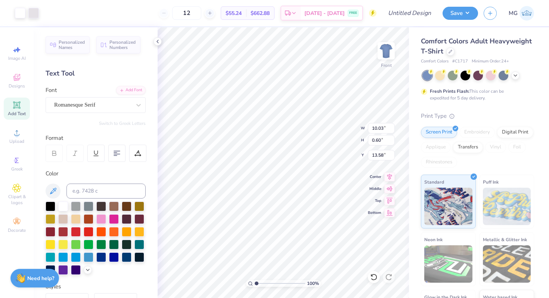
type input "4.78"
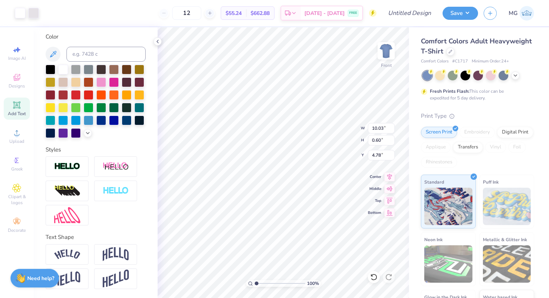
scroll to position [149, 0]
click at [81, 249] on div at bounding box center [67, 254] width 43 height 21
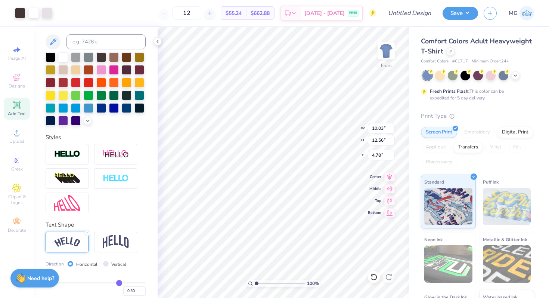
type input "11.43"
click at [376, 275] on icon at bounding box center [373, 276] width 7 height 7
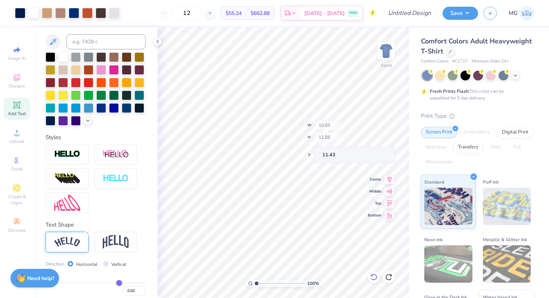
click at [376, 275] on icon at bounding box center [373, 276] width 7 height 7
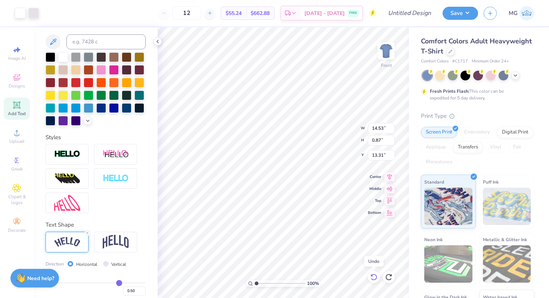
click at [376, 275] on icon at bounding box center [374, 276] width 6 height 7
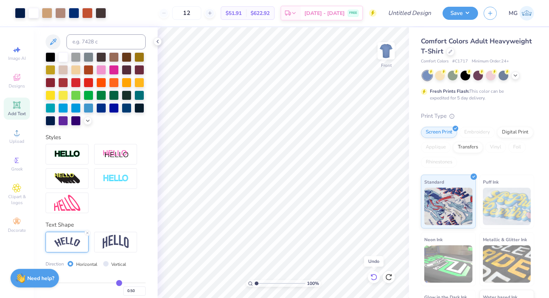
click at [376, 275] on icon at bounding box center [374, 276] width 6 height 7
click at [386, 277] on icon at bounding box center [389, 276] width 6 height 7
click at [15, 136] on icon at bounding box center [16, 132] width 9 height 9
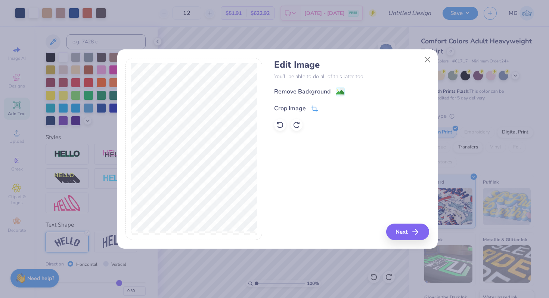
click at [302, 105] on div "Crop Image" at bounding box center [290, 108] width 32 height 9
click at [324, 109] on button at bounding box center [327, 107] width 8 height 8
click at [400, 233] on button "Next" at bounding box center [408, 231] width 43 height 16
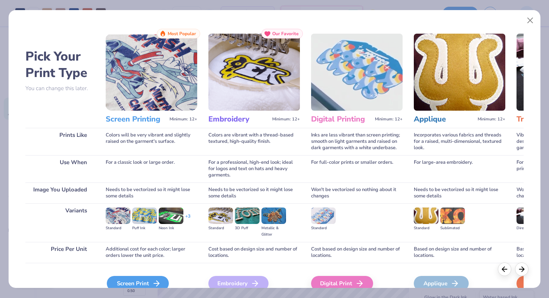
click at [136, 282] on div "Screen Print" at bounding box center [138, 283] width 62 height 15
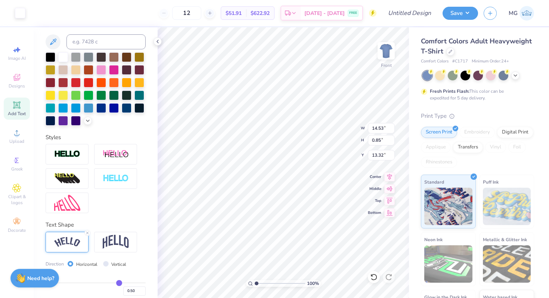
type input "9.92"
type input "0.58"
type input "17.34"
type input "6.75"
type input "0.40"
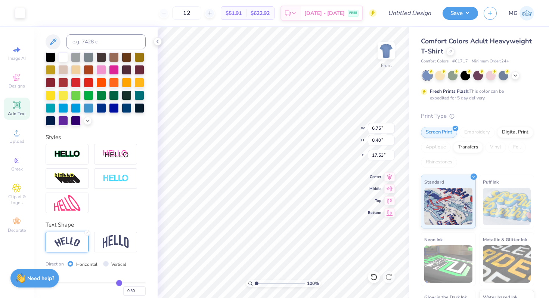
type input "17.34"
type input "6.97"
type input "0.41"
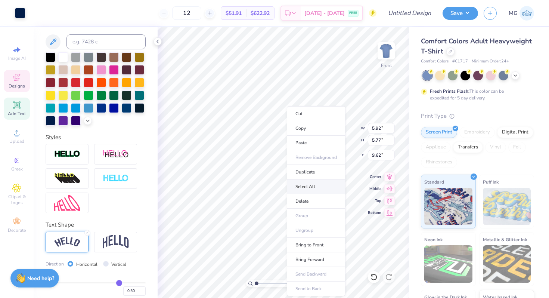
click at [320, 180] on li "Select All" at bounding box center [316, 186] width 59 height 15
type input "9.12"
type input "12.37"
type input "5.38"
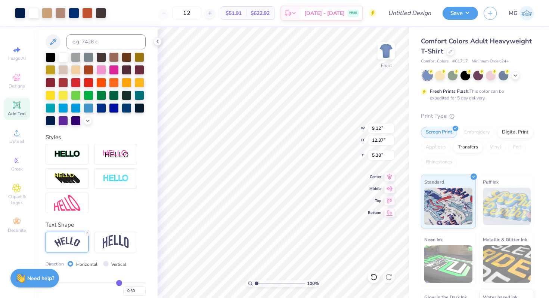
type input "9.74"
type input "13.20"
type input "3.00"
type input "9.95"
type input "13.49"
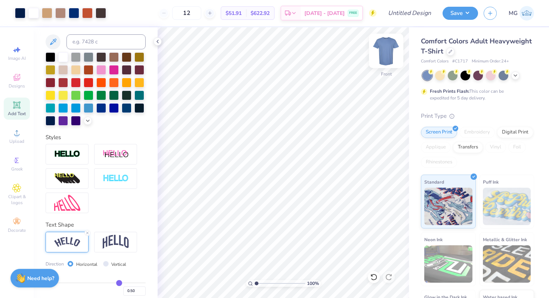
click at [386, 53] on img at bounding box center [386, 51] width 30 height 30
click at [382, 58] on img at bounding box center [386, 51] width 30 height 30
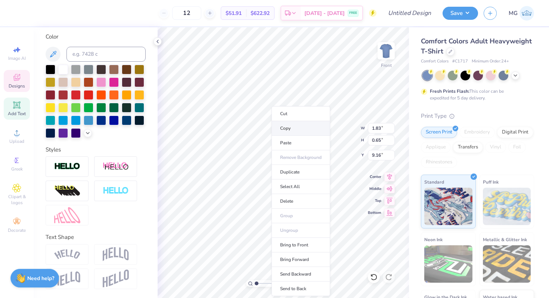
click at [281, 132] on li "Copy" at bounding box center [301, 128] width 59 height 15
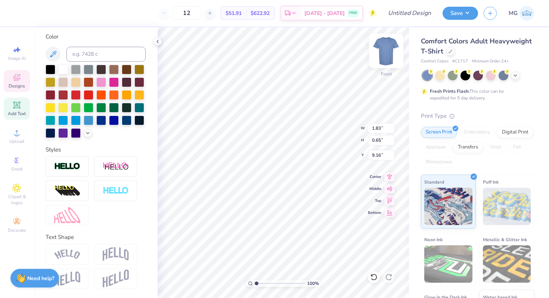
click at [384, 53] on img at bounding box center [386, 51] width 30 height 30
type input "4.14"
type input "1.47"
type input "5.65"
type input "1.30"
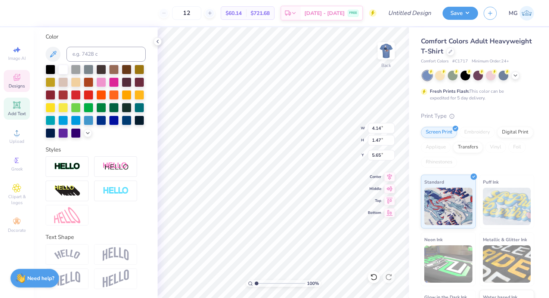
type input "5.72"
type input "3.58"
type input "3.05"
type input "0.96"
type input "3.00"
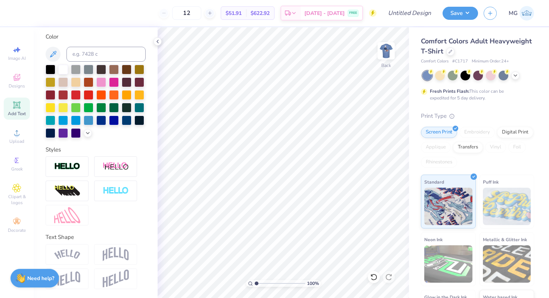
click at [19, 149] on div "Image AI Designs Add Text Upload Greek Clipart & logos Decorate" at bounding box center [17, 139] width 26 height 194
click at [20, 138] on span "Upload" at bounding box center [16, 141] width 15 height 6
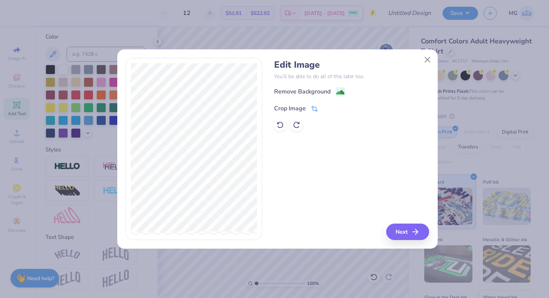
click at [315, 105] on icon at bounding box center [314, 108] width 7 height 7
click at [412, 235] on div "Edit Image You’ll be able to do all of this later too. Remove Background Crop I…" at bounding box center [351, 149] width 155 height 182
click at [325, 111] on button at bounding box center [327, 107] width 8 height 8
click at [412, 231] on button "Next" at bounding box center [408, 231] width 43 height 16
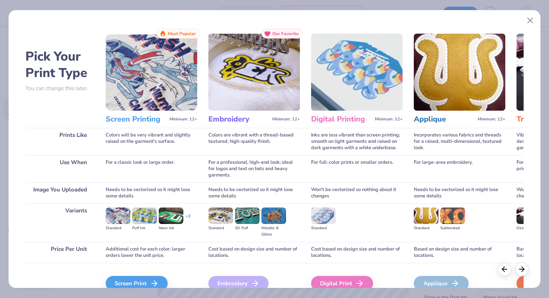
click at [154, 291] on div "Pick Your Print Type You can change this later. Prints Like Use When Image You …" at bounding box center [274, 149] width 549 height 298
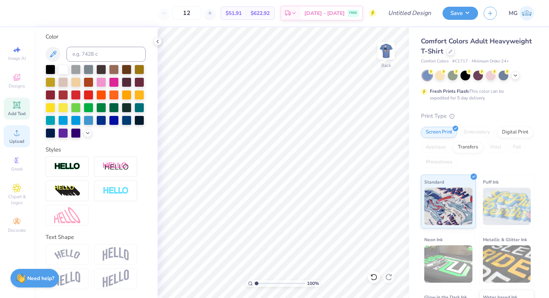
click at [16, 139] on span "Upload" at bounding box center [16, 141] width 15 height 6
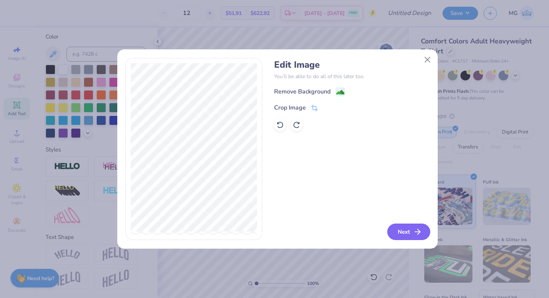
click at [397, 230] on button "Next" at bounding box center [408, 231] width 43 height 16
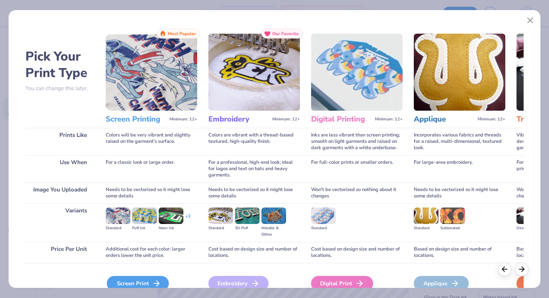
click at [157, 279] on icon at bounding box center [156, 283] width 9 height 9
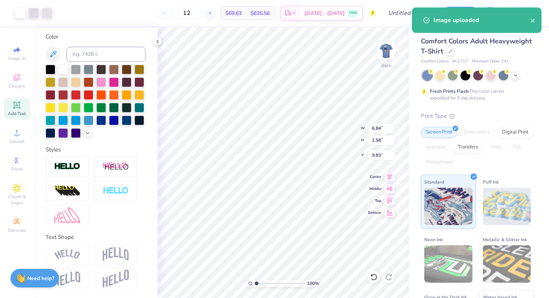
type input "6.84"
type input "2.58"
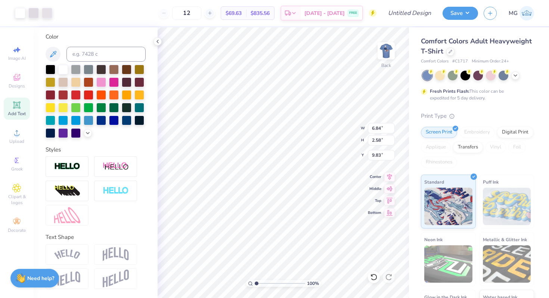
type input "3.00"
type input "3.16"
type input "1.19"
type input "4.16"
type input "1.57"
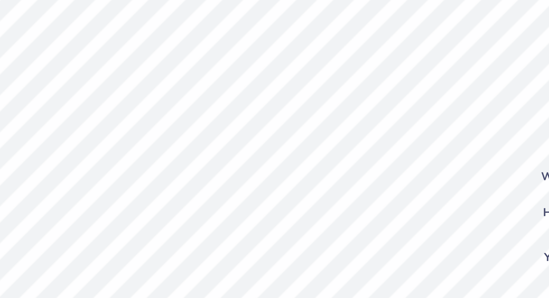
type input "4.21"
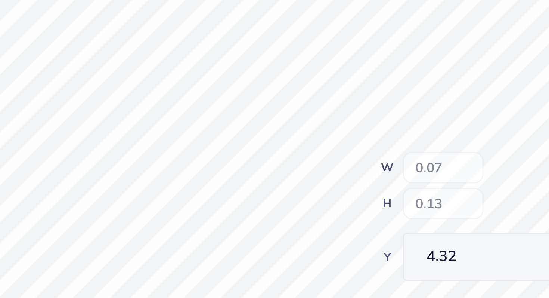
type input "0.20"
type input "4.36"
type input "0.28"
type input "0.24"
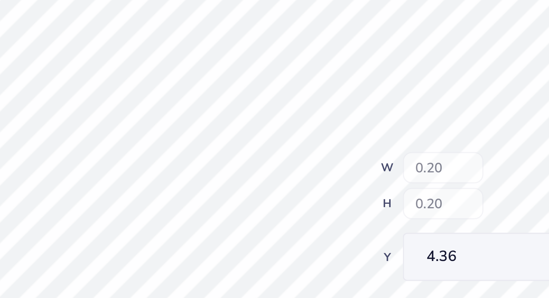
type input "4.33"
type input "0.20"
type input "4.37"
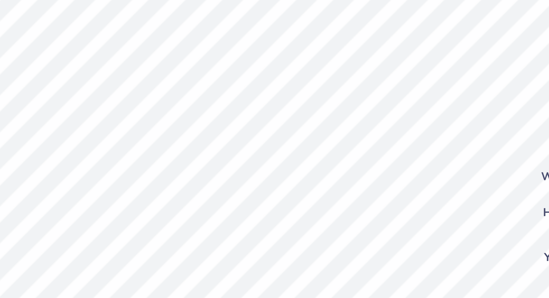
type input "0.24"
type input "4.21"
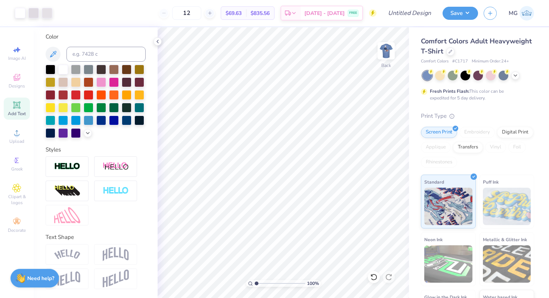
scroll to position [0, 0]
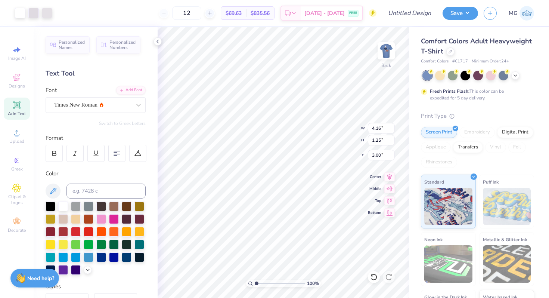
type input "3.26"
type input "0.98"
click at [383, 51] on img at bounding box center [386, 51] width 30 height 30
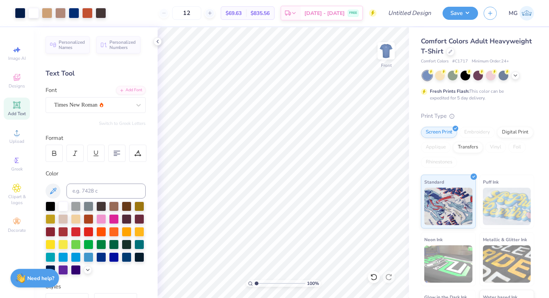
click at [382, 46] on img at bounding box center [386, 50] width 15 height 15
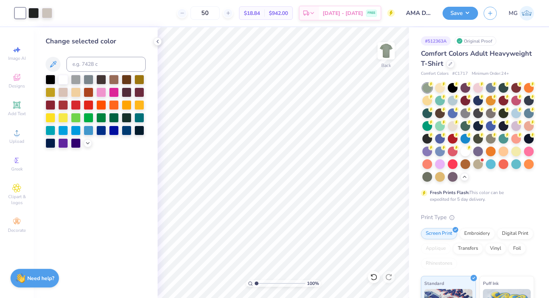
click at [35, 12] on div at bounding box center [33, 13] width 10 height 10
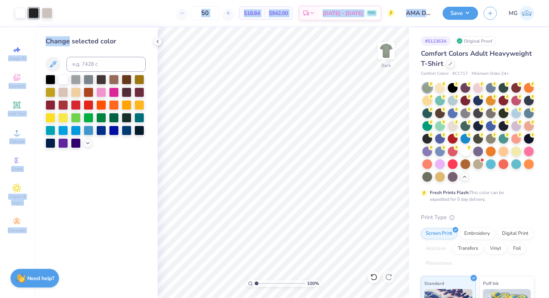
drag, startPoint x: 0, startPoint y: 0, endPoint x: 86, endPoint y: 35, distance: 92.6
click at [86, 35] on div "Art colors 50 $18.84 Per Item $942.00 Total Est. Delivery [DATE] - [DATE] FREE …" at bounding box center [274, 149] width 549 height 298
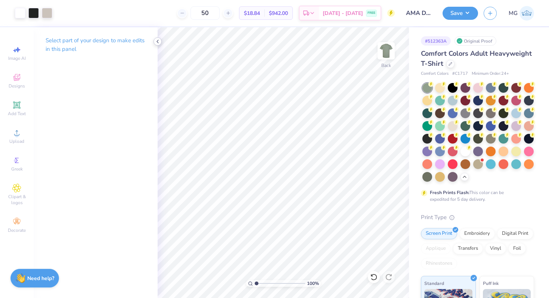
click at [160, 40] on icon at bounding box center [158, 41] width 6 height 6
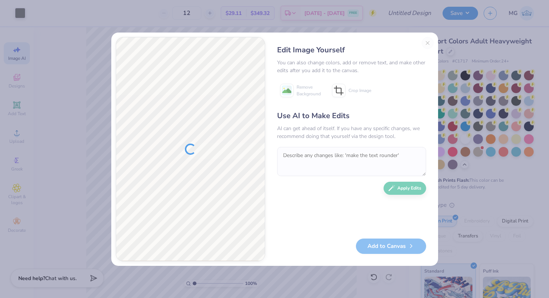
scroll to position [1, 0]
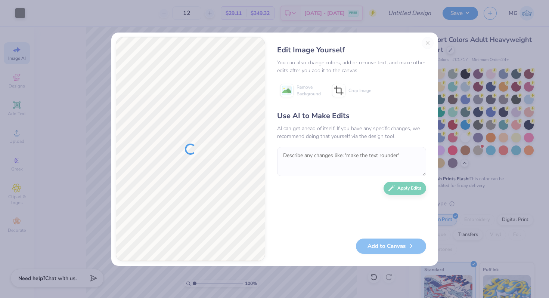
click at [427, 44] on div "Edit Image Yourself You can also change colors, add or remove text, and make ot…" at bounding box center [352, 149] width 164 height 224
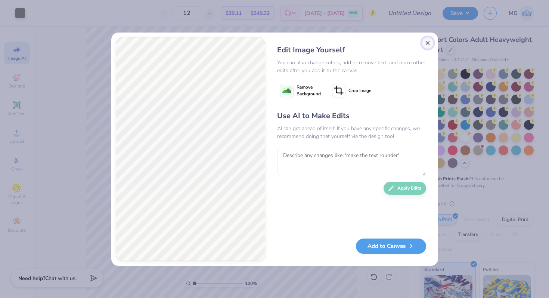
click at [424, 44] on button "Close" at bounding box center [428, 43] width 12 height 12
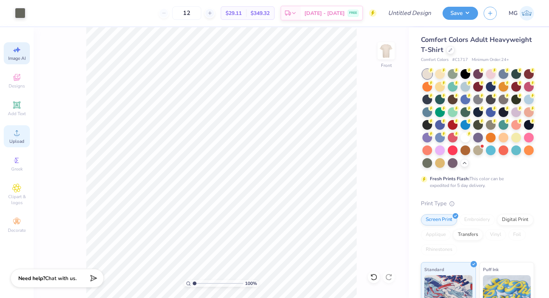
click at [13, 129] on icon at bounding box center [16, 132] width 9 height 9
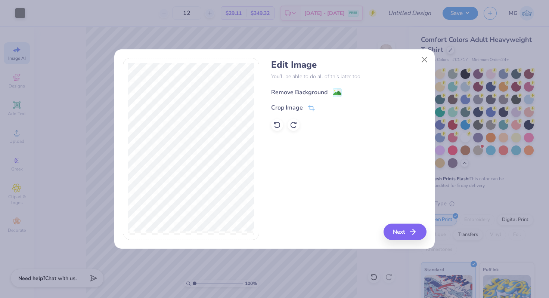
click at [327, 92] on div "Remove Background" at bounding box center [299, 92] width 56 height 9
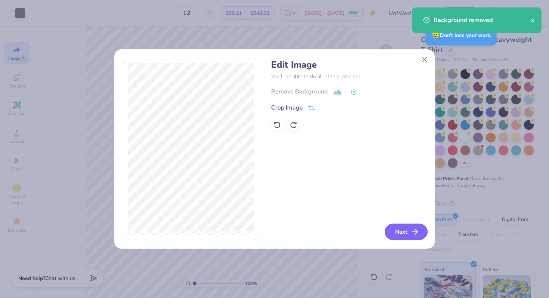
click at [418, 236] on icon "button" at bounding box center [415, 231] width 9 height 9
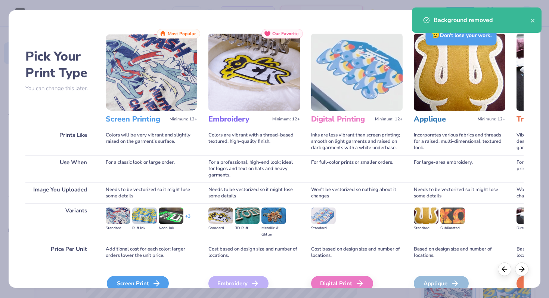
click at [141, 284] on div "Screen Print" at bounding box center [138, 283] width 62 height 15
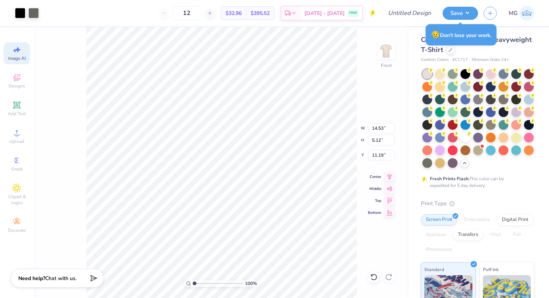
type input "2.85"
type input "1.00"
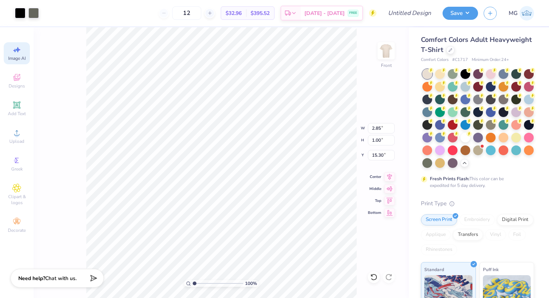
type input "4.62"
type input "1.27"
type input "0.44"
type input "4.98"
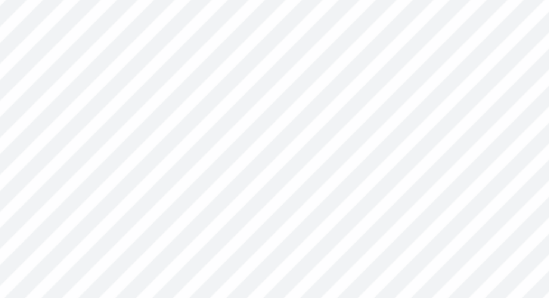
type input "1.40"
type input "0.49"
type input "4.98"
type input "1.40"
type input "0.49"
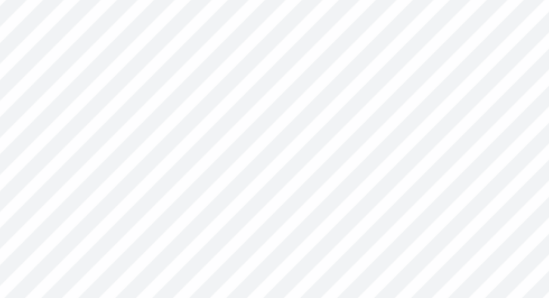
type input "4.98"
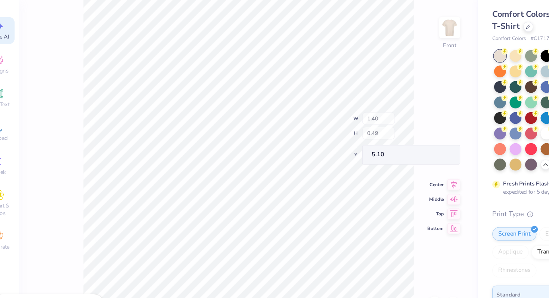
type input "5.10"
type input "4.98"
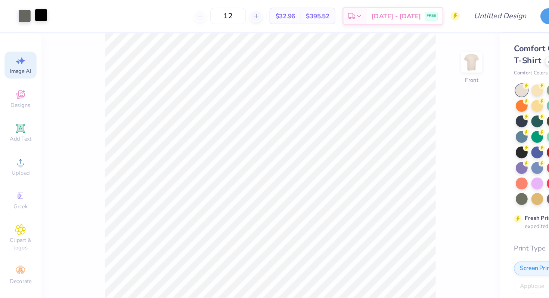
click at [32, 10] on div at bounding box center [33, 12] width 10 height 10
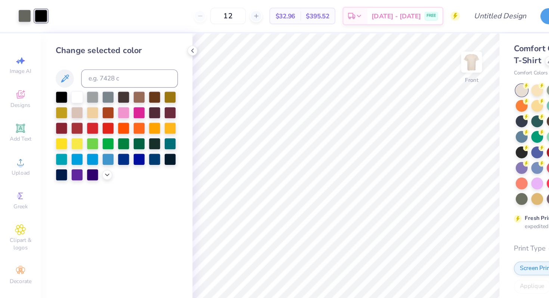
scroll to position [0, 0]
click at [87, 63] on input at bounding box center [106, 64] width 79 height 15
type input "417"
type input "c"
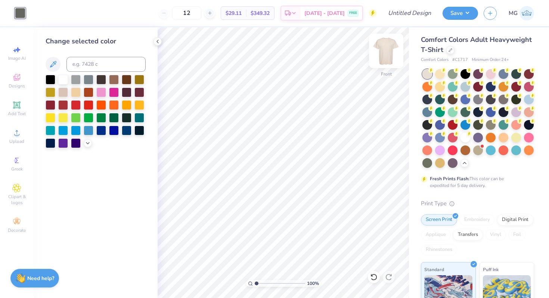
click at [392, 55] on img at bounding box center [386, 51] width 30 height 30
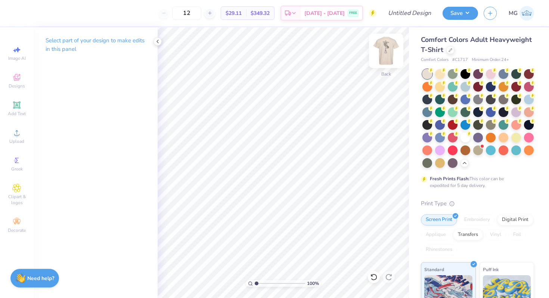
click at [388, 48] on img at bounding box center [386, 51] width 30 height 30
click at [383, 47] on img at bounding box center [386, 50] width 15 height 15
click at [156, 43] on icon at bounding box center [158, 41] width 6 height 6
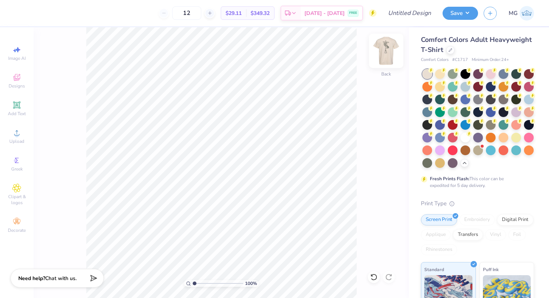
click at [377, 55] on img at bounding box center [386, 51] width 30 height 30
click at [21, 18] on div at bounding box center [20, 12] width 10 height 10
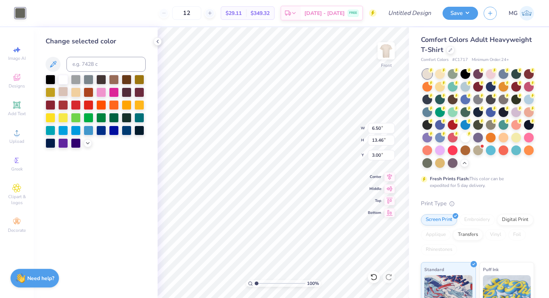
click at [68, 92] on div at bounding box center [63, 92] width 10 height 10
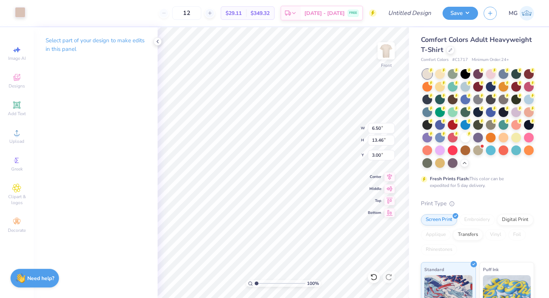
click at [19, 8] on div at bounding box center [20, 12] width 10 height 10
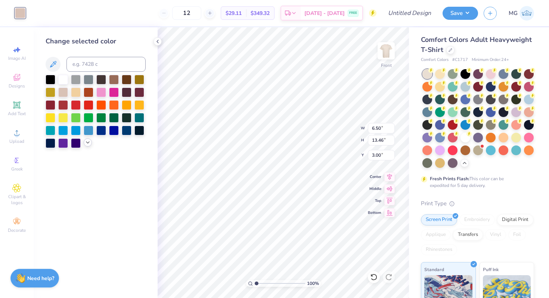
click at [86, 142] on icon at bounding box center [88, 142] width 6 height 6
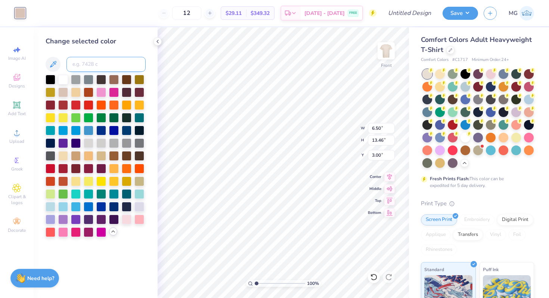
click at [103, 59] on input at bounding box center [106, 64] width 79 height 15
type input "417"
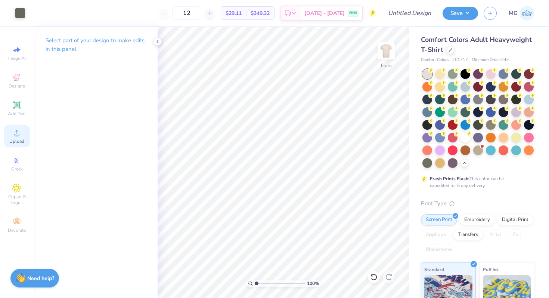
click at [17, 137] on circle at bounding box center [17, 135] width 4 height 4
click at [27, 131] on div "Upload" at bounding box center [17, 136] width 26 height 22
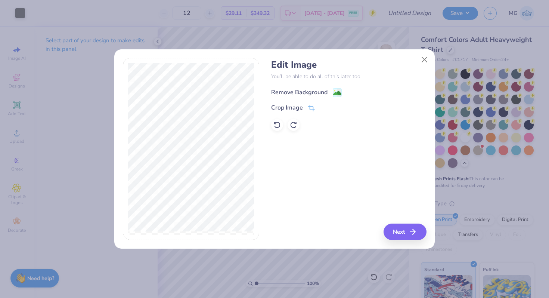
click at [298, 95] on div "Remove Background" at bounding box center [299, 92] width 56 height 9
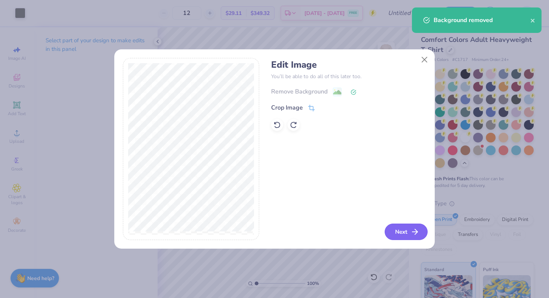
click at [403, 229] on button "Next" at bounding box center [406, 231] width 43 height 16
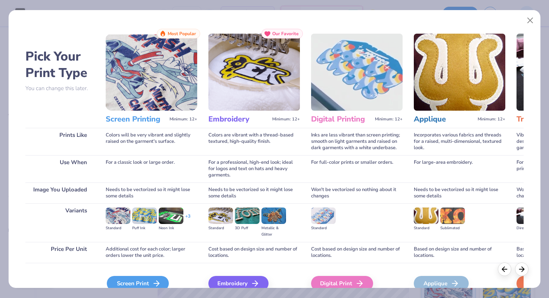
click at [139, 285] on div "Screen Print" at bounding box center [138, 283] width 62 height 15
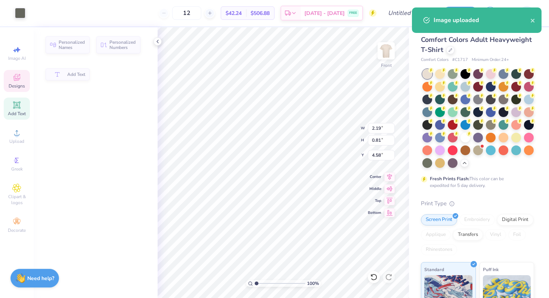
type input "2.19"
type input "0.81"
type input "4.58"
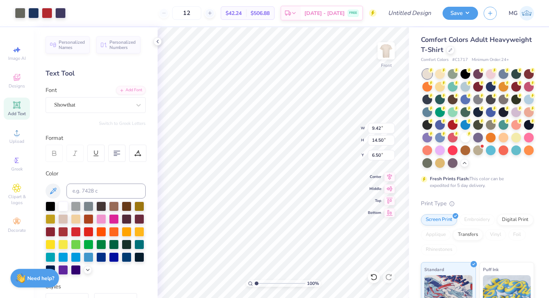
type input "8.63"
type input "11.49"
type input "1.73"
type input "0.55"
type input "10.09"
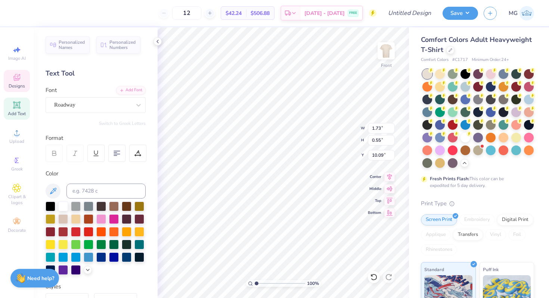
scroll to position [6, 1]
type input "1.24"
type input "0.39"
type input "10.19"
type input "3.00"
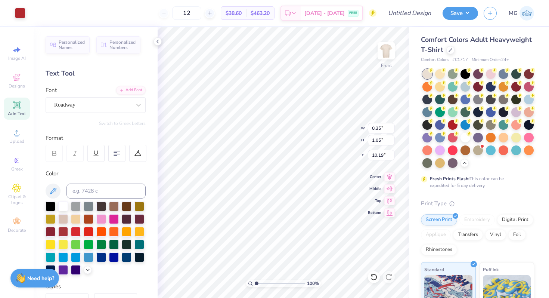
type input "0.35"
type input "1.05"
type input "10.19"
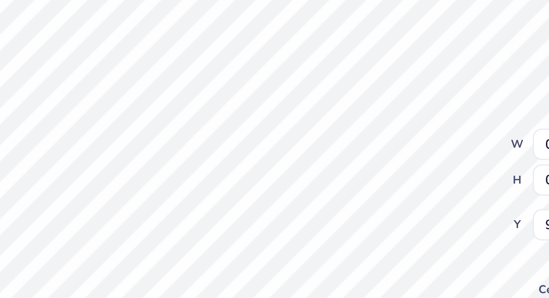
type input "0.56"
type input "0.75"
type input "9.25"
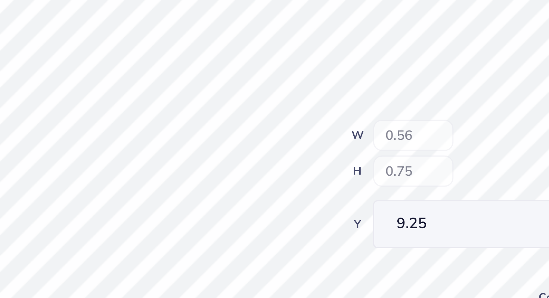
type input "0.59"
type input "9.25"
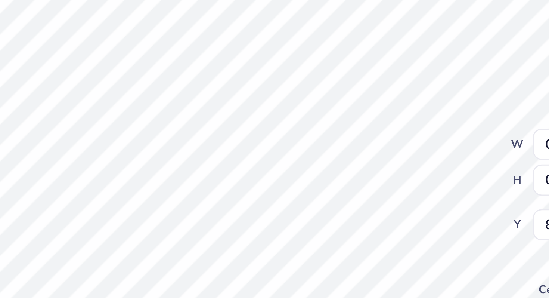
type input "2.80"
type input "12.52"
type input "4.98"
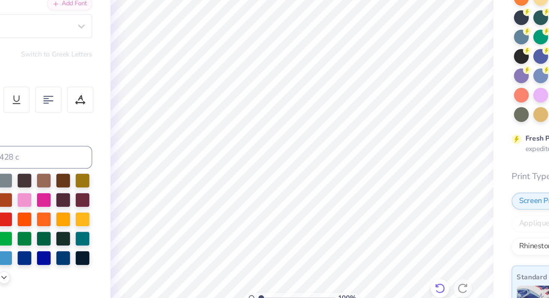
click at [376, 276] on icon at bounding box center [373, 276] width 7 height 7
click at [375, 276] on icon at bounding box center [373, 276] width 7 height 7
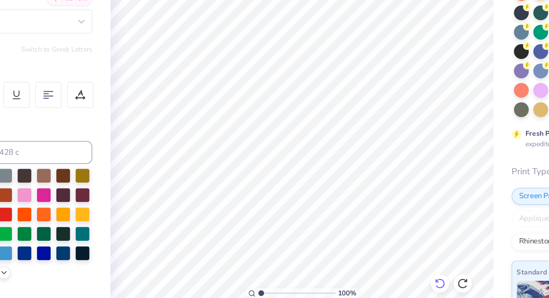
click at [375, 275] on icon at bounding box center [373, 276] width 7 height 7
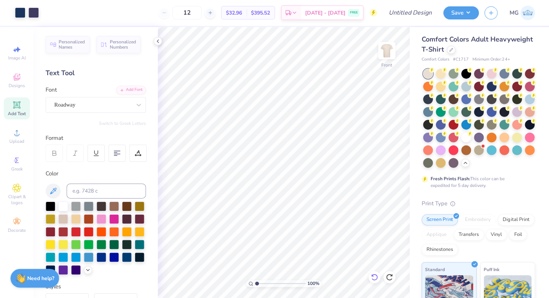
scroll to position [0, 0]
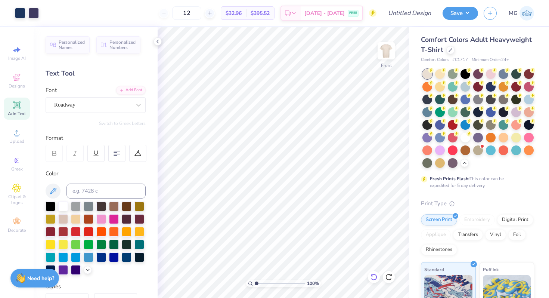
click at [373, 277] on icon at bounding box center [373, 276] width 7 height 7
click at [373, 275] on icon at bounding box center [373, 276] width 7 height 7
click at [375, 277] on icon at bounding box center [373, 276] width 7 height 7
click at [135, 106] on icon at bounding box center [138, 104] width 7 height 7
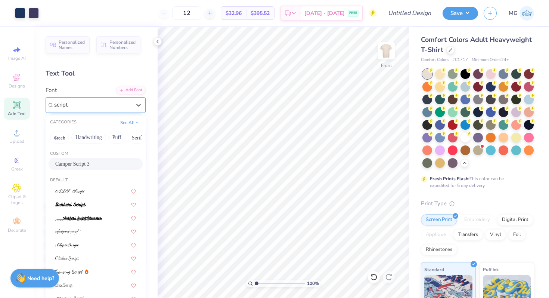
type input "script"
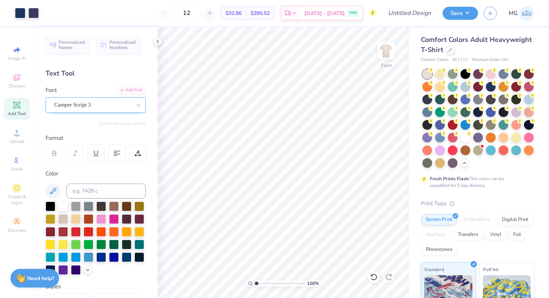
click at [78, 100] on div "Camper Script 3" at bounding box center [92, 105] width 78 height 12
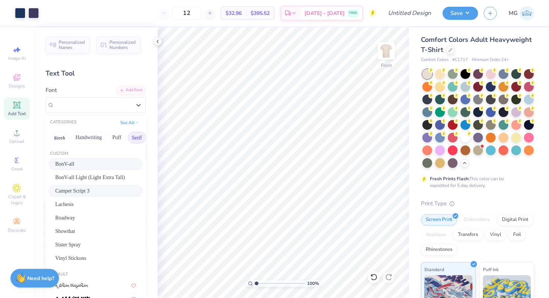
click at [136, 138] on button "Serif" at bounding box center [137, 138] width 18 height 12
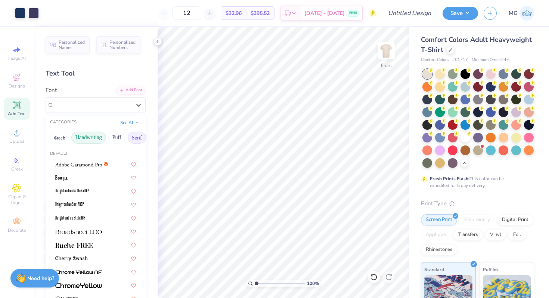
drag, startPoint x: 136, startPoint y: 138, endPoint x: 88, endPoint y: 136, distance: 47.9
click at [88, 136] on div "Greek Handwriting Puff Serif Bold Calligraphy Retro Sans Serif Minimal Fantasy …" at bounding box center [96, 137] width 100 height 16
click at [124, 123] on button "See All" at bounding box center [129, 121] width 23 height 7
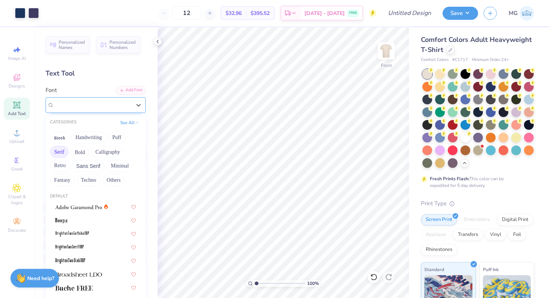
click at [76, 108] on span "Camper Script 3" at bounding box center [72, 105] width 37 height 9
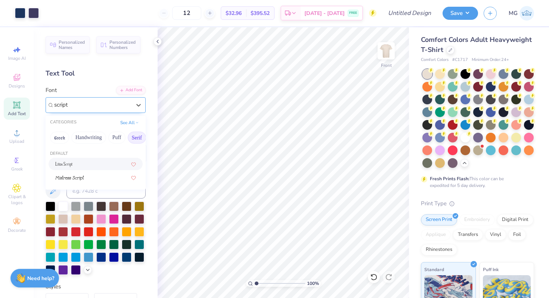
click at [134, 140] on button "Serif" at bounding box center [137, 138] width 18 height 12
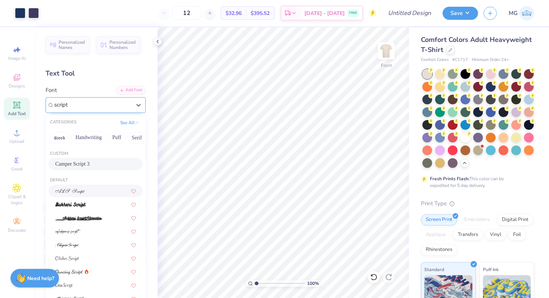
click at [86, 193] on div at bounding box center [95, 191] width 81 height 8
type input "script"
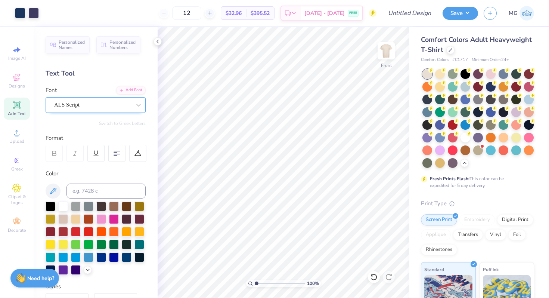
click at [92, 105] on div "ALS Script" at bounding box center [92, 105] width 78 height 12
type input "9.29"
type input "14.29"
type input "9.52"
type input "14.64"
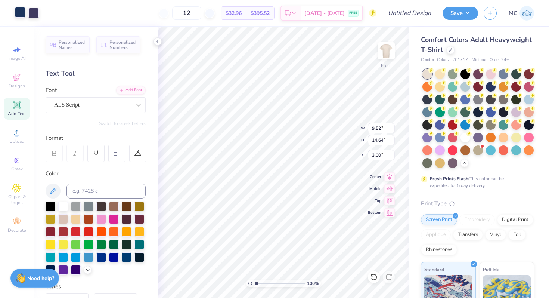
click at [19, 12] on div at bounding box center [20, 12] width 10 height 10
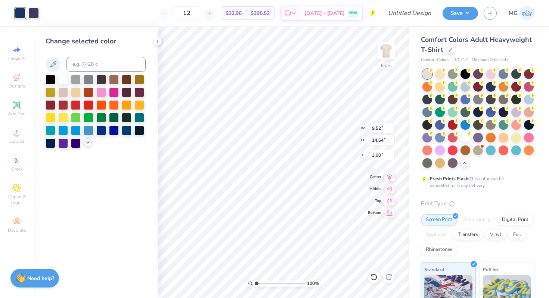
click at [88, 141] on icon at bounding box center [88, 142] width 6 height 6
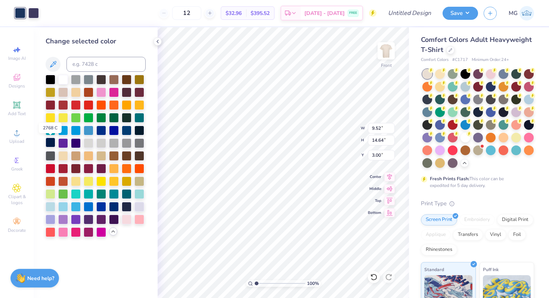
click at [52, 142] on div at bounding box center [51, 142] width 10 height 10
click at [37, 13] on div at bounding box center [33, 12] width 10 height 10
click at [53, 142] on div at bounding box center [51, 142] width 10 height 10
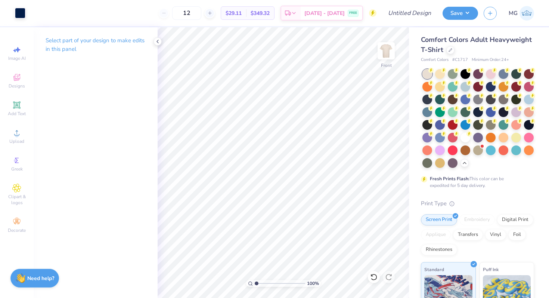
click at [159, 40] on icon at bounding box center [158, 41] width 6 height 6
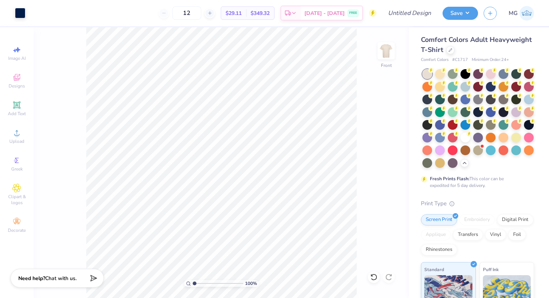
click at [76, 146] on div "100 % Front" at bounding box center [221, 162] width 375 height 271
click at [15, 118] on div "Add Text" at bounding box center [17, 109] width 26 height 22
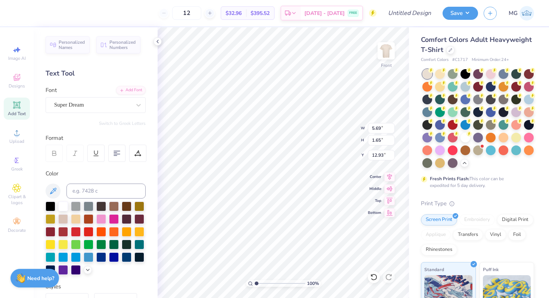
scroll to position [6, 1]
type textarea "Aggie"
type input "15.85"
type input "4.02"
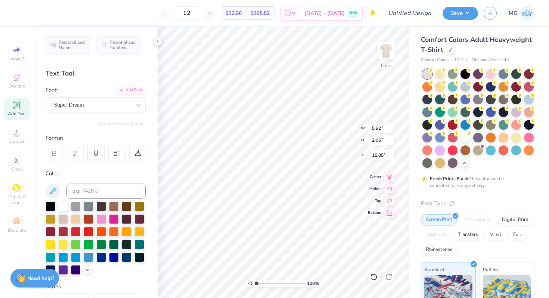
type input "1.39"
type input "7.86"
type input "2.96"
type input "1.02"
type input "8.04"
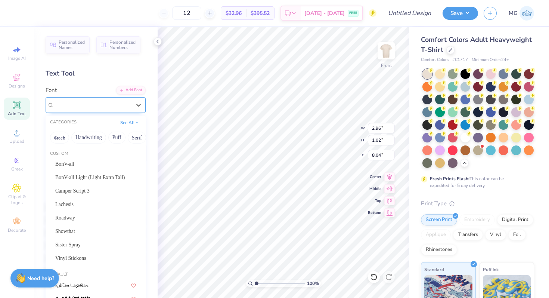
click at [98, 109] on div at bounding box center [92, 105] width 77 height 10
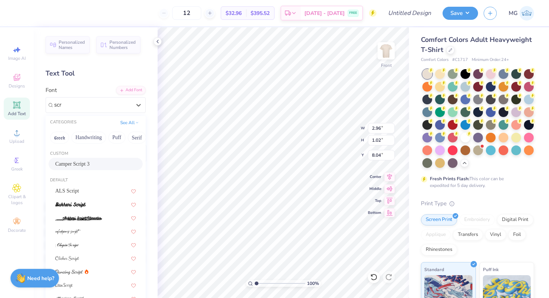
scroll to position [0, 0]
click at [79, 193] on span "ALS Script" at bounding box center [67, 191] width 24 height 8
type input "scr"
type input "2.74"
type input "1.22"
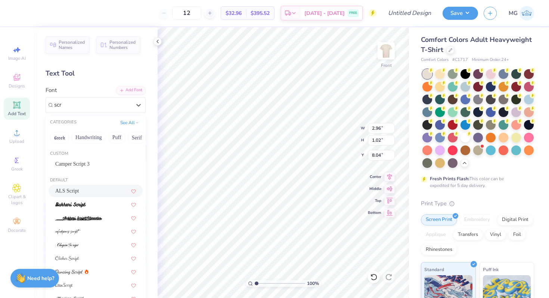
type input "7.94"
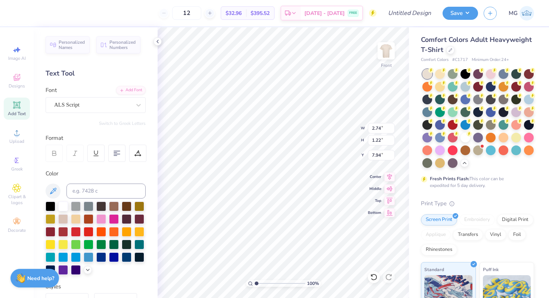
type input "3.10"
type input "1.38"
type input "7.79"
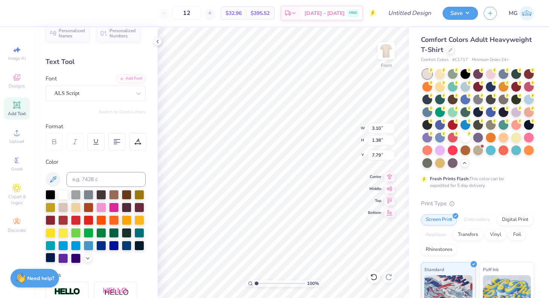
click at [55, 259] on div at bounding box center [51, 258] width 10 height 10
click at [14, 107] on icon at bounding box center [17, 105] width 6 height 6
type input "17.39"
type textarea "MENS ALLIANCE"
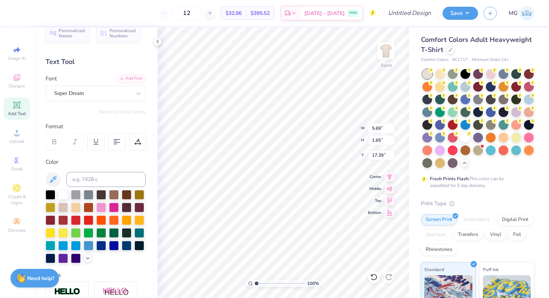
scroll to position [6, 3]
type input "14.53"
type input "1.44"
type input "17.49"
type input "7.33"
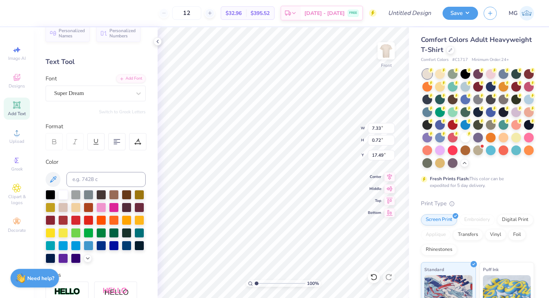
type input "0.72"
type input "18.22"
click at [132, 97] on div at bounding box center [138, 93] width 13 height 13
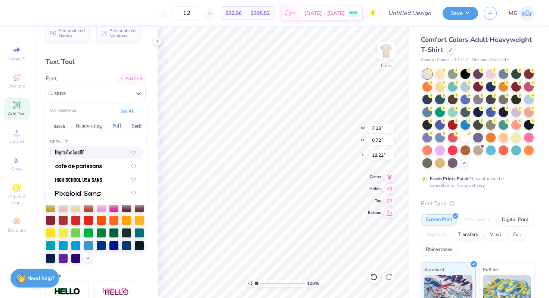
type input "sans"
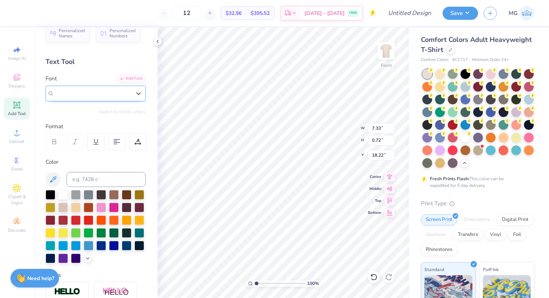
click at [87, 88] on div "Super Dream" at bounding box center [92, 93] width 78 height 12
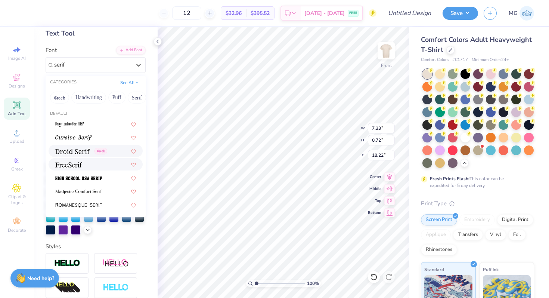
scroll to position [87, 0]
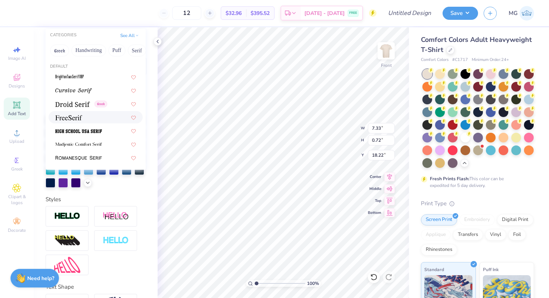
click at [84, 117] on div at bounding box center [95, 117] width 81 height 8
type input "serif"
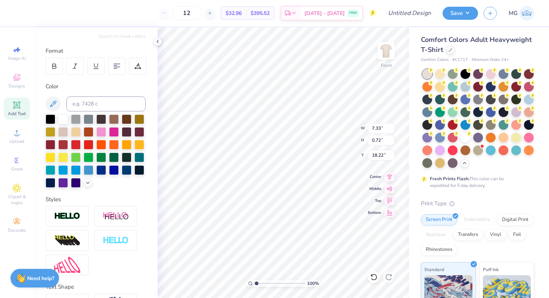
type input "7.78"
type input "0.69"
type input "18.24"
type input "6.18"
type input "0.55"
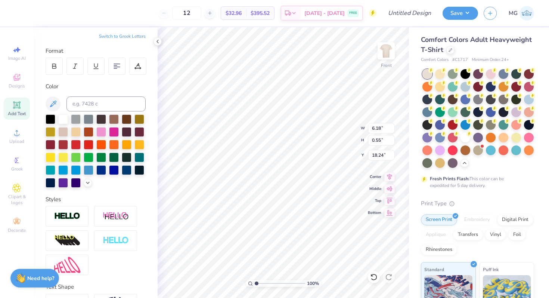
type input "9.39"
type input "4.86"
type input "0.43"
type input "9.40"
click at [55, 184] on div at bounding box center [51, 182] width 10 height 10
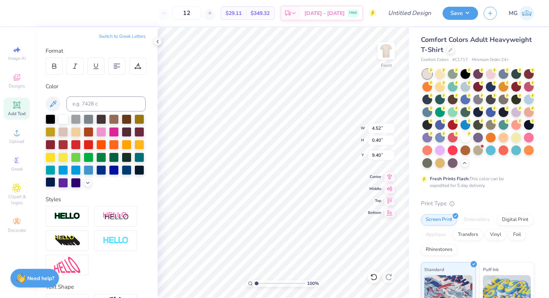
type input "4.52"
type input "0.40"
type input "8.26"
type input "11.11"
type input "3.00"
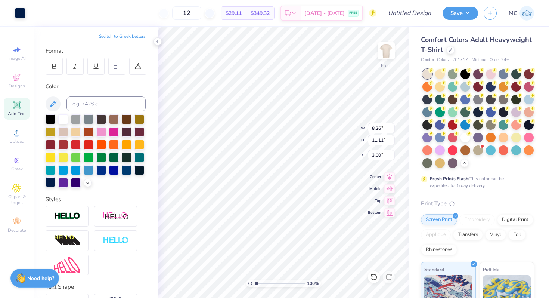
type input "4.52"
type input "0.40"
type input "9.39"
type input "1.58"
type input "0.70"
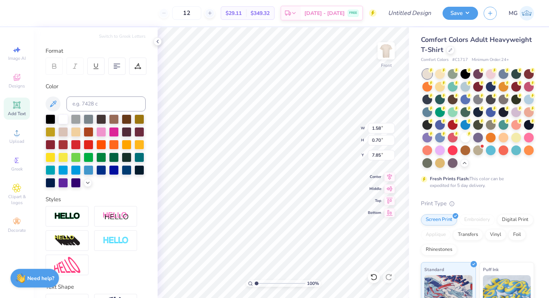
type input "7.85"
type input "8.82"
type input "4.11"
type input "0.36"
type input "8.56"
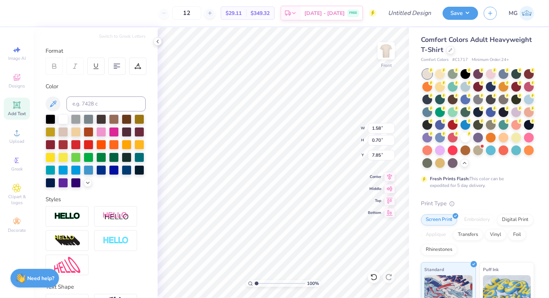
type input "1.58"
type input "0.70"
type input "7.85"
type input "1.73"
type input "0.77"
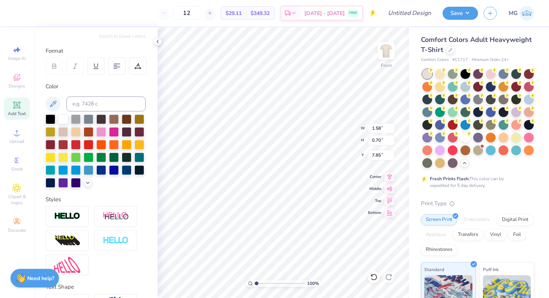
type input "7.78"
type input "8.79"
click at [56, 69] on div at bounding box center [54, 66] width 17 height 17
type input "4.29"
type input "0.37"
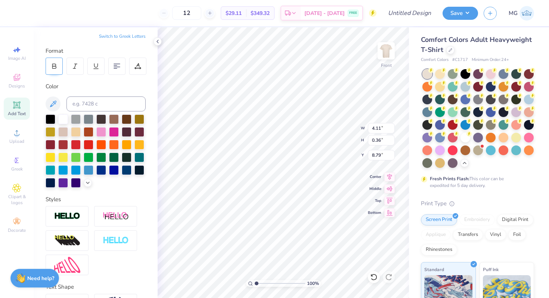
type input "8.78"
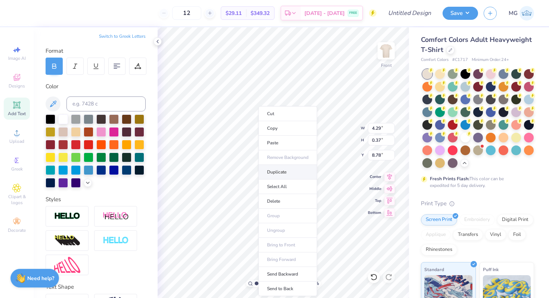
click at [280, 169] on li "Duplicate" at bounding box center [288, 172] width 59 height 15
type input "9.78"
type textarea "EST. 2008"
click at [56, 76] on div "Personalized Names Personalized Numbers Text Tool Add Font Font FreeSerif Switc…" at bounding box center [96, 162] width 124 height 271
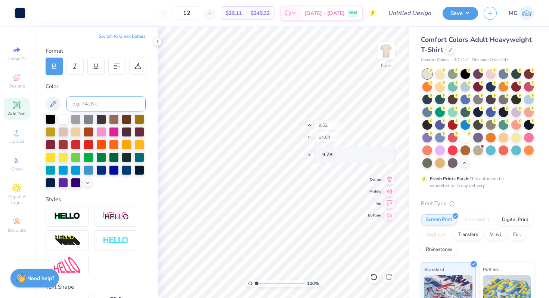
type input "9.52"
type input "14.64"
type input "3.00"
type input "9.59"
type input "1.63"
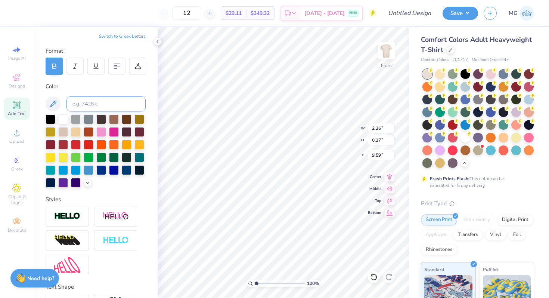
type input "0.27"
type input "9.56"
click at [55, 71] on div at bounding box center [54, 66] width 17 height 17
type input "1.57"
type input "0.26"
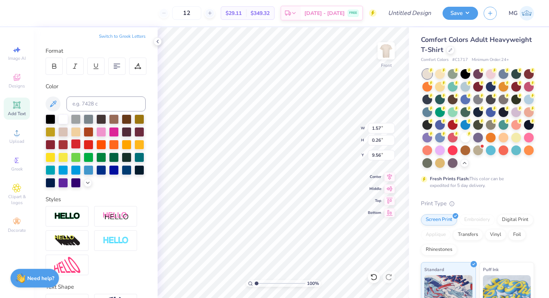
click at [81, 144] on div at bounding box center [76, 144] width 10 height 10
type input "9.71"
type input "4.29"
type input "0.37"
type input "8.84"
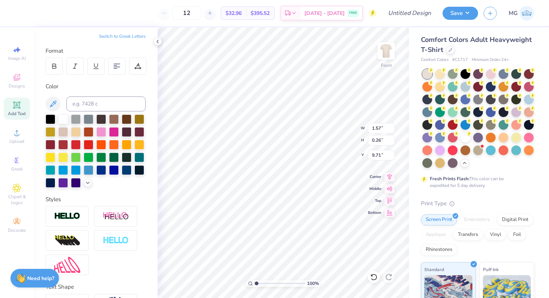
type input "10.53"
type input "0.28"
type input "10.52"
type input "9.22"
type input "9.91"
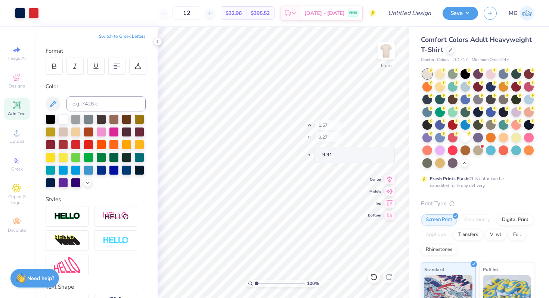
type input "0.27"
type input "9.92"
type input "8.17"
type input "4.29"
type input "0.37"
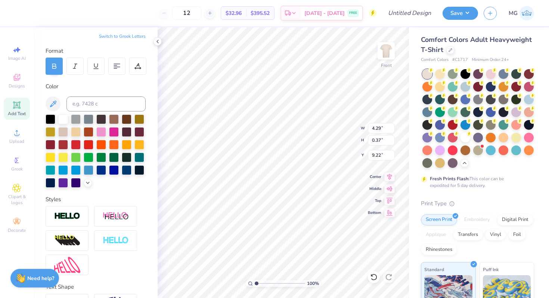
type input "9.17"
click at [59, 70] on div at bounding box center [54, 66] width 17 height 17
type input "1.63"
type input "0.28"
type input "9.91"
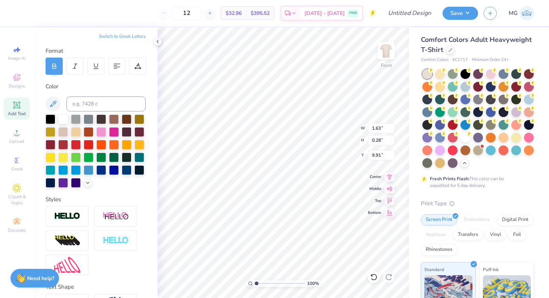
click at [58, 70] on div at bounding box center [54, 66] width 17 height 17
type input "1.57"
type input "0.27"
type input "9.92"
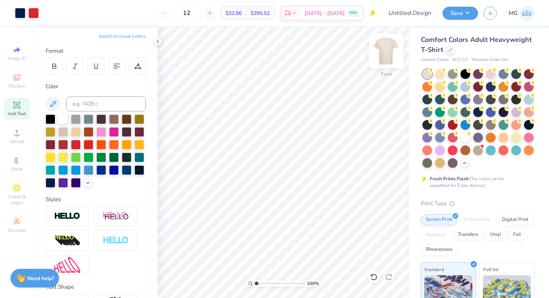
click at [384, 58] on img at bounding box center [386, 51] width 30 height 30
click at [386, 52] on img at bounding box center [386, 51] width 30 height 30
click at [384, 51] on img at bounding box center [386, 51] width 30 height 30
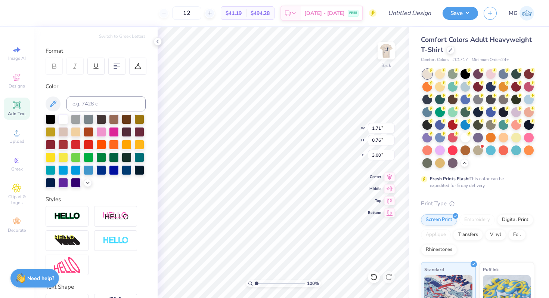
type input "3.00"
click at [381, 55] on img at bounding box center [386, 51] width 30 height 30
click at [389, 48] on img at bounding box center [386, 51] width 30 height 30
type input "4.01"
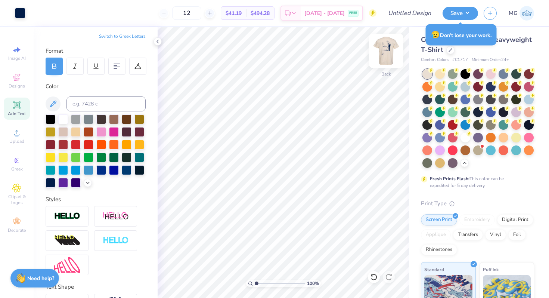
click at [389, 56] on img at bounding box center [386, 51] width 30 height 30
click at [386, 45] on img at bounding box center [386, 51] width 30 height 30
click at [387, 50] on img at bounding box center [386, 51] width 30 height 30
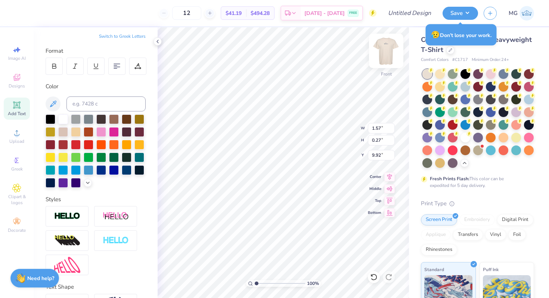
click at [387, 51] on img at bounding box center [386, 51] width 30 height 30
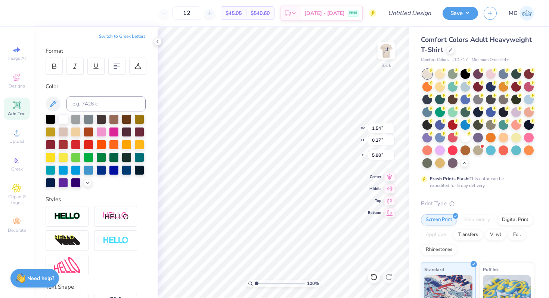
type input "4.72"
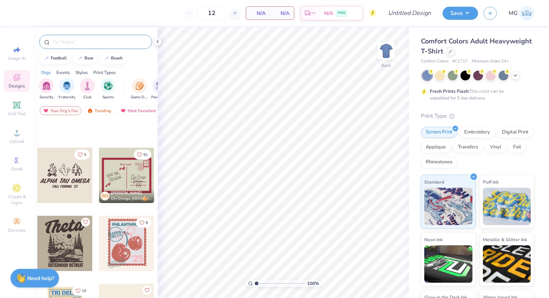
scroll to position [126, 0]
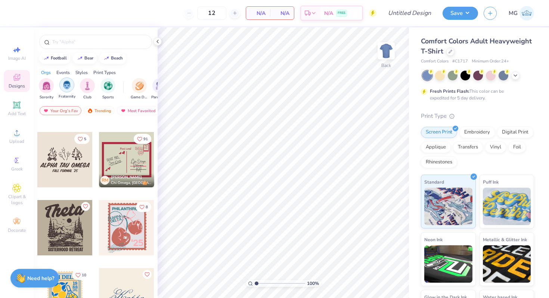
click at [65, 83] on img "filter for Fraternity" at bounding box center [67, 85] width 8 height 9
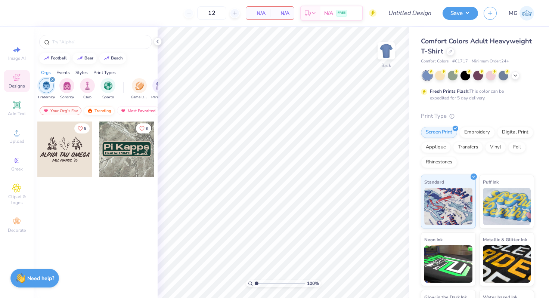
click at [96, 108] on div "Trending" at bounding box center [99, 110] width 31 height 9
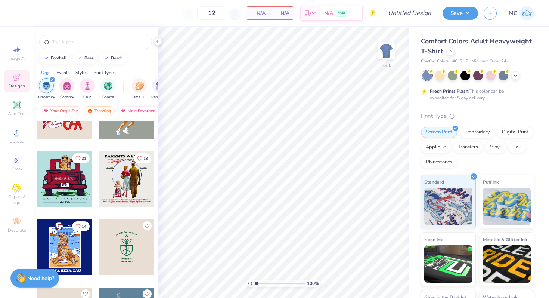
scroll to position [798, 0]
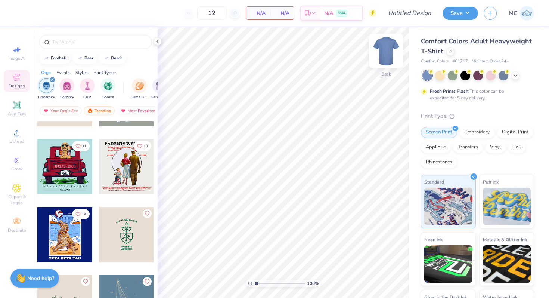
click at [383, 55] on img at bounding box center [386, 51] width 30 height 30
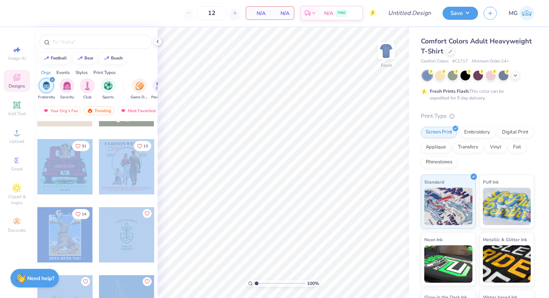
click at [279, 137] on div "12 N/A Per Item N/A Total Est. Delivery N/A FREE Design Title Save MG Image AI …" at bounding box center [274, 149] width 549 height 298
click at [136, 164] on div at bounding box center [126, 166] width 55 height 55
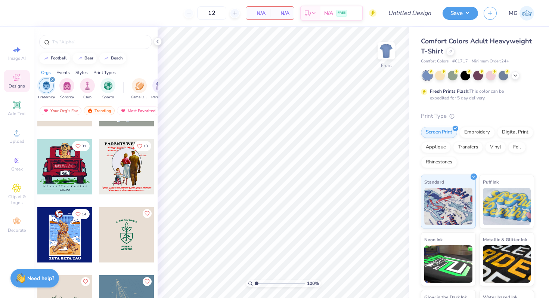
click at [73, 169] on div at bounding box center [64, 166] width 55 height 55
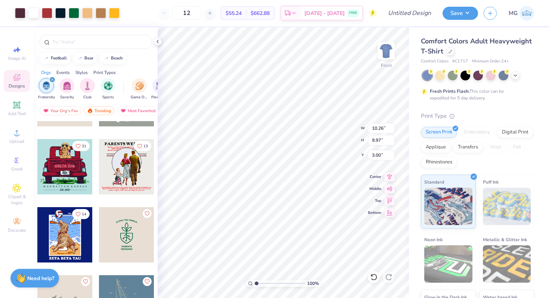
type input "10.26"
type input "9.97"
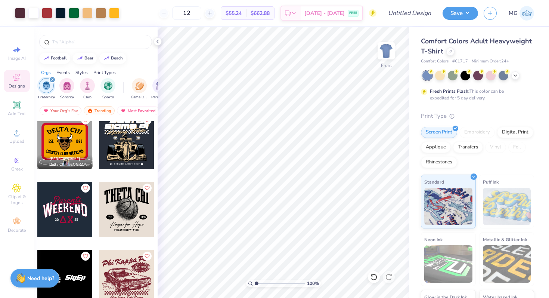
scroll to position [1058, 0]
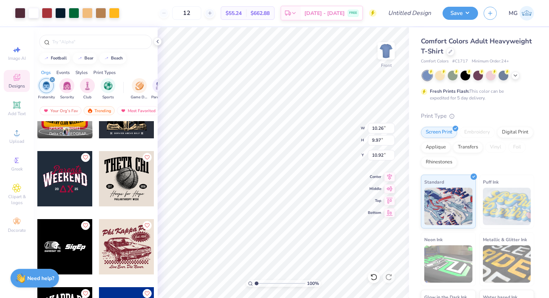
type input "10.92"
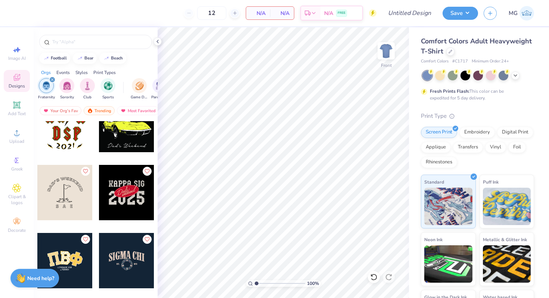
scroll to position [1631, 0]
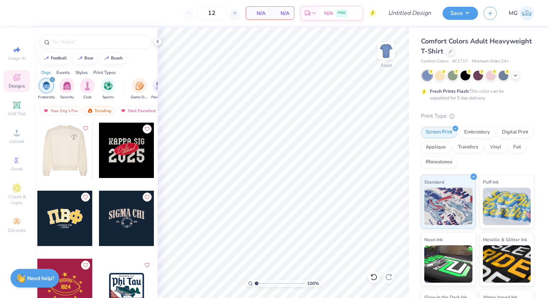
click at [83, 126] on icon "Like" at bounding box center [85, 128] width 5 height 5
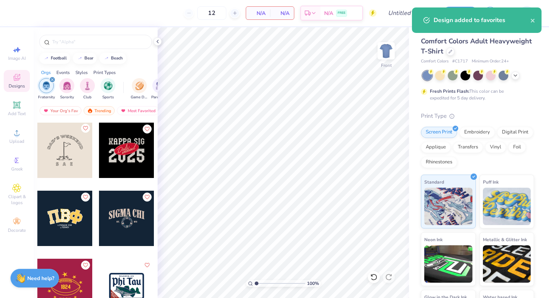
click at [83, 128] on icon "Like" at bounding box center [85, 128] width 5 height 5
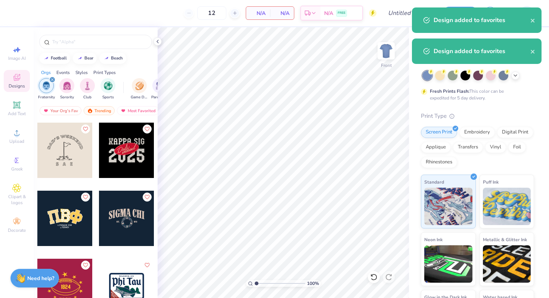
click at [86, 123] on div at bounding box center [64, 150] width 55 height 55
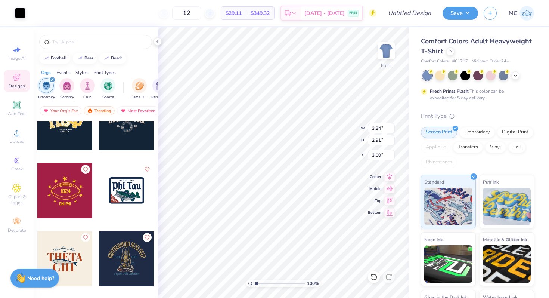
scroll to position [1650, 0]
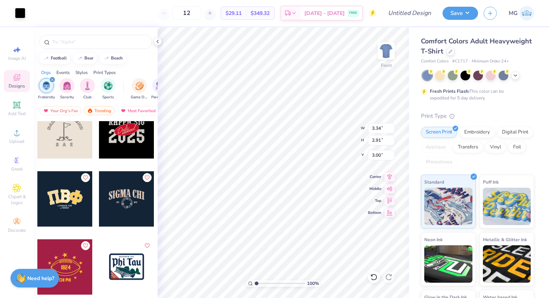
click at [130, 208] on div at bounding box center [126, 198] width 55 height 55
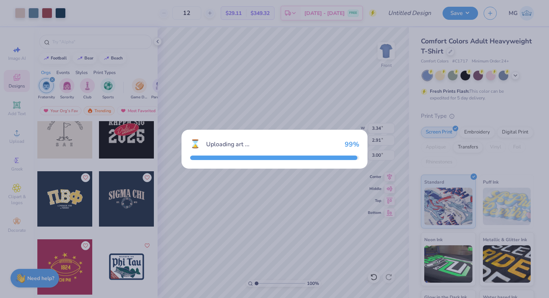
type input "7.66"
type input "4.18"
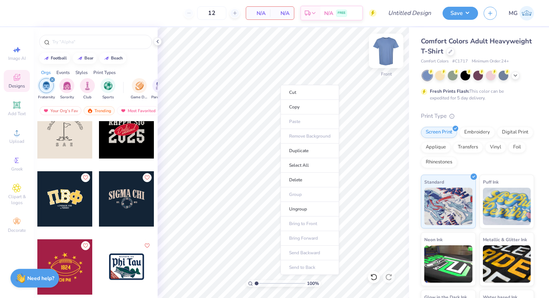
click at [389, 50] on img at bounding box center [386, 51] width 30 height 30
click at [129, 199] on div at bounding box center [126, 198] width 55 height 55
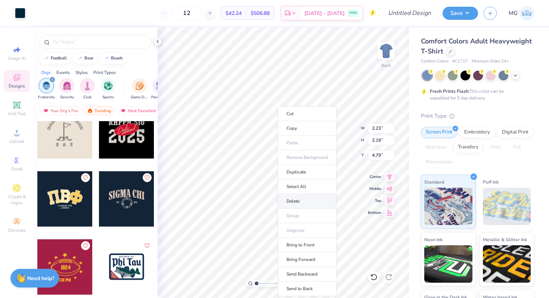
click at [295, 198] on li "Delete" at bounding box center [307, 201] width 59 height 15
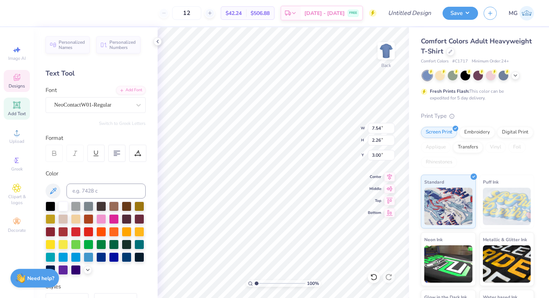
type input "2.23"
type input "2.19"
type input "4.79"
type input "12.50"
type input "3.00"
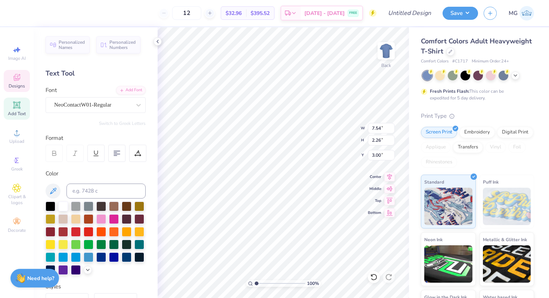
scroll to position [6, 4]
type textarea "AGGIE MENS ALLIANCE"
type input "10.28"
type input "1.89"
type input "3.43"
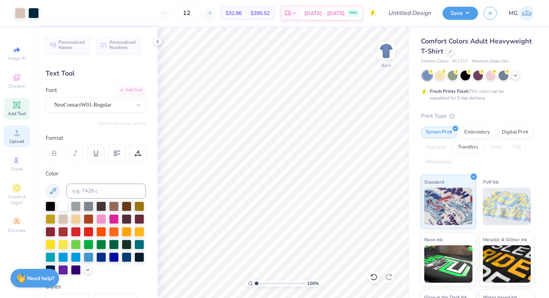
click at [21, 137] on icon at bounding box center [16, 132] width 9 height 9
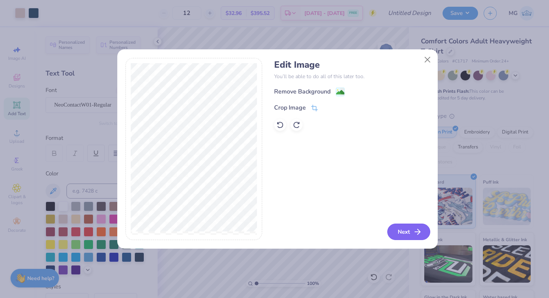
click at [404, 235] on button "Next" at bounding box center [408, 231] width 43 height 16
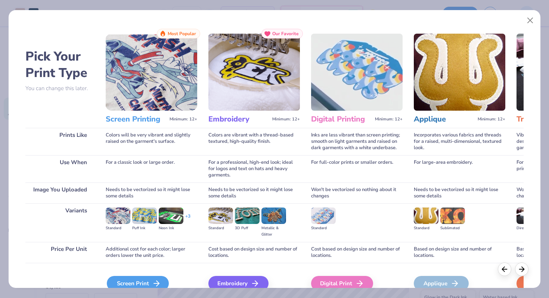
click at [137, 282] on div "Screen Print" at bounding box center [138, 283] width 62 height 15
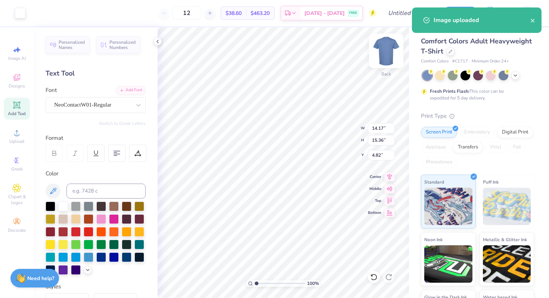
type input "3.81"
type input "4.13"
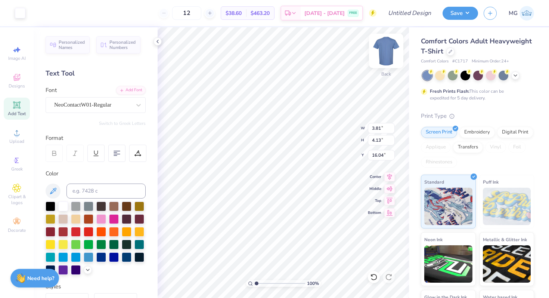
type input "3.50"
type input "2.83"
type input "3.07"
type input "4.41"
type input "0.71"
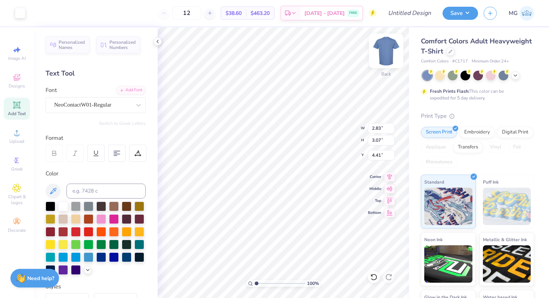
type input "0.38"
type input "5.57"
type textarea "2008"
type input "0.75"
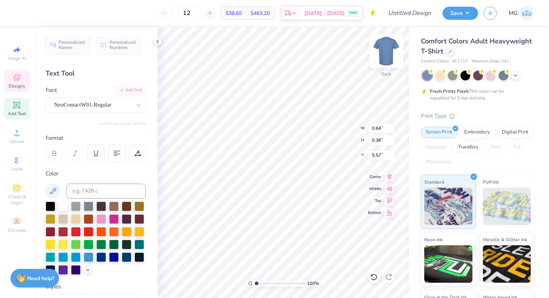
type input "0.37"
type input "5.58"
type input "3.47"
type input "1.92"
type input "3.45"
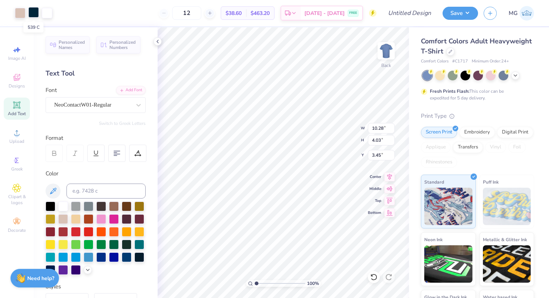
click at [31, 15] on div at bounding box center [33, 12] width 10 height 10
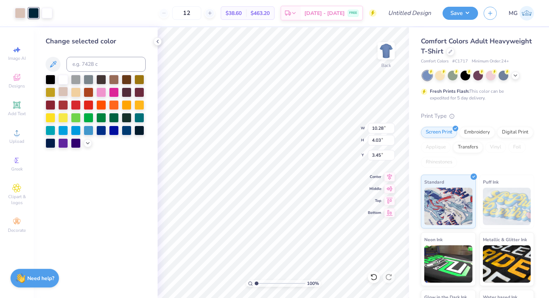
click at [63, 92] on div at bounding box center [63, 92] width 10 height 10
click at [34, 14] on div at bounding box center [33, 12] width 10 height 10
click at [65, 92] on div at bounding box center [63, 92] width 10 height 10
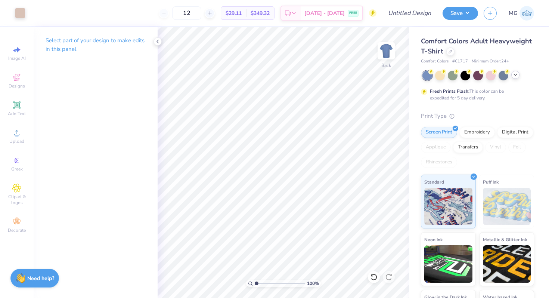
click at [516, 77] on icon at bounding box center [516, 75] width 6 height 6
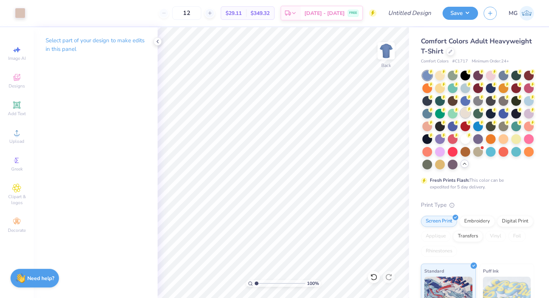
click at [470, 110] on div at bounding box center [466, 113] width 10 height 10
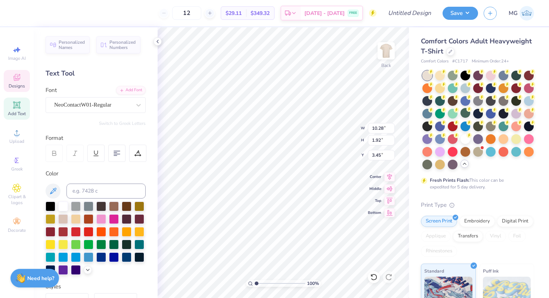
scroll to position [6, 1]
type textarea "AMA"
type input "2.05"
type input "1.23"
type input "3.79"
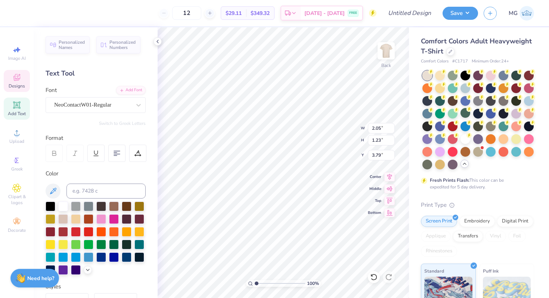
type input "5.50"
type input "3.30"
type input "2.01"
type input "7.76"
type input "4.66"
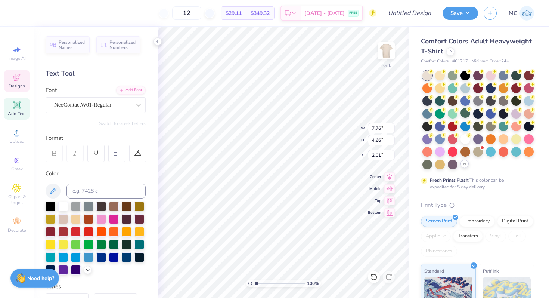
type input "0.92"
click at [376, 275] on icon at bounding box center [374, 276] width 6 height 7
click at [376, 276] on icon at bounding box center [373, 276] width 7 height 7
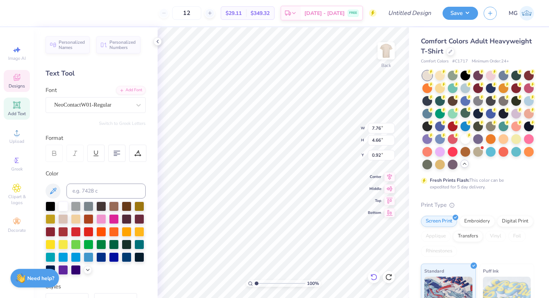
type input "2.05"
type input "1.23"
type input "3.79"
click at [376, 276] on icon at bounding box center [373, 276] width 7 height 7
type input "10.28"
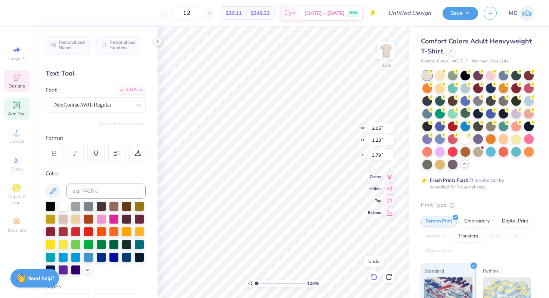
type input "1.92"
type input "3.45"
type input "3.00"
type input "10.28"
type input "1.92"
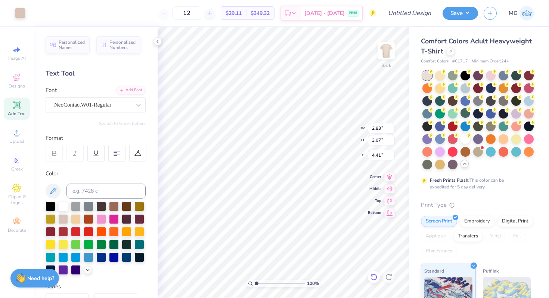
type input "3.00"
click at [100, 108] on div "NeoContactW01-Regular" at bounding box center [92, 105] width 78 height 12
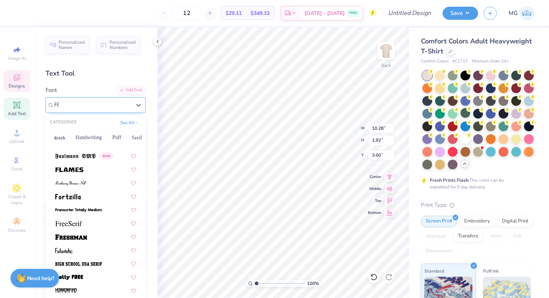
scroll to position [0, 0]
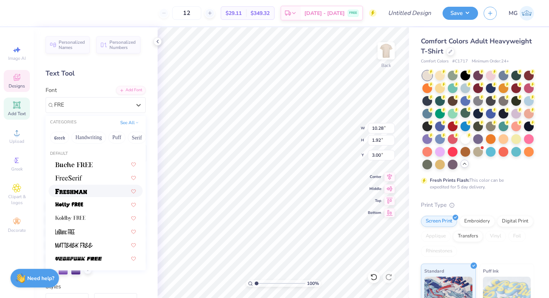
click at [87, 194] on div at bounding box center [95, 191] width 81 height 8
type input "FRE"
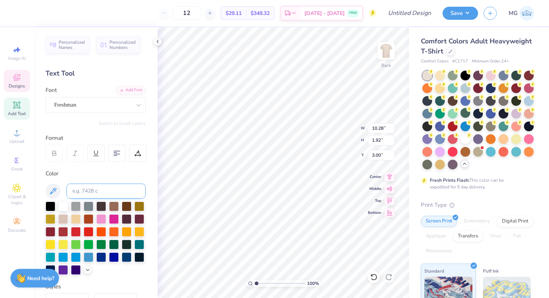
type input "14.16"
type input "2.10"
type input "2.93"
click at [70, 97] on div "Freshman" at bounding box center [96, 105] width 100 height 16
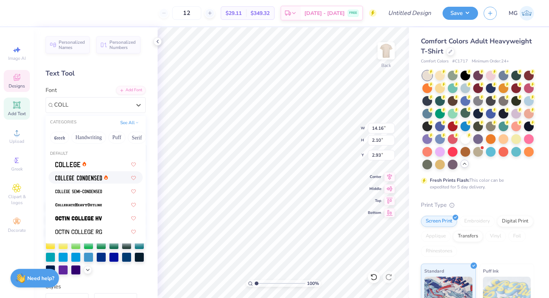
click at [109, 177] on div at bounding box center [95, 177] width 81 height 8
type input "COLL"
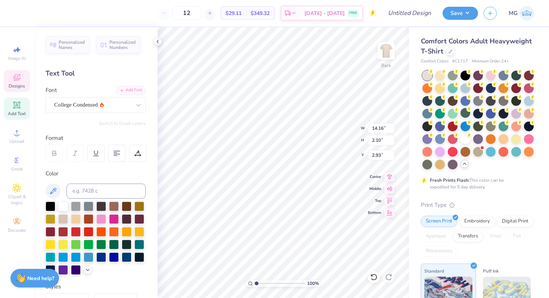
type input "8.96"
type input "1.50"
type input "3.22"
click at [135, 153] on icon at bounding box center [138, 153] width 7 height 7
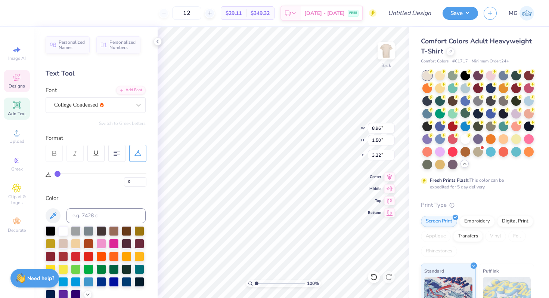
type input "2"
type input "3"
type input "6"
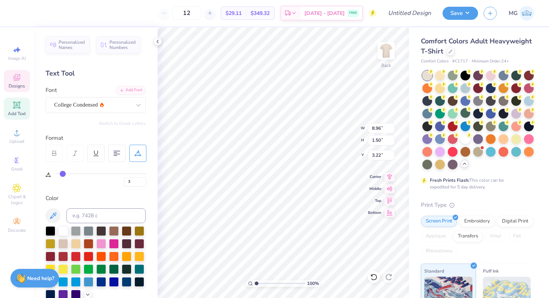
type input "6"
type input "9"
type input "10"
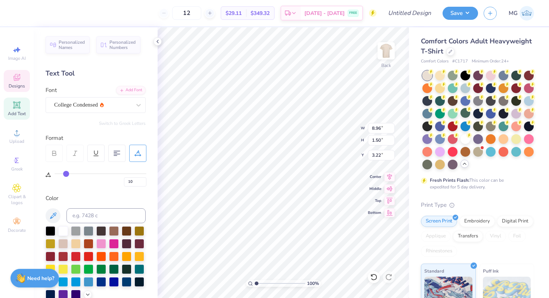
type input "11"
type input "12"
type input "14"
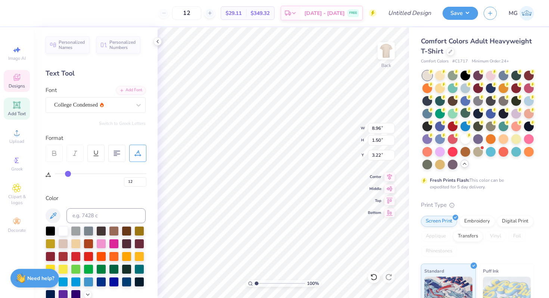
type input "14"
type input "19"
type input "24"
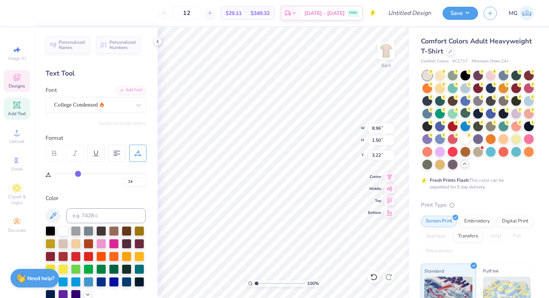
type input "31"
type input "39"
type input "42"
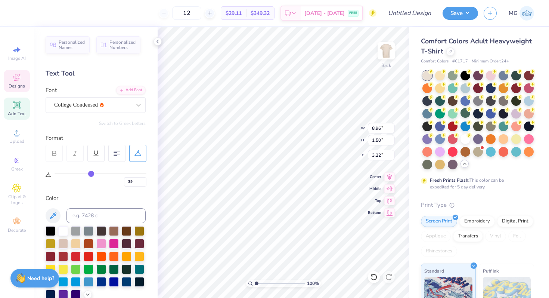
type input "42"
drag, startPoint x: 59, startPoint y: 173, endPoint x: 12, endPoint y: 172, distance: 46.7
click at [55, 173] on input "range" at bounding box center [101, 173] width 92 height 1
type input "0"
type input "39"
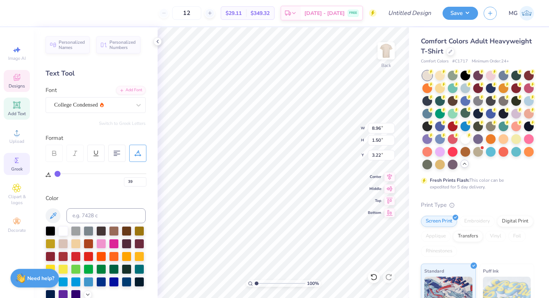
type input "14.16"
type input "1.79"
type input "3.09"
type input "0"
type input "7.29"
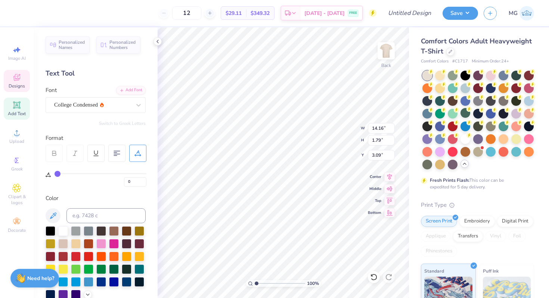
type input "1.22"
type input "3.36"
click at [95, 102] on div "College Condensed" at bounding box center [92, 105] width 78 height 12
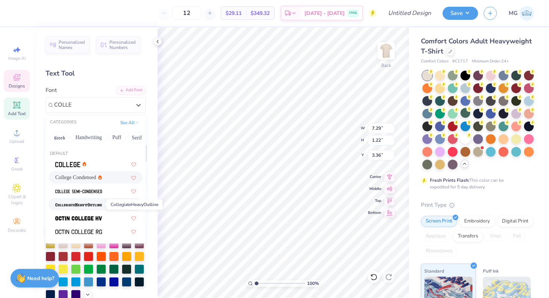
click at [91, 203] on img at bounding box center [78, 204] width 47 height 5
type input "COLLE"
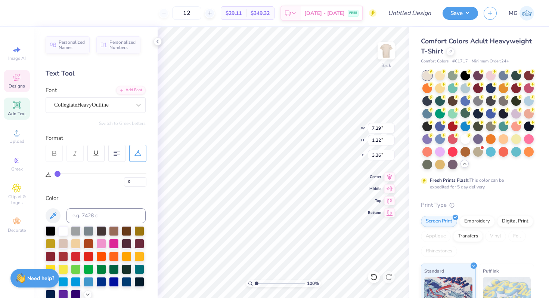
type input "10.03"
type input "1.50"
type input "3.22"
type input "11.54"
type input "1.73"
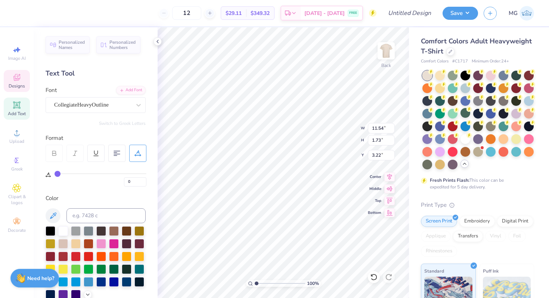
type input "3.00"
type input "9.76"
type input "1.46"
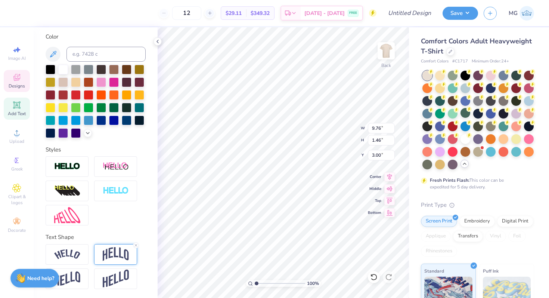
click at [109, 248] on img at bounding box center [116, 254] width 26 height 14
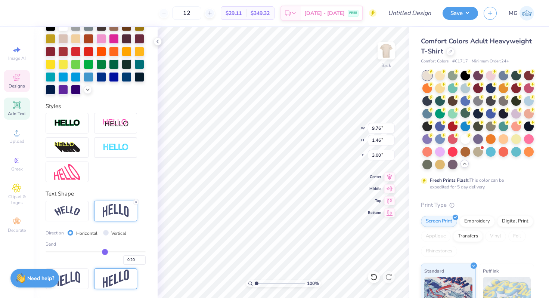
scroll to position [217, 0]
click at [97, 250] on div "Bend 0.20" at bounding box center [96, 253] width 100 height 24
click at [92, 250] on div "Bend 0.20" at bounding box center [96, 253] width 100 height 24
type input "2.83"
type input "3.07"
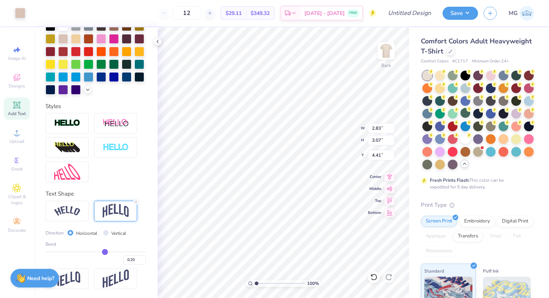
type input "4.23"
type input "3.73"
type input "1.79"
type input "3.98"
type input "3.00"
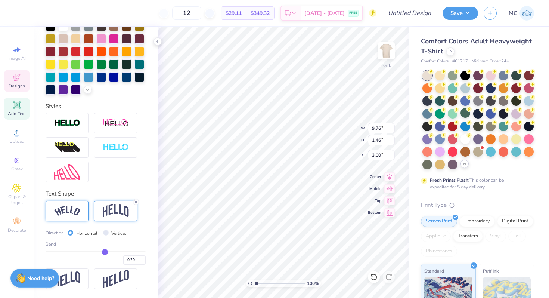
click at [78, 212] on img at bounding box center [67, 211] width 26 height 10
type input "10.04"
type input "0.92"
type input "3.27"
type input "0.23"
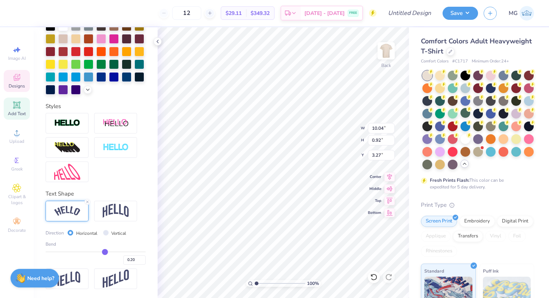
type input "0.23"
type input "0.24"
type input "0.25"
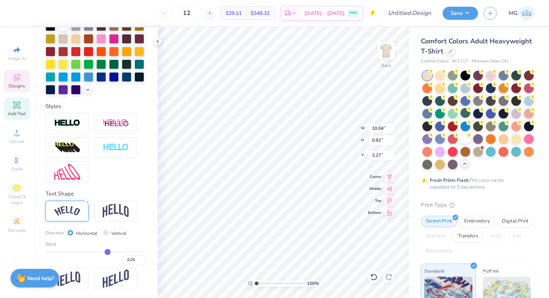
type input "0.26"
type input "0.27"
type input "0.28"
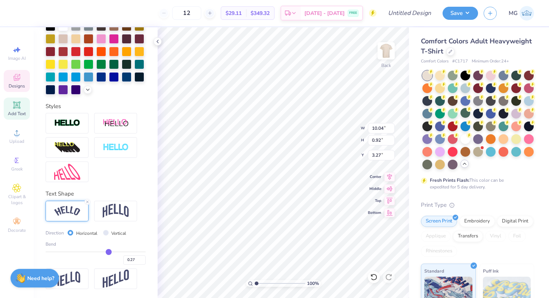
type input "0.28"
type input "0.3"
type input "0.30"
type input "0.32"
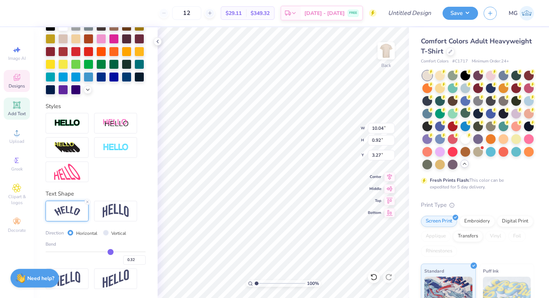
type input "0.34"
type input "0.35"
type input "0.36"
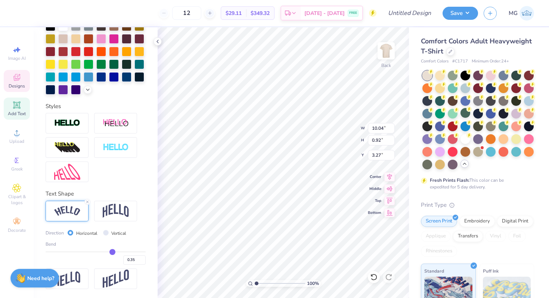
type input "0.36"
type input "0.38"
type input "0.4"
type input "0.40"
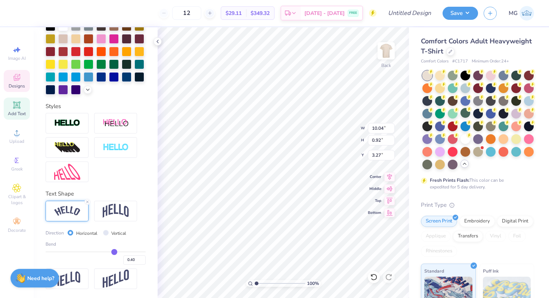
type input "0.42"
type input "0.45"
type input "0.47"
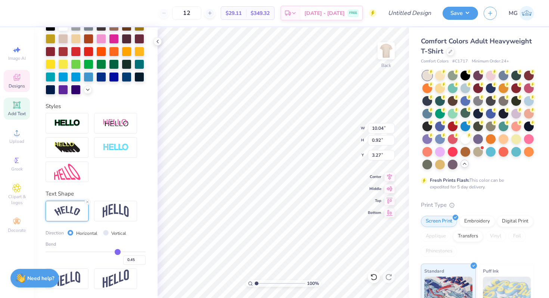
type input "0.47"
type input "0.49"
drag, startPoint x: 103, startPoint y: 251, endPoint x: 114, endPoint y: 251, distance: 11.6
type input "0.49"
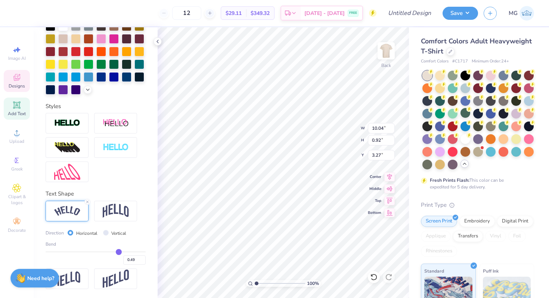
click at [114, 251] on input "range" at bounding box center [96, 251] width 100 height 1
type input "10.56"
type input "2.06"
type input "2.70"
click at [104, 250] on div "Bend 0.49" at bounding box center [96, 253] width 100 height 24
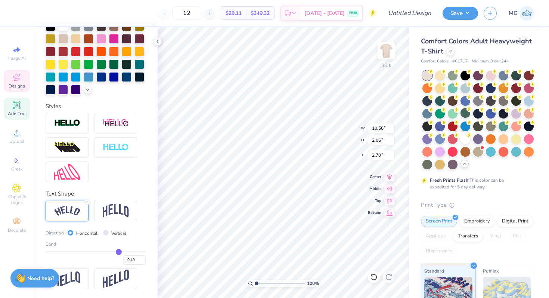
click at [84, 247] on div "Bend" at bounding box center [96, 244] width 100 height 7
type input "-0.25"
click at [81, 252] on input "range" at bounding box center [96, 251] width 100 height 1
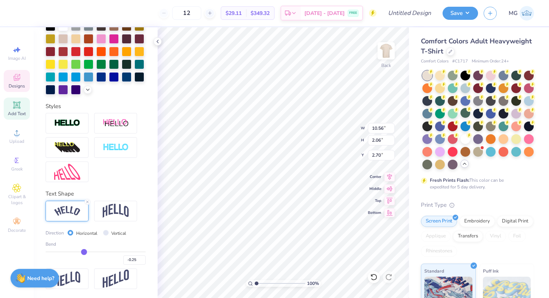
type input "10.26"
type input "1.06"
type input "3.17"
type input "-0.13"
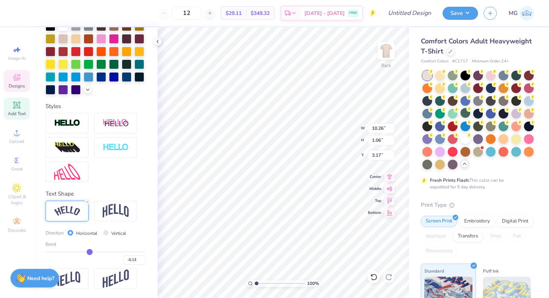
click at [87, 251] on input "range" at bounding box center [96, 251] width 100 height 1
type input "0.06"
click at [95, 251] on input "range" at bounding box center [96, 251] width 100 height 1
type input "0.06"
type input "10.02"
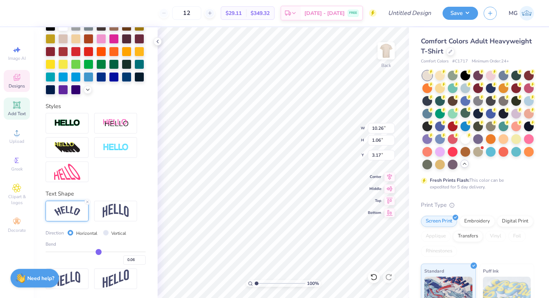
type input "0.79"
type input "3.31"
click at [103, 251] on div "Bend 0.06" at bounding box center [96, 253] width 100 height 24
type input "9.83"
type input "0.72"
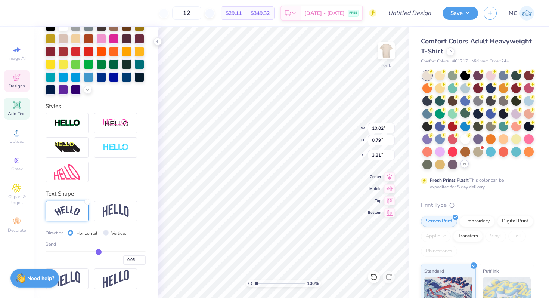
type input "3.37"
type input "0.22"
click at [102, 251] on input "range" at bounding box center [96, 251] width 100 height 1
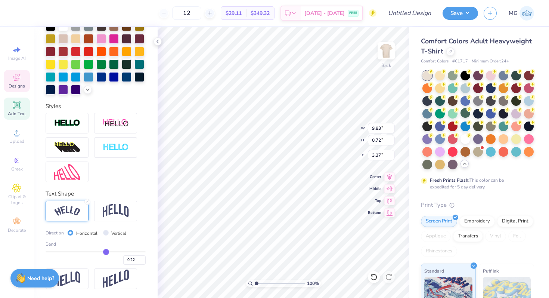
type input "10.07"
type input "0.97"
type input "3.24"
type input "0.38"
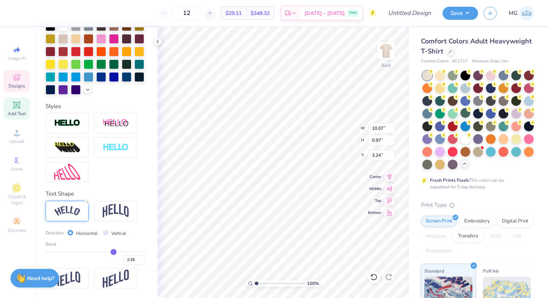
type input "0.38"
click at [109, 251] on input "range" at bounding box center [96, 251] width 100 height 1
type input "10.38"
type input "1.53"
type input "2.96"
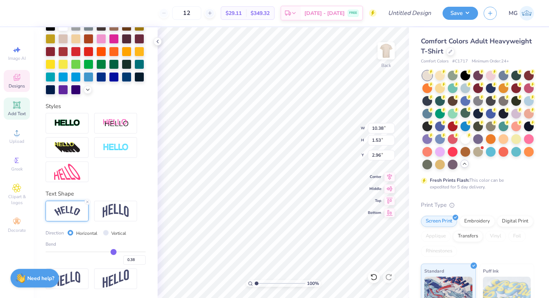
click at [79, 113] on div at bounding box center [67, 123] width 43 height 21
click at [81, 103] on div "Styles" at bounding box center [96, 106] width 100 height 9
click at [128, 102] on div "Styles" at bounding box center [96, 106] width 100 height 9
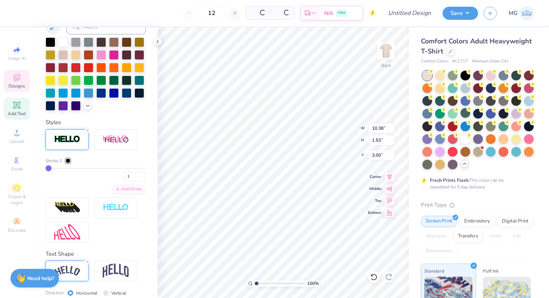
type input "3.00"
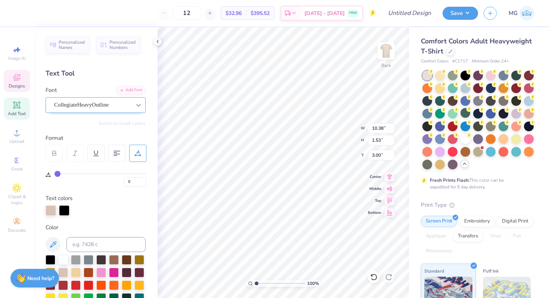
click at [135, 102] on icon at bounding box center [138, 104] width 7 height 7
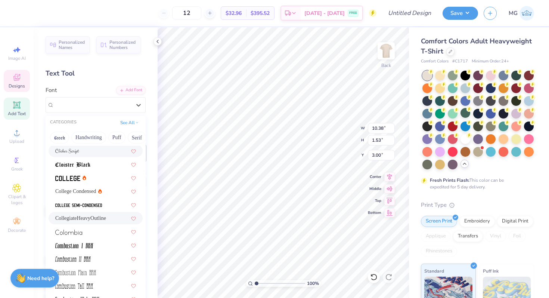
scroll to position [1071, 0]
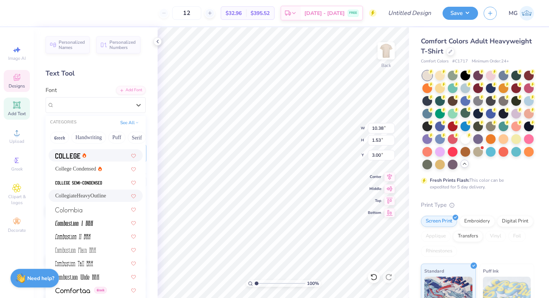
click at [71, 156] on img at bounding box center [67, 155] width 25 height 5
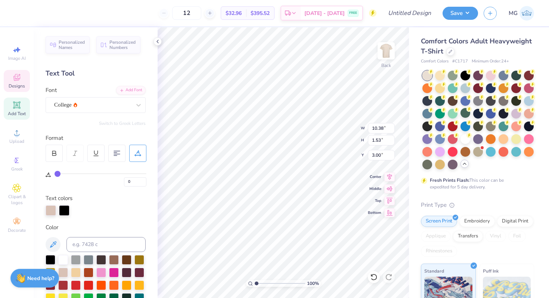
type input "9.07"
type input "1.37"
type input "3.08"
click at [374, 277] on icon at bounding box center [373, 276] width 7 height 7
click at [373, 276] on icon at bounding box center [373, 276] width 7 height 7
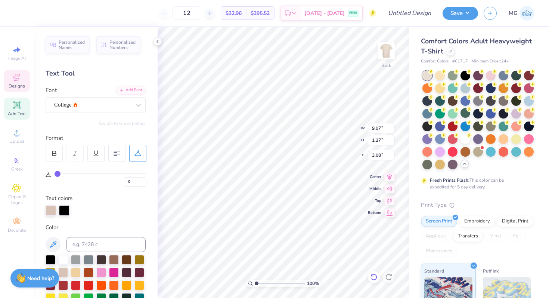
click at [373, 276] on icon at bounding box center [373, 276] width 7 height 7
click at [372, 276] on icon at bounding box center [373, 276] width 7 height 7
click at [377, 274] on icon at bounding box center [373, 276] width 7 height 7
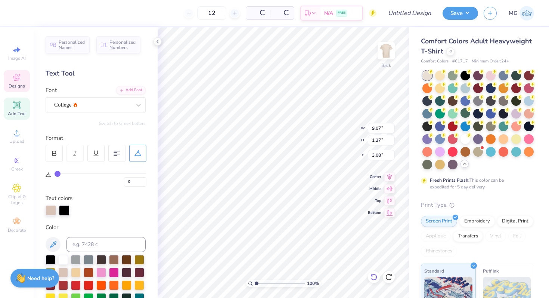
click at [377, 274] on icon at bounding box center [373, 276] width 7 height 7
click at [376, 272] on div at bounding box center [374, 277] width 12 height 12
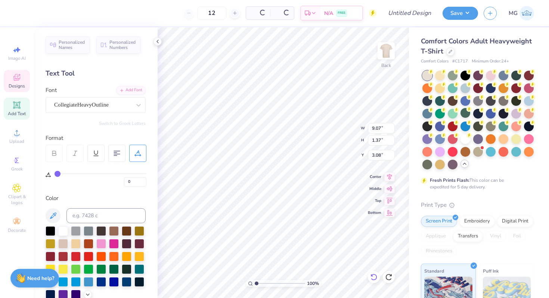
type input "9.76"
type input "1.46"
type input "1.79"
type input "0.2"
click at [373, 279] on icon at bounding box center [374, 276] width 6 height 7
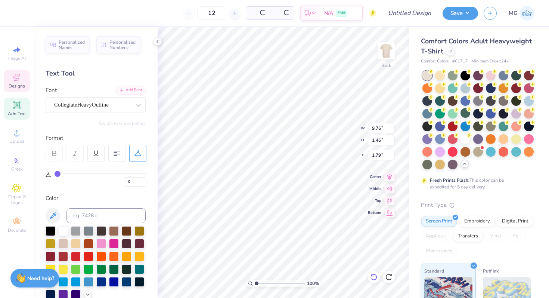
click at [373, 279] on icon at bounding box center [374, 276] width 6 height 7
click at [372, 278] on icon at bounding box center [373, 276] width 7 height 7
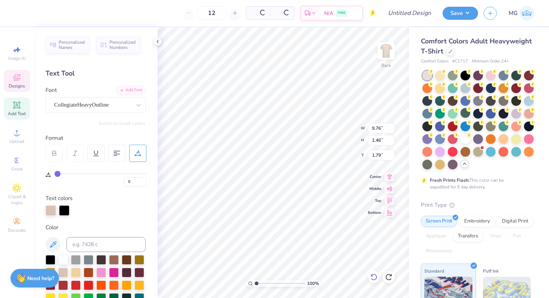
type input "0.20"
type input "3.00"
click at [375, 281] on div at bounding box center [374, 277] width 12 height 12
click at [374, 279] on icon at bounding box center [373, 276] width 7 height 7
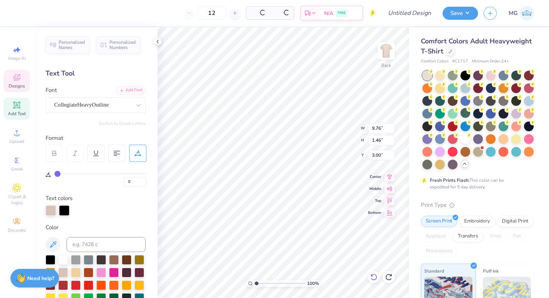
click at [374, 279] on icon at bounding box center [373, 276] width 7 height 7
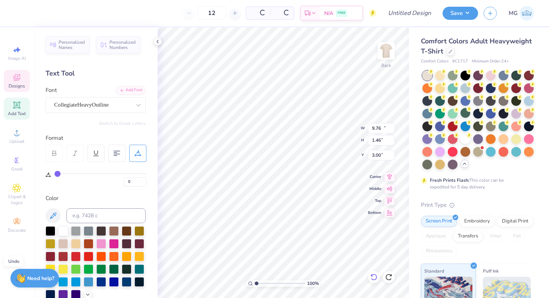
type input "11.54"
type input "1.73"
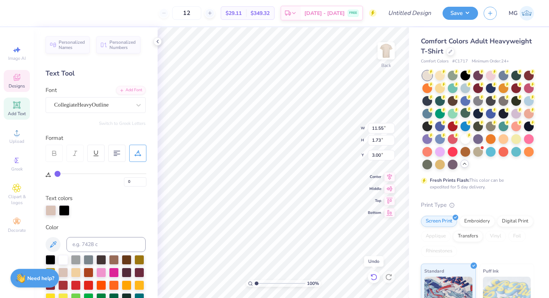
click at [375, 279] on icon at bounding box center [374, 276] width 6 height 7
click at [374, 273] on icon at bounding box center [373, 276] width 7 height 7
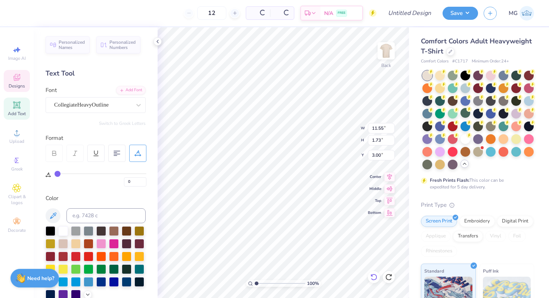
type input "11.54"
click at [373, 278] on icon at bounding box center [373, 276] width 7 height 7
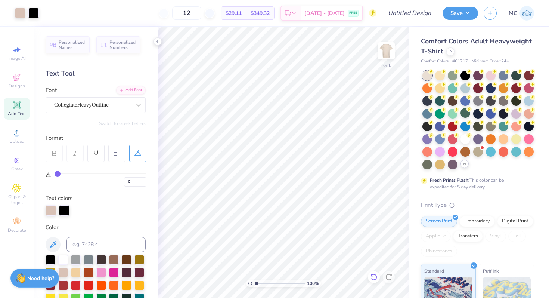
click at [374, 273] on icon at bounding box center [373, 276] width 7 height 7
click at [374, 274] on icon at bounding box center [374, 276] width 6 height 7
click at [371, 278] on icon at bounding box center [373, 276] width 7 height 7
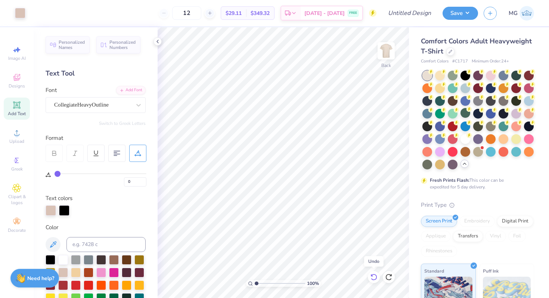
click at [371, 278] on icon at bounding box center [373, 276] width 7 height 7
click at [372, 279] on icon at bounding box center [373, 276] width 7 height 7
click at [371, 279] on icon at bounding box center [373, 276] width 7 height 7
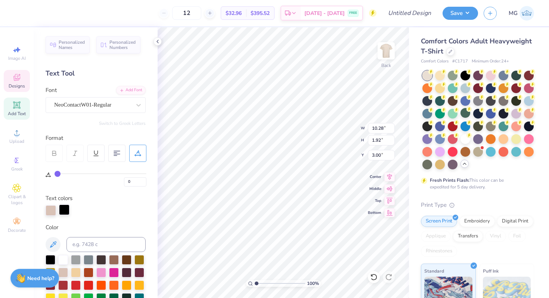
click at [59, 206] on div at bounding box center [64, 209] width 10 height 10
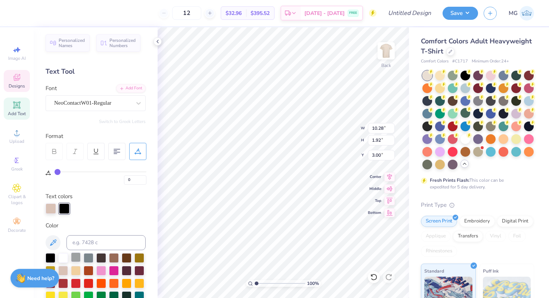
scroll to position [56, 0]
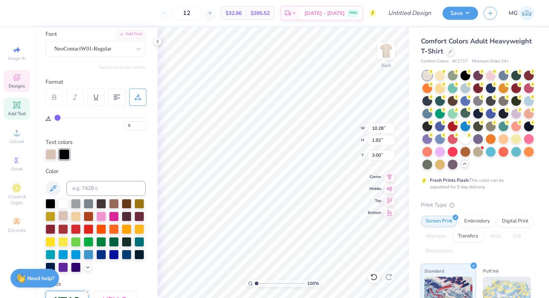
click at [68, 214] on div at bounding box center [63, 216] width 10 height 10
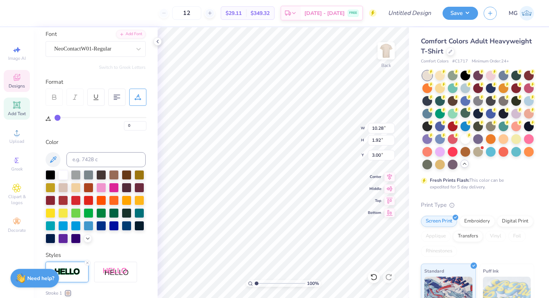
type input "1.95"
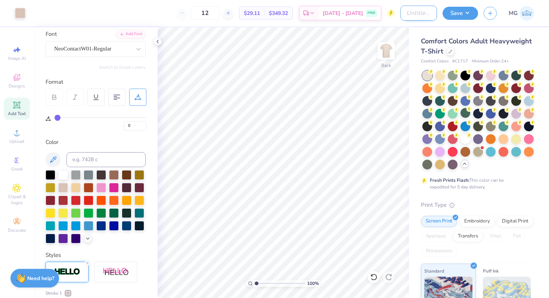
click at [403, 11] on input "Design Title" at bounding box center [419, 13] width 37 height 15
type input "AMA Design 2"
click at [454, 15] on button "Save" at bounding box center [460, 12] width 35 height 13
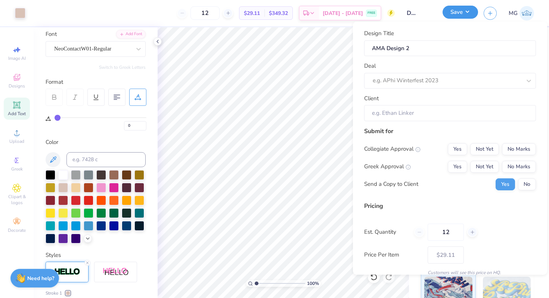
scroll to position [0, 0]
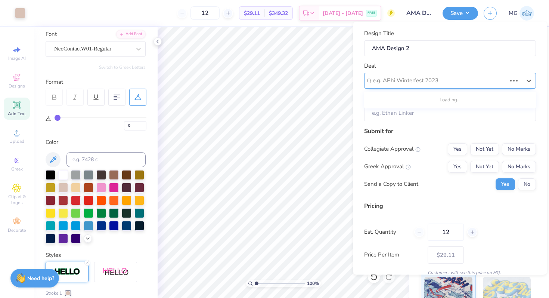
click at [414, 82] on div at bounding box center [440, 80] width 134 height 10
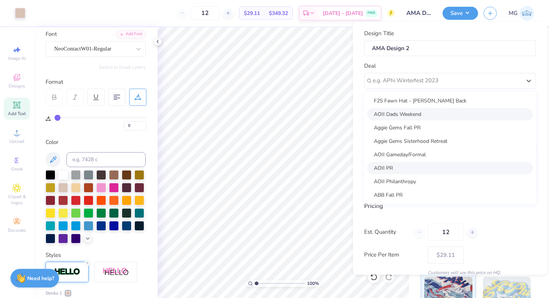
scroll to position [54, 0]
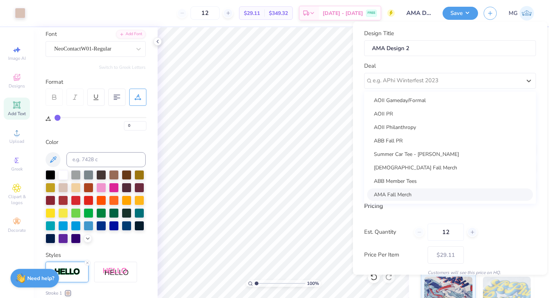
click at [395, 195] on div "AMA Fall Merch" at bounding box center [450, 194] width 166 height 12
type input "Cody Back"
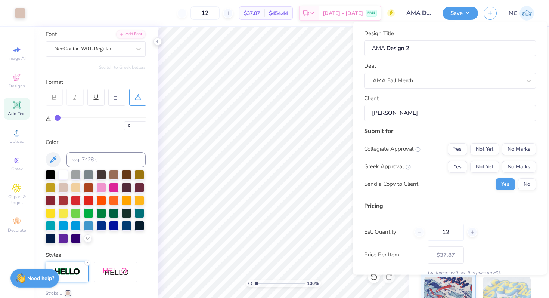
click at [416, 124] on div "Design Title AMA Design 2 Deal AMA Fall Merch Client Cody Back Submit for Colle…" at bounding box center [450, 152] width 172 height 247
click at [508, 150] on button "No Marks" at bounding box center [519, 149] width 34 height 12
click at [470, 148] on button "Not Yet" at bounding box center [484, 149] width 29 height 12
click at [513, 161] on button "No Marks" at bounding box center [519, 166] width 34 height 12
click at [518, 183] on button "No" at bounding box center [527, 184] width 18 height 12
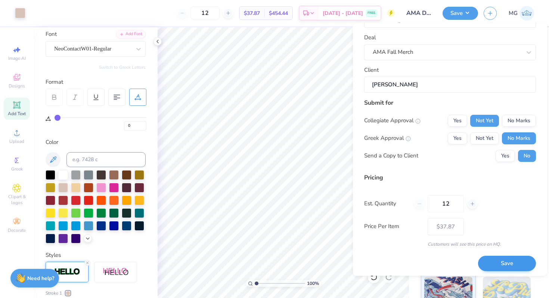
scroll to position [32, 0]
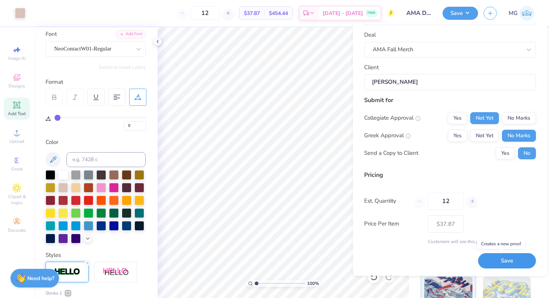
click at [504, 262] on button "Save" at bounding box center [507, 260] width 58 height 15
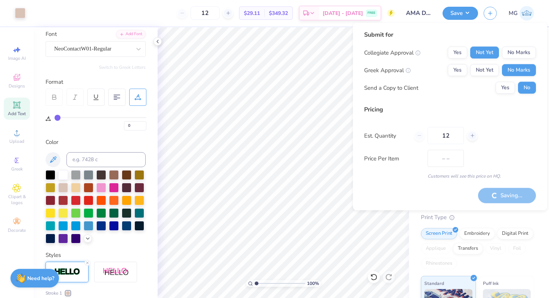
type input "$37.87"
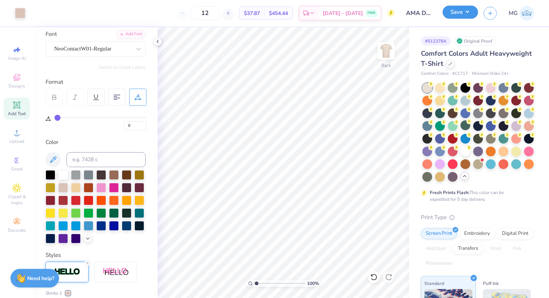
click at [454, 15] on button "Save" at bounding box center [460, 12] width 35 height 13
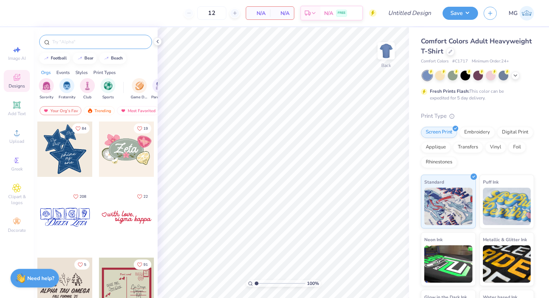
click at [50, 41] on div at bounding box center [95, 42] width 113 height 14
click at [63, 42] on input "text" at bounding box center [100, 41] width 96 height 7
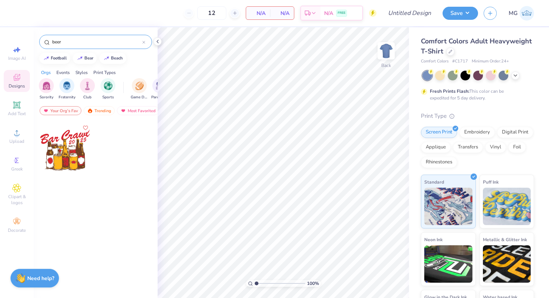
drag, startPoint x: 62, startPoint y: 42, endPoint x: 47, endPoint y: 41, distance: 15.3
click at [46, 41] on div "beer" at bounding box center [95, 42] width 113 height 14
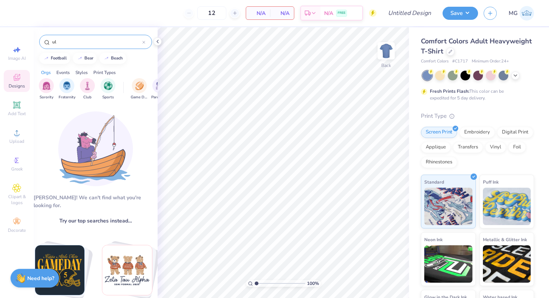
type input "u"
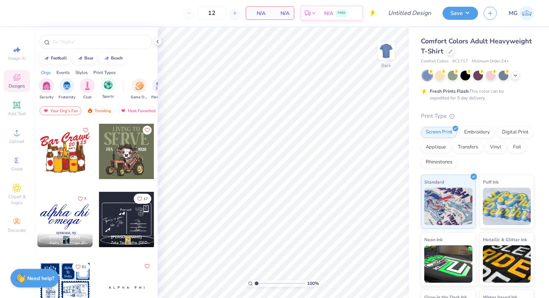
scroll to position [407, 0]
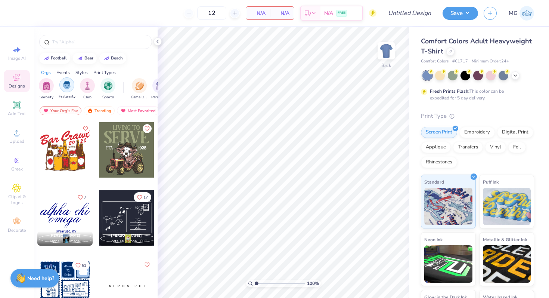
click at [69, 89] on div "filter for Fraternity" at bounding box center [66, 84] width 15 height 15
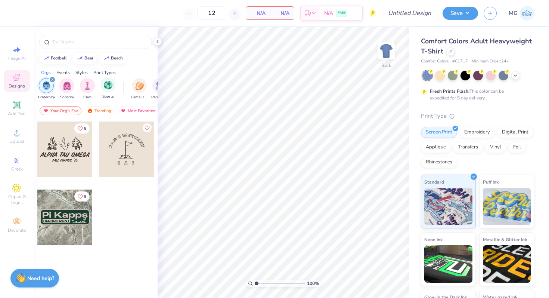
drag, startPoint x: 126, startPoint y: 98, endPoint x: 101, endPoint y: 91, distance: 25.7
click at [95, 97] on div "Fraternity Sorority Club Sports Game Day Parent's Weekend Rush & Bid PR & Gener…" at bounding box center [96, 90] width 124 height 28
click at [455, 51] on div at bounding box center [450, 51] width 8 height 8
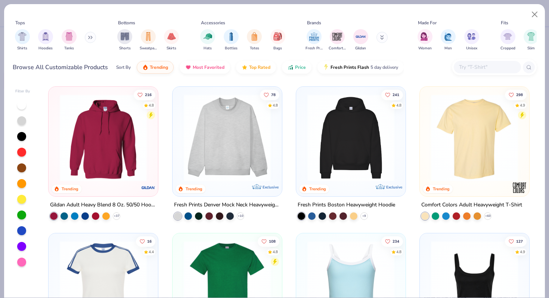
click at [356, 180] on div at bounding box center [351, 139] width 102 height 98
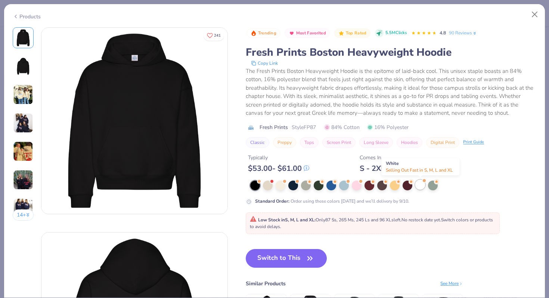
click at [417, 185] on div at bounding box center [420, 185] width 10 height 10
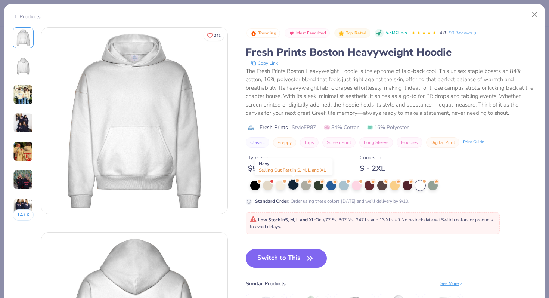
click at [294, 186] on div at bounding box center [293, 185] width 10 height 10
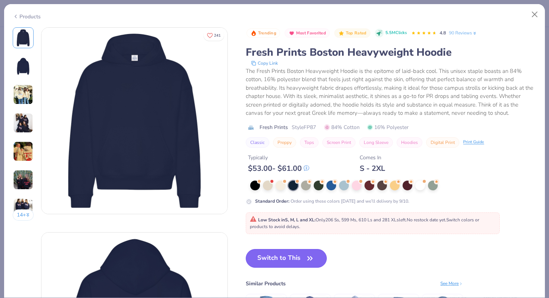
click at [271, 261] on button "Switch to This" at bounding box center [286, 258] width 81 height 19
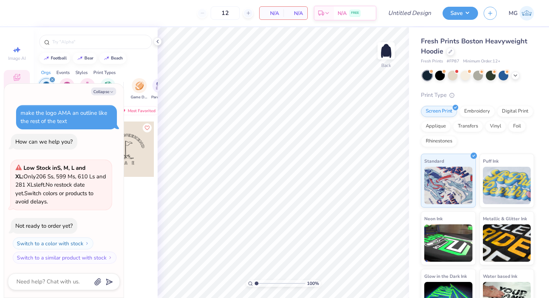
click at [101, 86] on div "Collapse make the logo AMA an outline like the rest of the text How can we help…" at bounding box center [64, 191] width 120 height 214
click at [101, 89] on button "Collapse" at bounding box center [103, 91] width 25 height 8
type textarea "x"
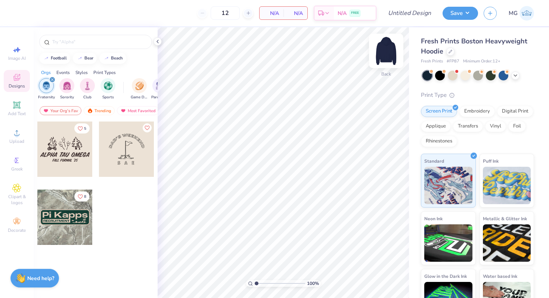
click at [386, 52] on img at bounding box center [386, 51] width 30 height 30
click at [18, 139] on span "Upload" at bounding box center [16, 141] width 15 height 6
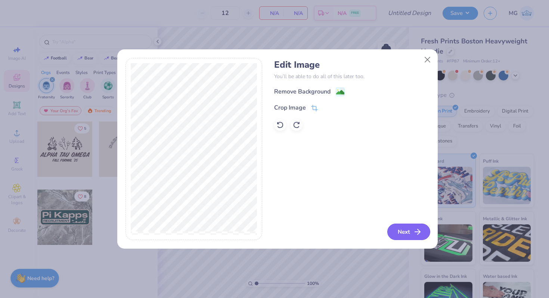
click at [394, 229] on button "Next" at bounding box center [408, 231] width 43 height 16
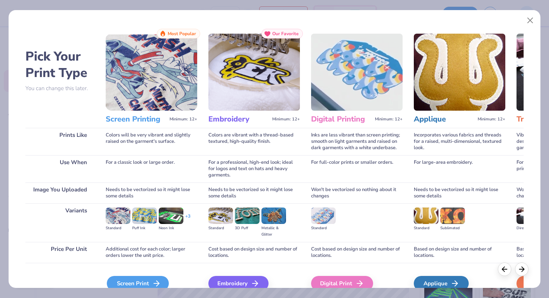
click at [146, 281] on div "Screen Print" at bounding box center [138, 283] width 62 height 15
